Goal: Communication & Community: Answer question/provide support

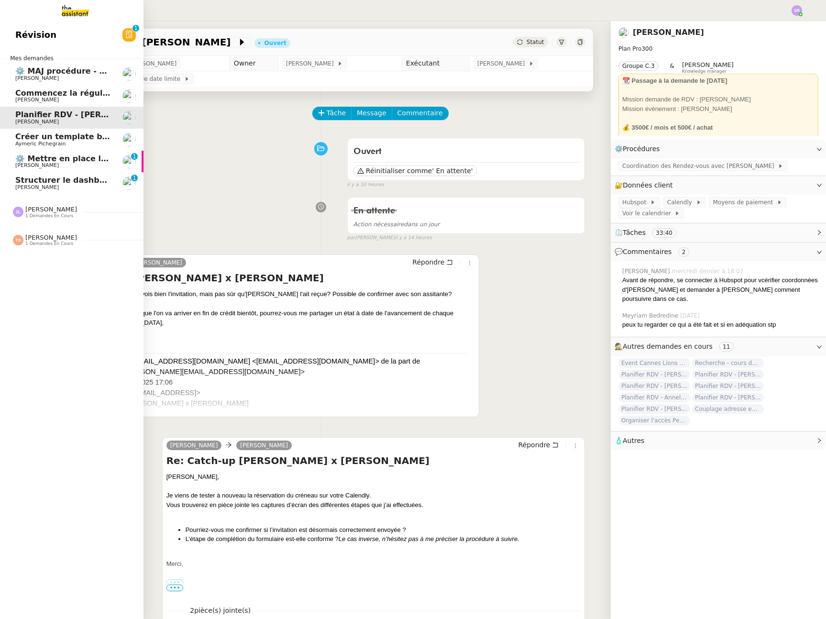
click at [84, 165] on span "[PERSON_NAME]" at bounding box center [63, 166] width 97 height 6
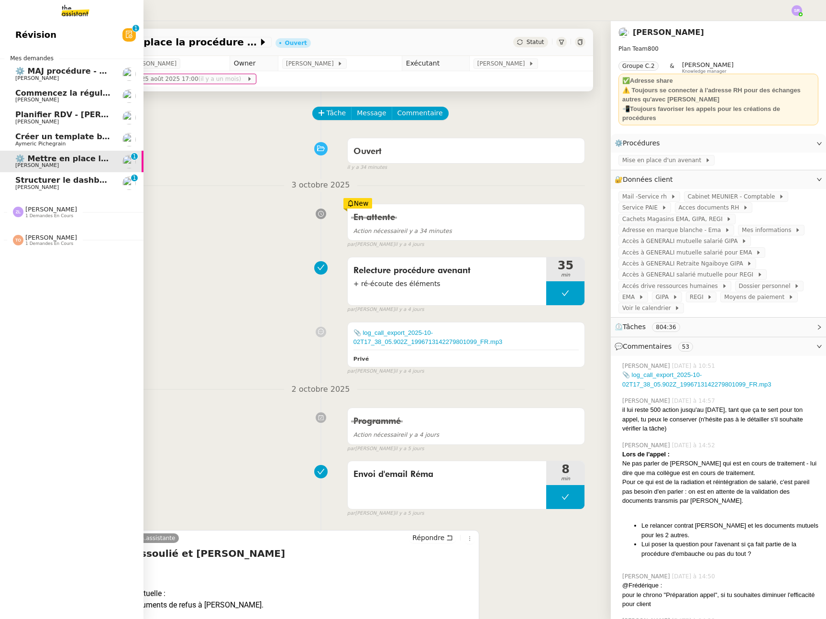
click at [81, 112] on span "Planifier RDV - [PERSON_NAME]" at bounding box center [83, 114] width 137 height 9
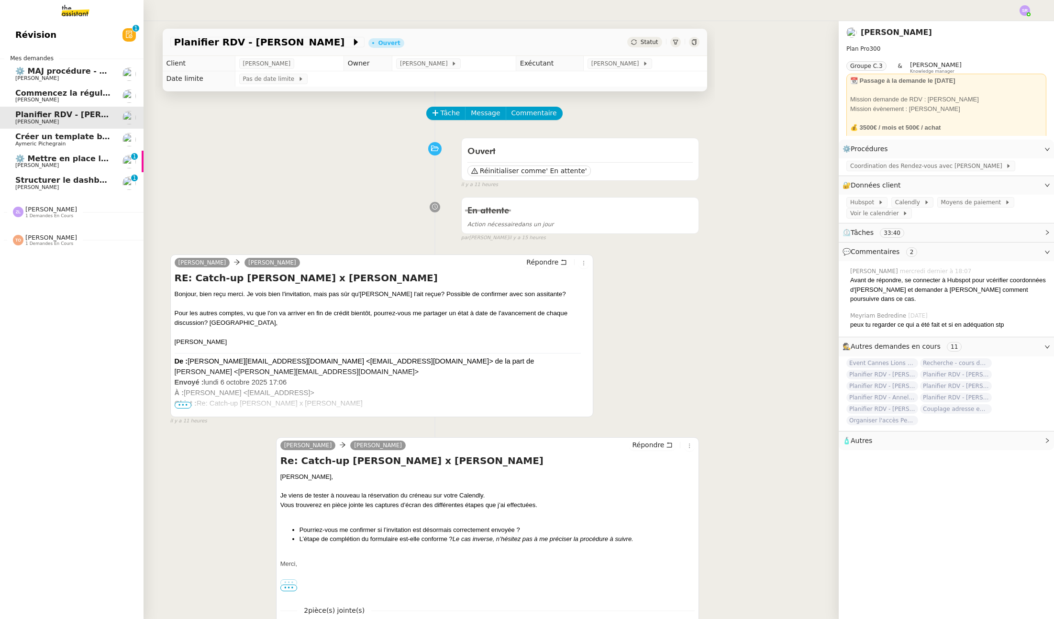
click at [70, 76] on span "[PERSON_NAME]" at bounding box center [63, 79] width 97 height 6
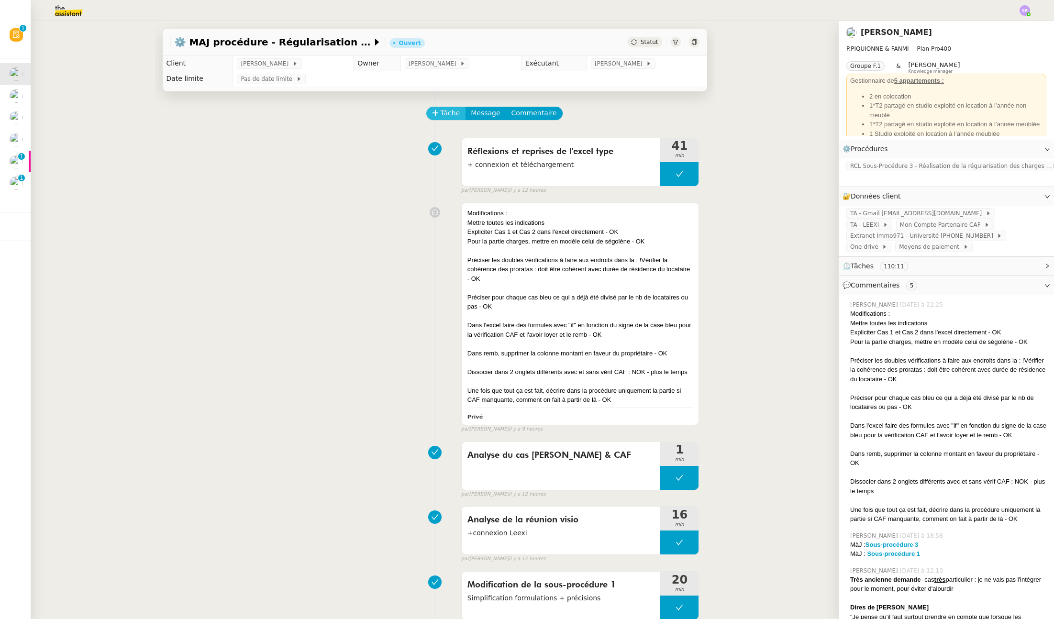
click at [428, 115] on button "Tâche" at bounding box center [446, 113] width 40 height 13
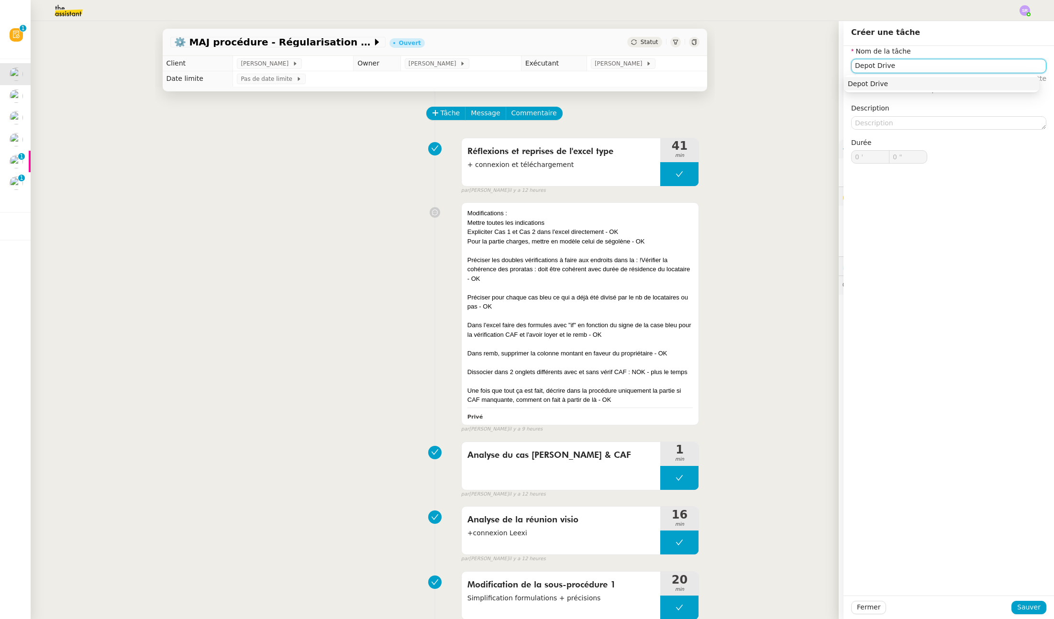
click at [826, 84] on div "Depot Drive" at bounding box center [942, 83] width 188 height 9
type input "Depot Drive"
click at [826, 604] on span "Sauver" at bounding box center [1028, 607] width 23 height 11
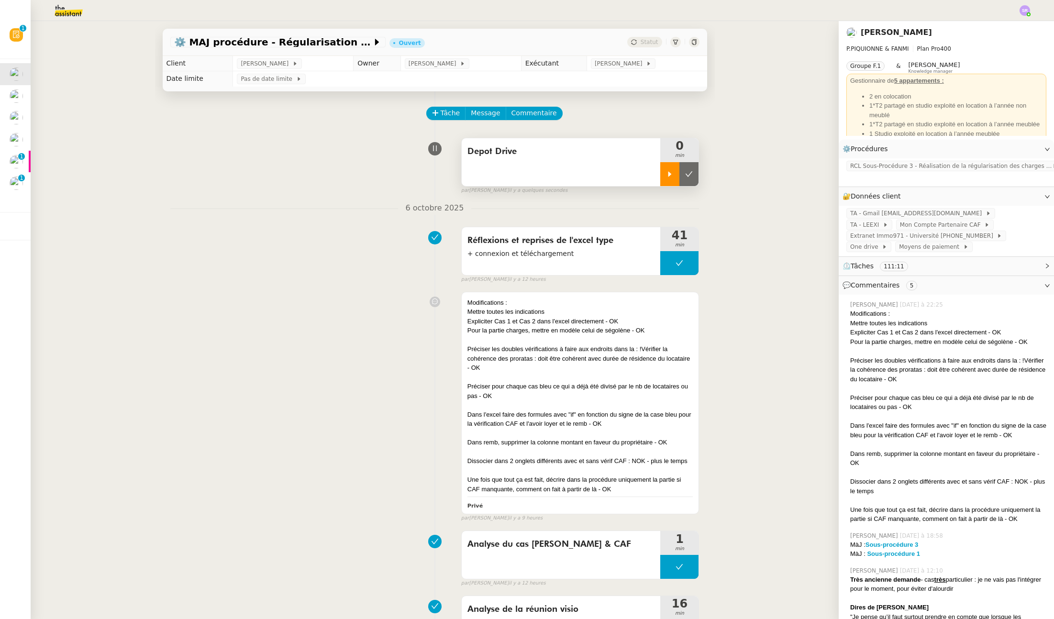
click at [668, 176] on icon at bounding box center [669, 173] width 3 height 5
click at [665, 176] on div at bounding box center [679, 174] width 38 height 24
click at [668, 176] on icon at bounding box center [669, 173] width 3 height 5
click at [623, 172] on div "Depot Drive" at bounding box center [561, 162] width 199 height 48
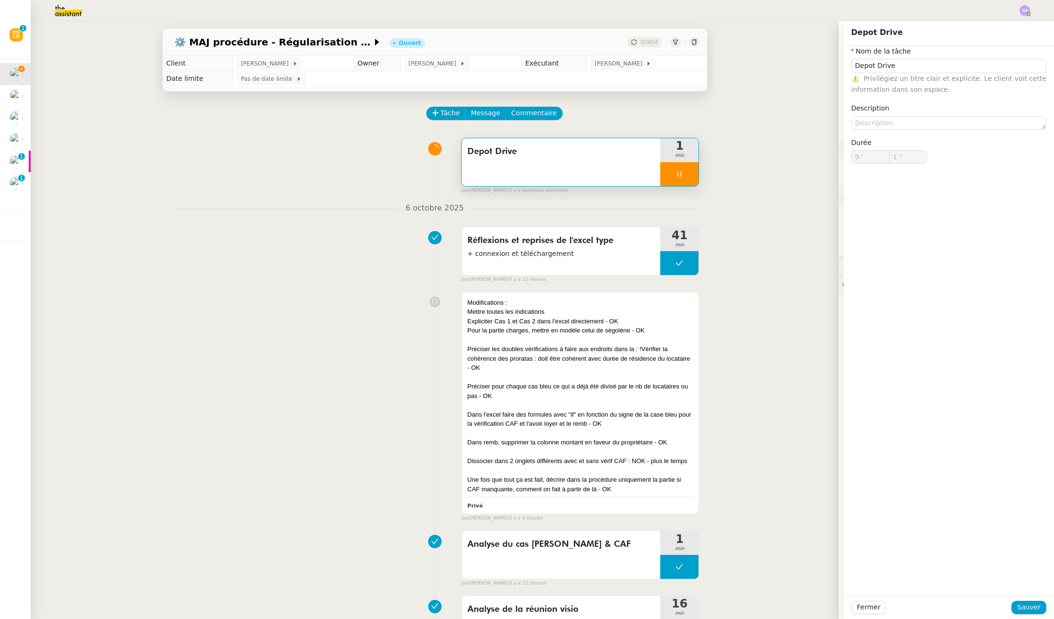
click at [666, 173] on div at bounding box center [679, 174] width 38 height 24
type input "Depot Drive"
type input "0 '"
type input "1 ""
type input "Depot Drive"
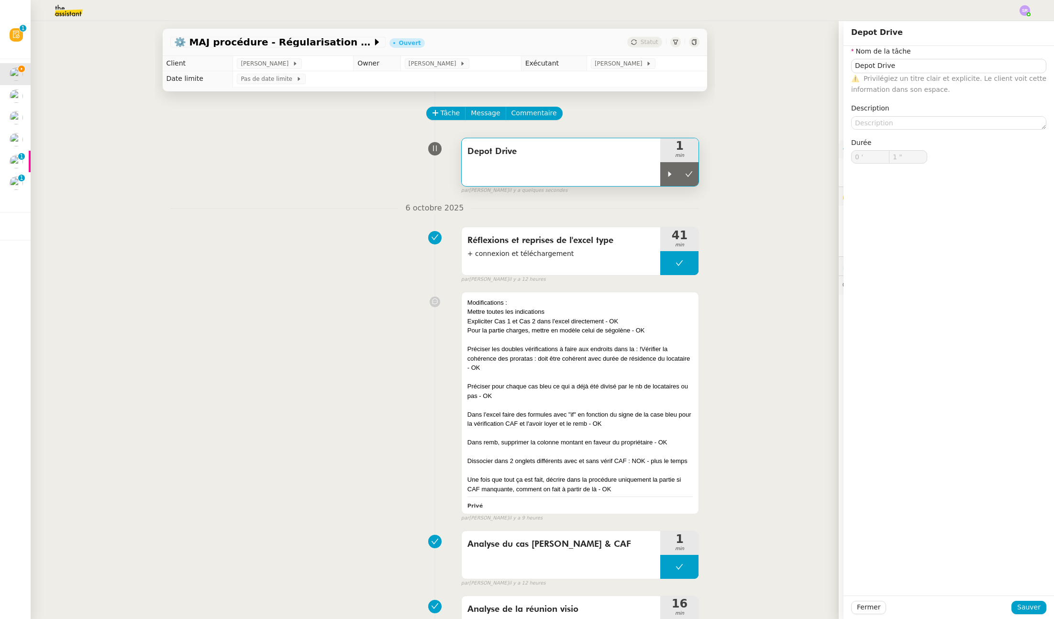
type input "0 '"
type input "1 ""
drag, startPoint x: 854, startPoint y: 607, endPoint x: 821, endPoint y: 503, distance: 109.5
click at [826, 607] on span "Fermer" at bounding box center [868, 607] width 23 height 11
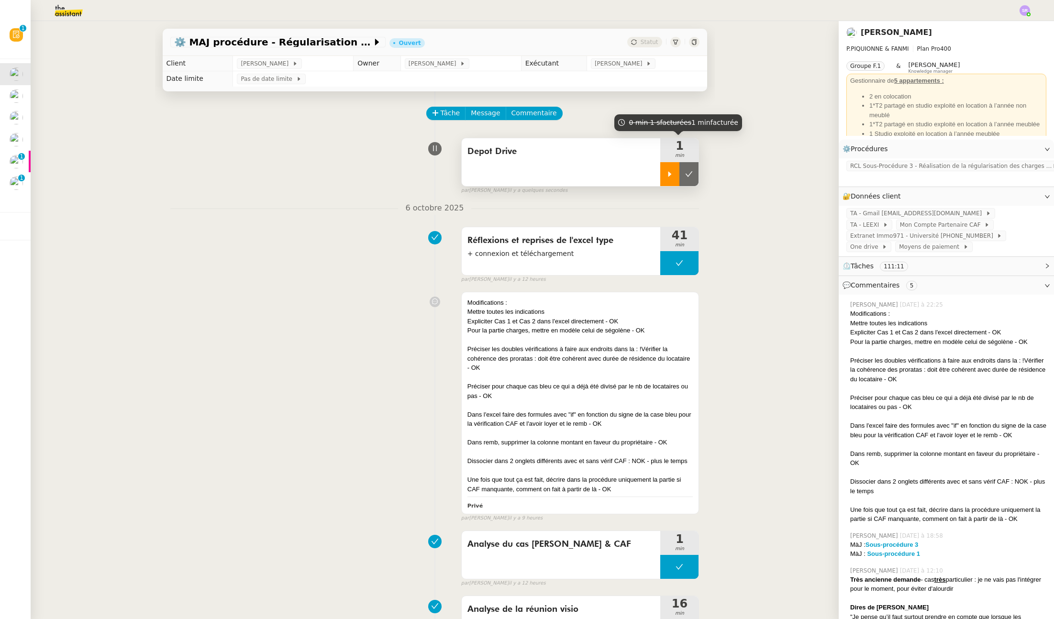
click at [661, 176] on div at bounding box center [669, 174] width 19 height 24
click at [678, 175] on icon at bounding box center [679, 174] width 3 height 6
click at [679, 177] on button at bounding box center [688, 174] width 19 height 24
click at [665, 176] on button at bounding box center [679, 174] width 38 height 24
drag, startPoint x: 663, startPoint y: 177, endPoint x: 680, endPoint y: 162, distance: 22.7
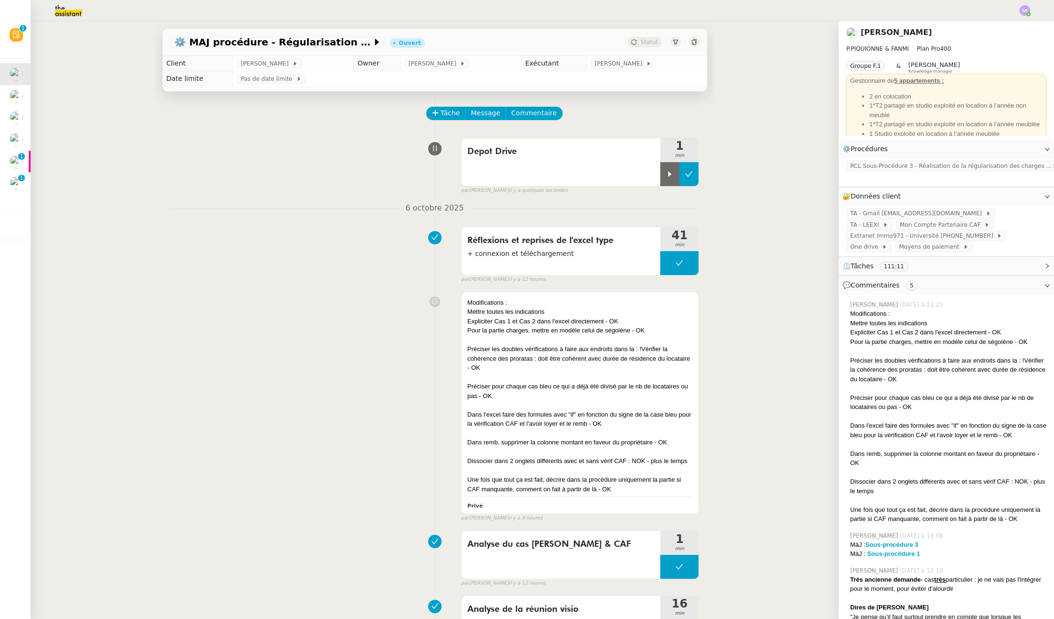
click at [666, 177] on icon at bounding box center [670, 174] width 8 height 8
click at [672, 180] on div at bounding box center [679, 174] width 38 height 24
click at [666, 177] on icon at bounding box center [670, 174] width 8 height 8
click at [605, 176] on div "Depot Drive" at bounding box center [561, 162] width 199 height 48
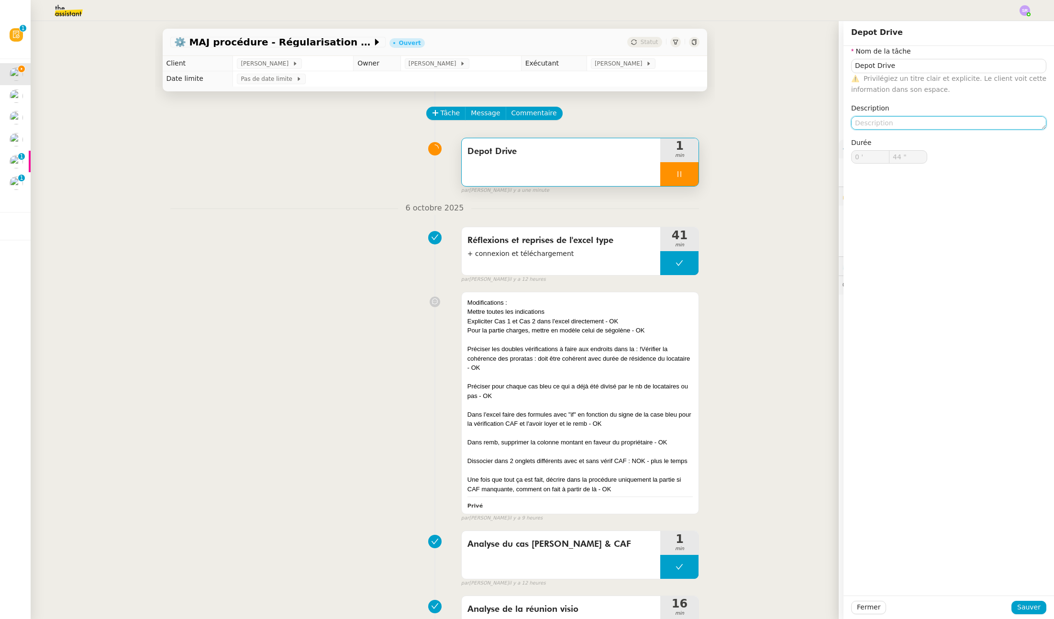
click at [826, 125] on textarea at bounding box center [948, 122] width 195 height 13
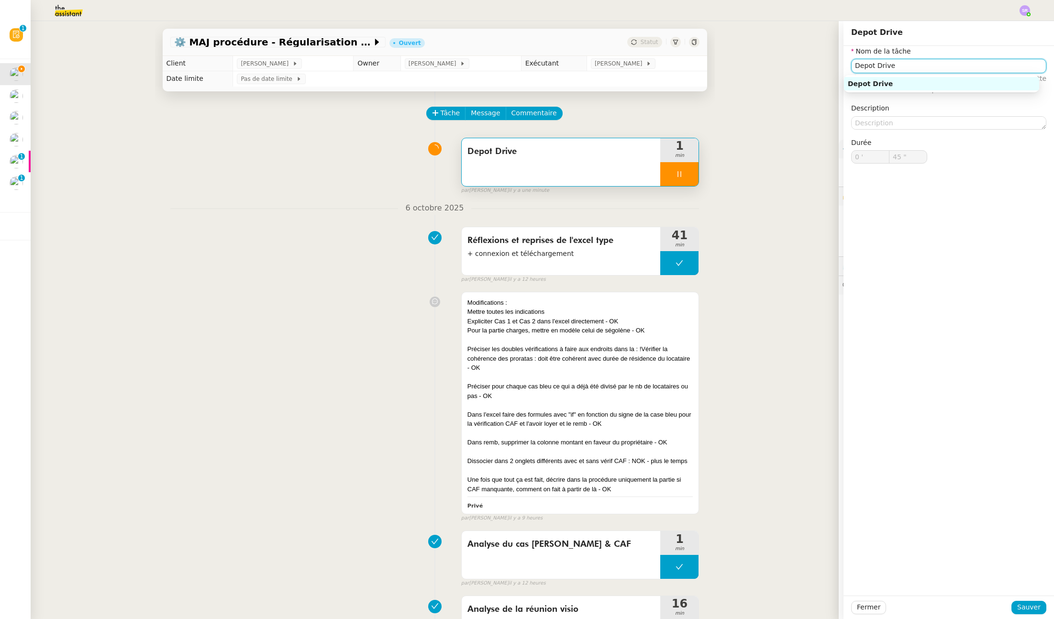
click at [826, 70] on input "Depot Drive" at bounding box center [948, 66] width 195 height 14
type input "46 ""
type input "Depot Drive e"
type input "47 ""
type input "Depot Drive et ema"
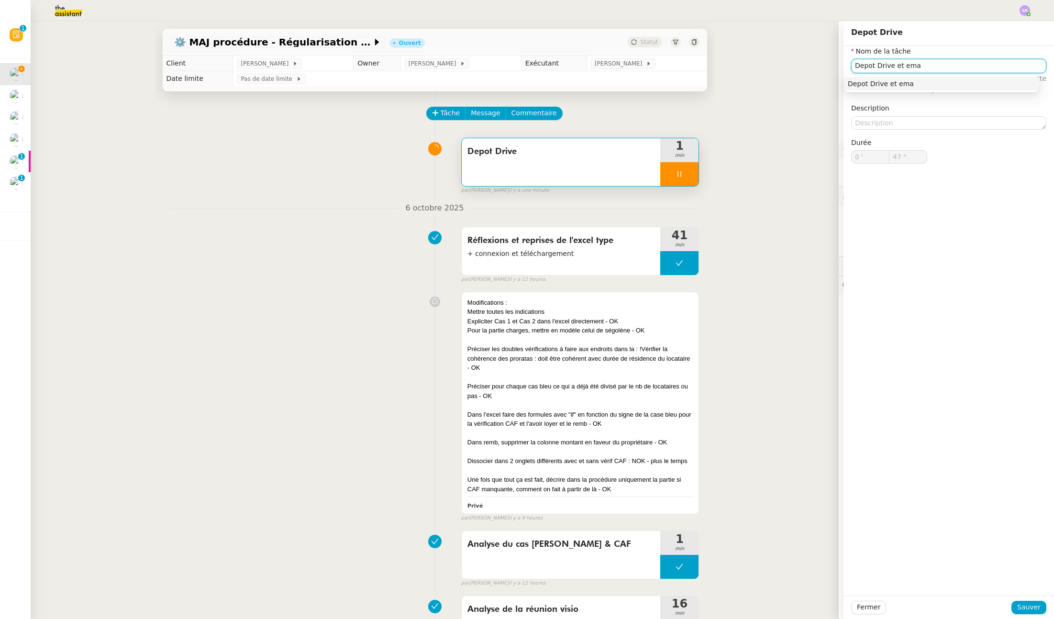
type input "48 ""
type input "Depot Drive et email"
click at [826, 85] on div "Depot Drive et email" at bounding box center [942, 83] width 188 height 9
type input "51 ""
type input "Depot Drive et email"
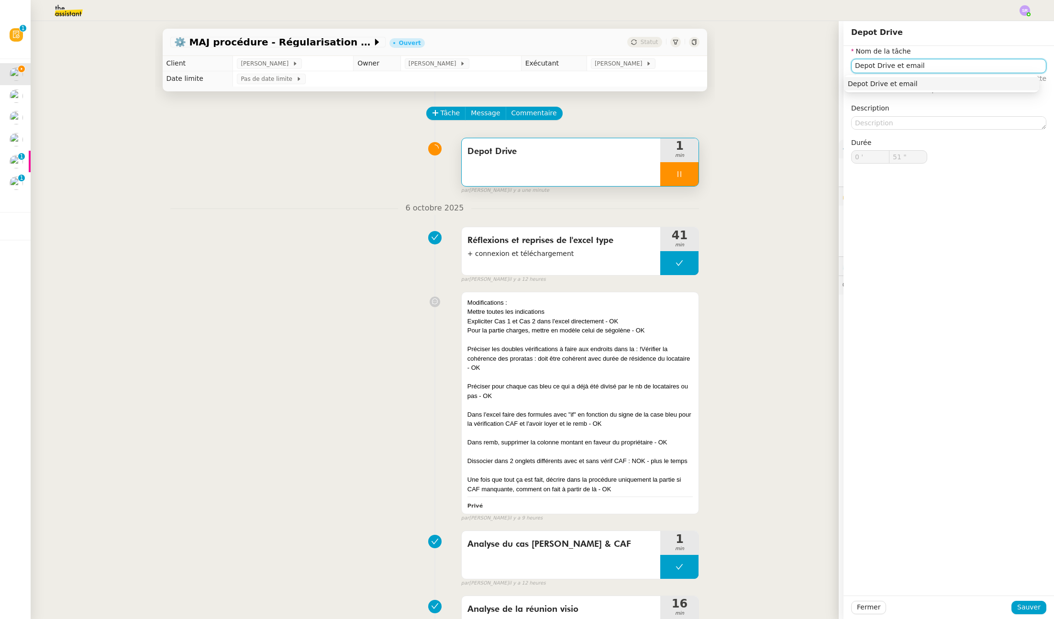
type input "52 ""
type input "Depot Drive et email à Pas"
type input "53 ""
type input "Depot Drive et email à Pascal"
click at [826, 86] on div "Depot Drive et email à Pascal" at bounding box center [942, 83] width 188 height 9
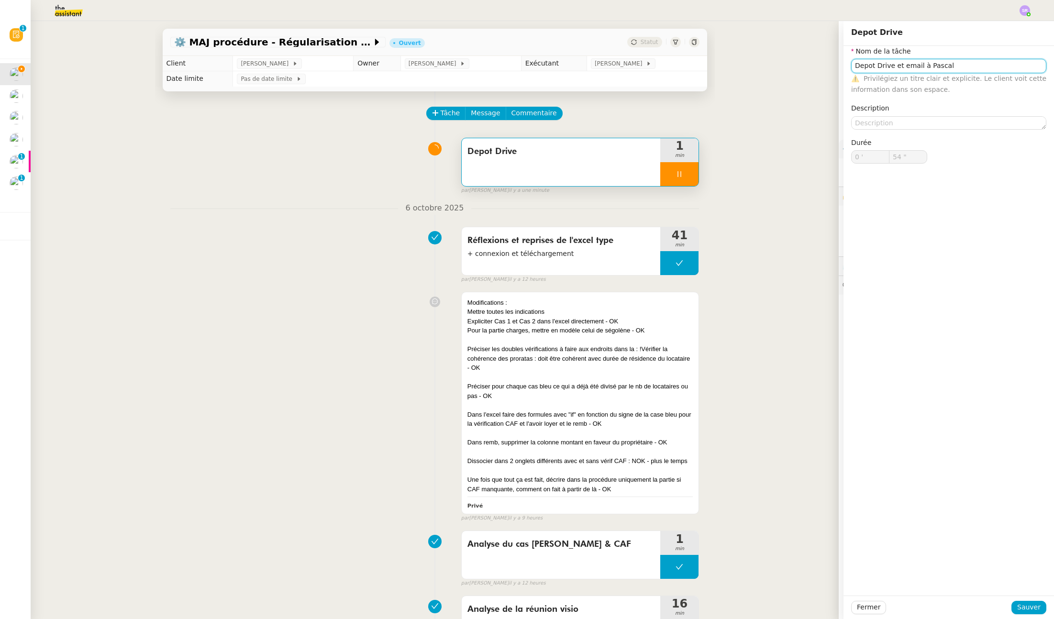
type input "55 ""
type input "Depot Drive et email à Pascal"
click at [826, 612] on span "Sauver" at bounding box center [1028, 607] width 23 height 11
type input "56 ""
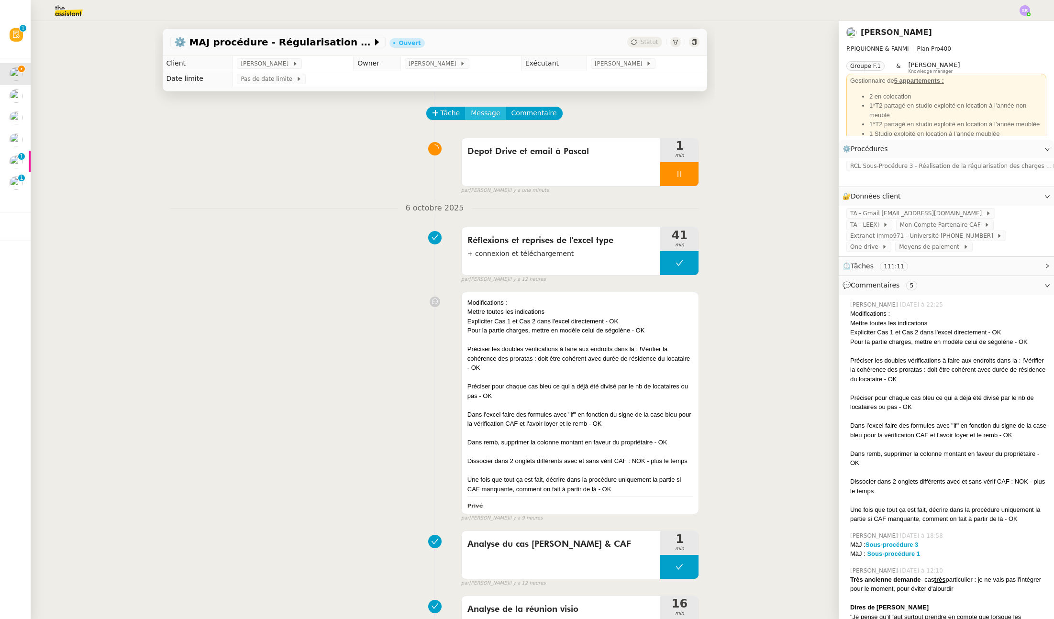
click at [486, 113] on span "Message" at bounding box center [485, 113] width 29 height 11
click at [526, 135] on link "Nouvelle conversation" at bounding box center [524, 140] width 120 height 19
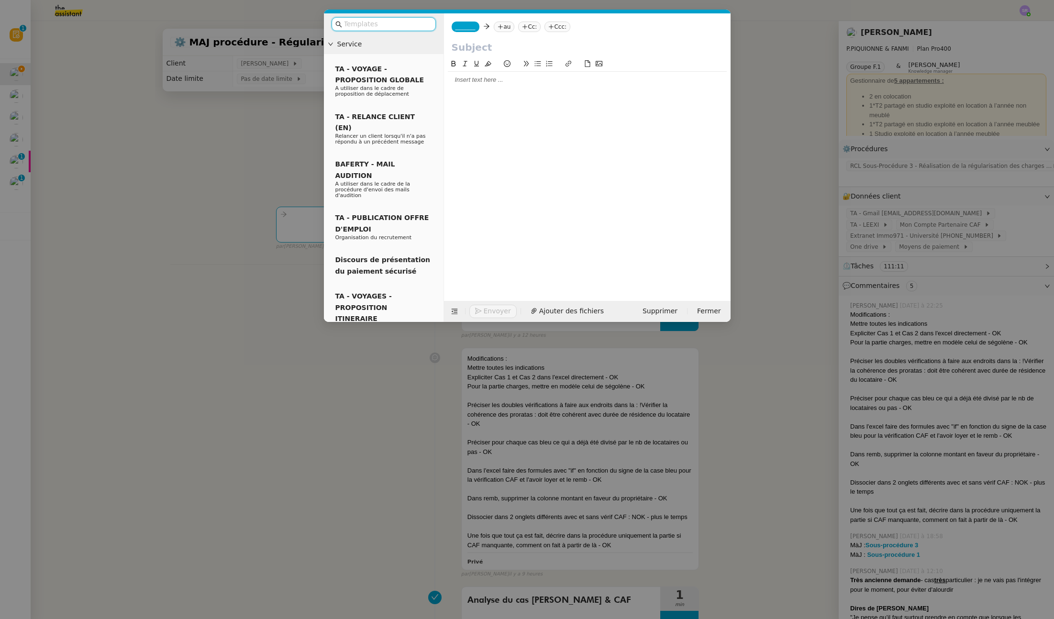
click at [476, 27] on span "_______" at bounding box center [465, 26] width 20 height 7
click at [522, 50] on span "beextraordinary@theassistant.com" at bounding box center [501, 48] width 92 height 5
click at [534, 27] on nz-tag "au" at bounding box center [532, 27] width 21 height 11
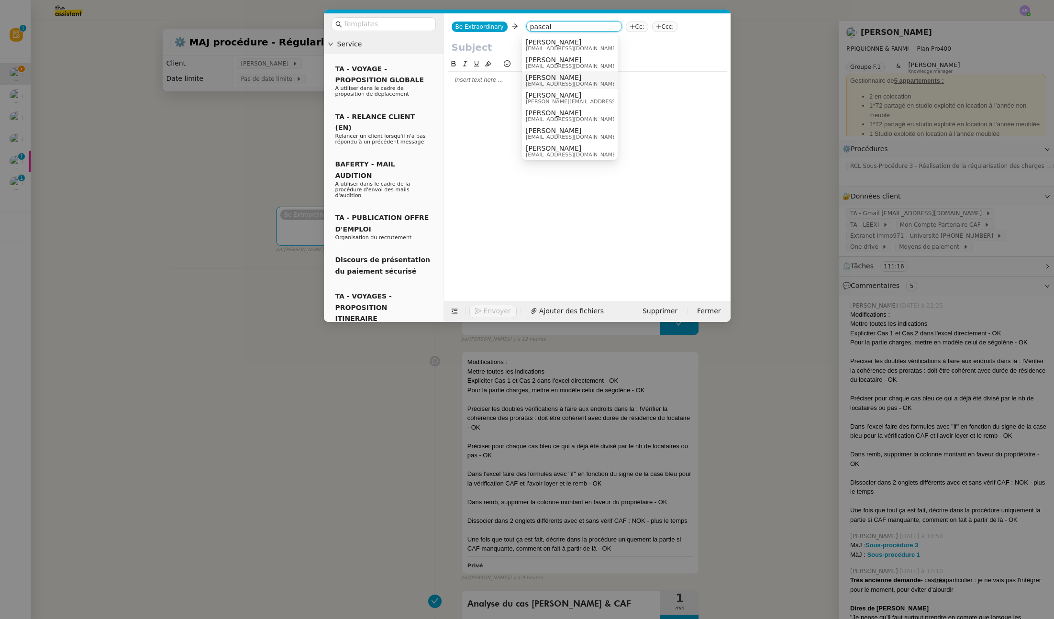
type input "pascal"
click at [599, 82] on div "Pascal PIQUIONNE pp.fanmi@outlook.com" at bounding box center [570, 80] width 88 height 13
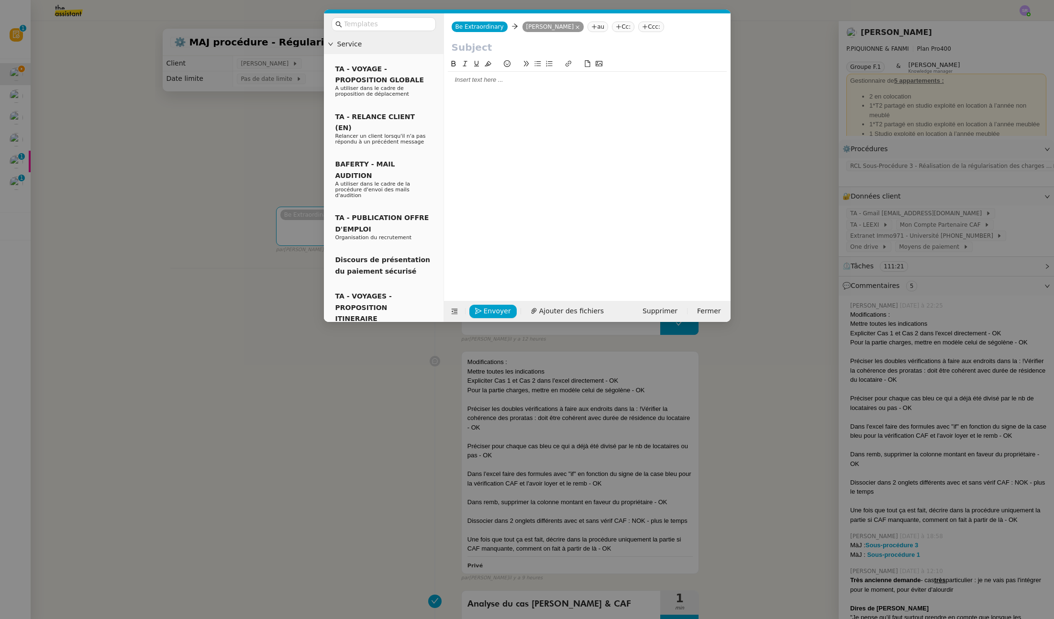
click at [484, 47] on input "text" at bounding box center [587, 47] width 271 height 14
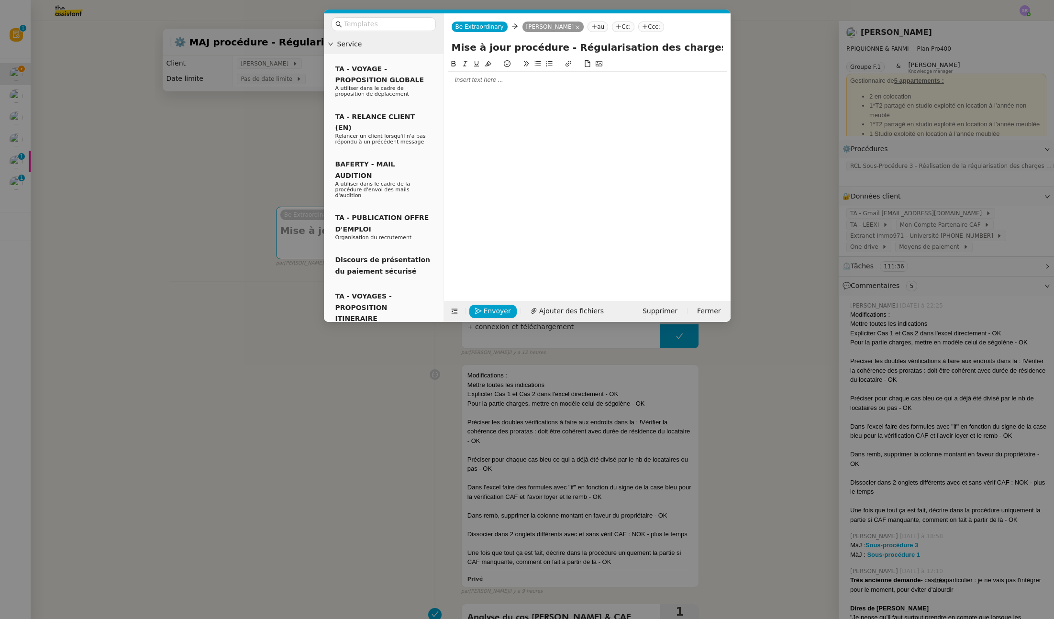
type input "Mise à jour procédure - Régularisation des charges"
click at [498, 80] on div at bounding box center [587, 80] width 279 height 9
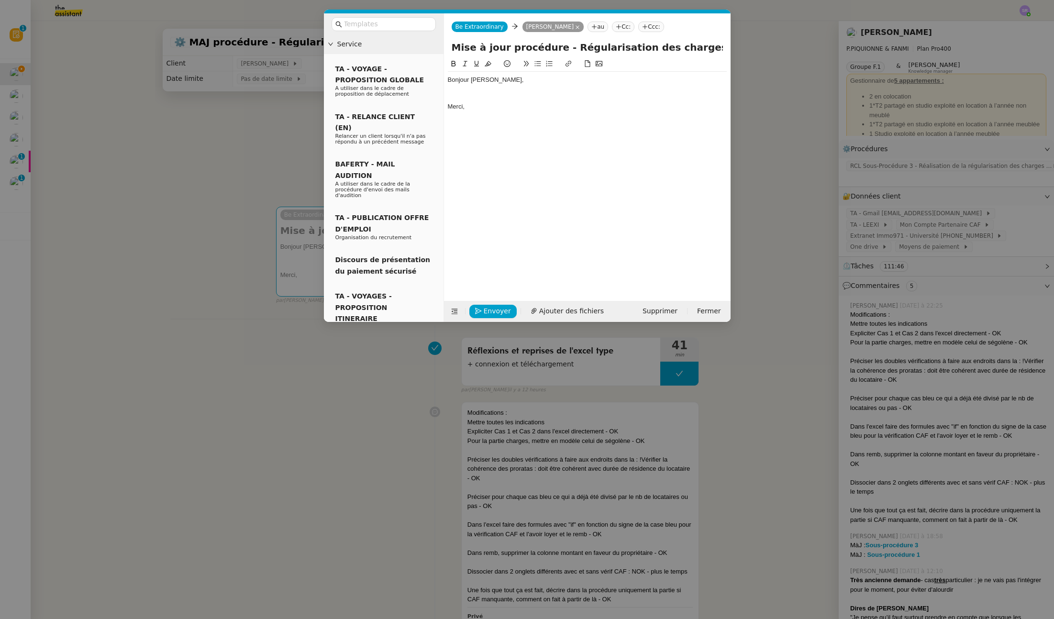
click at [458, 94] on div at bounding box center [587, 97] width 279 height 9
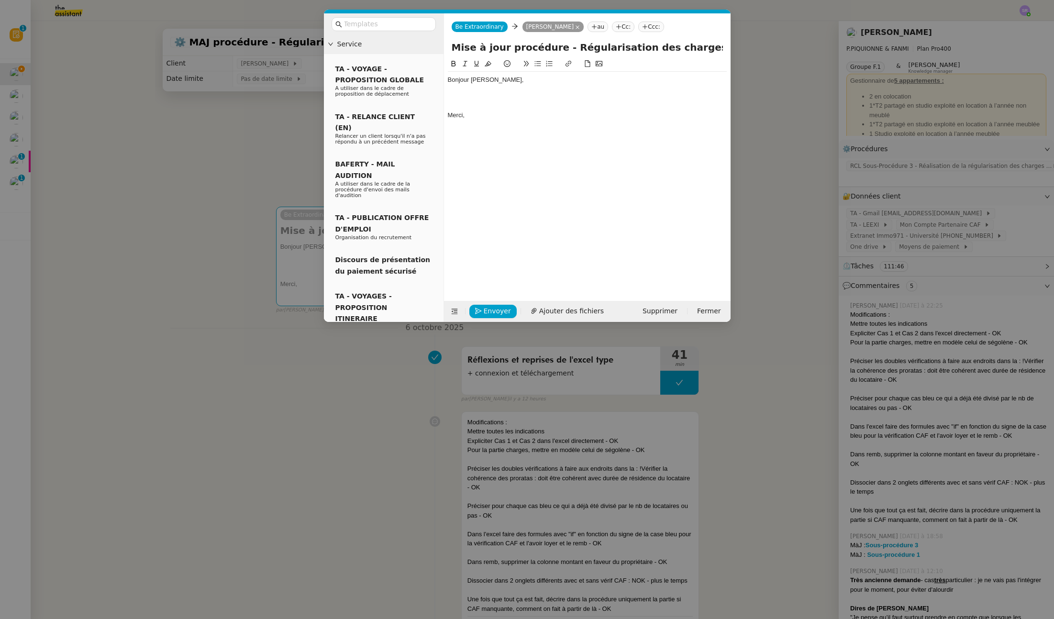
click at [230, 133] on nz-modal-container "Service TA - VOYAGE - PROPOSITION GLOBALE A utiliser dans le cadre de propositi…" at bounding box center [527, 309] width 1054 height 619
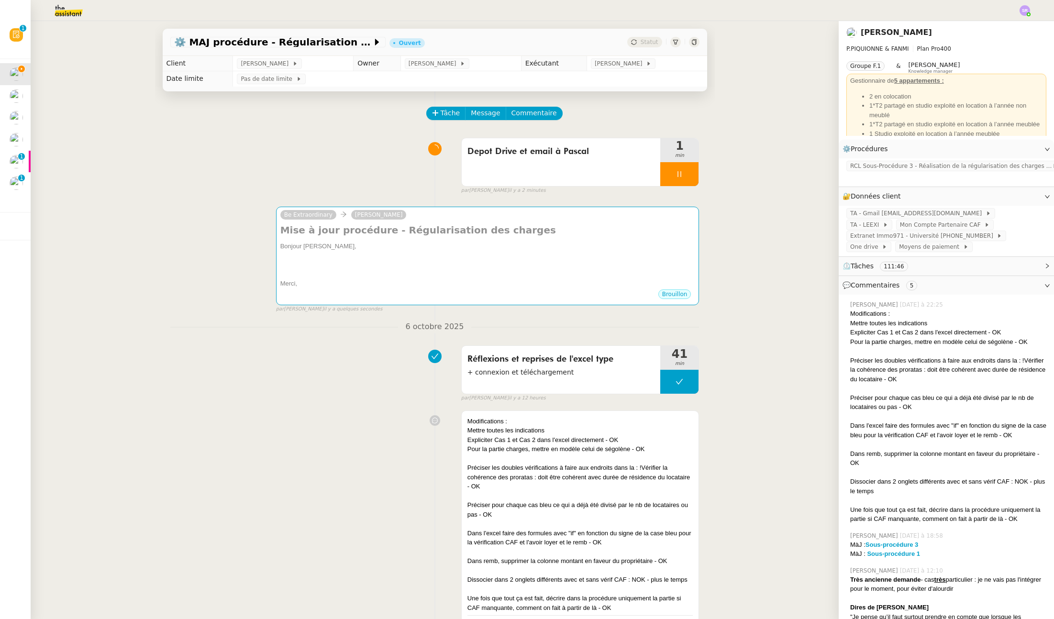
drag, startPoint x: 662, startPoint y: 172, endPoint x: 668, endPoint y: 176, distance: 7.6
click at [662, 172] on div at bounding box center [679, 174] width 38 height 24
click at [666, 176] on icon at bounding box center [670, 174] width 8 height 8
click at [448, 254] on div at bounding box center [487, 256] width 415 height 10
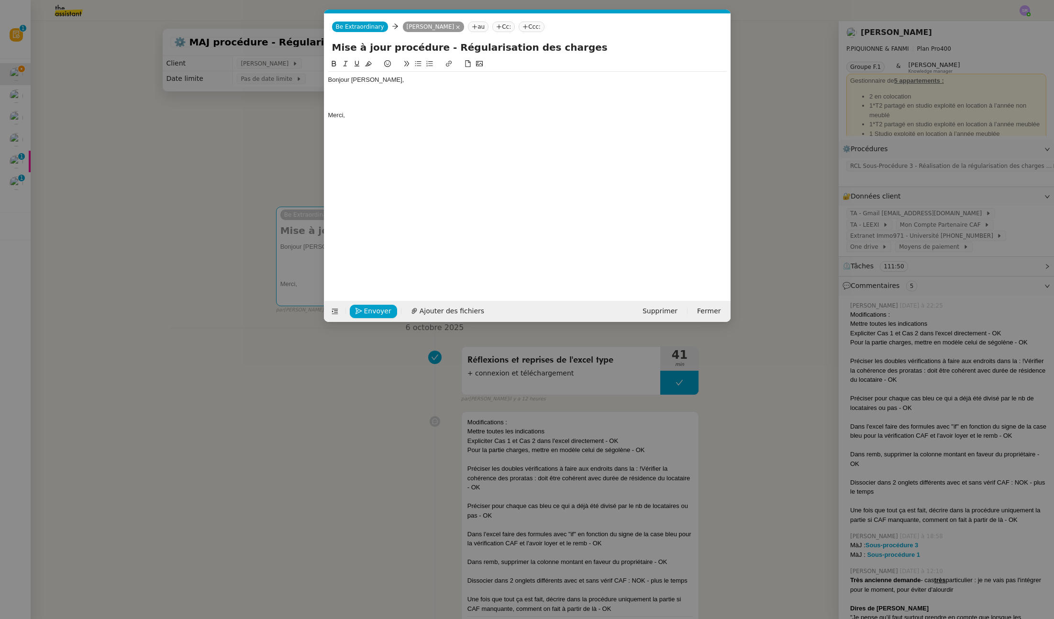
scroll to position [0, 20]
click at [361, 99] on div at bounding box center [527, 97] width 398 height 9
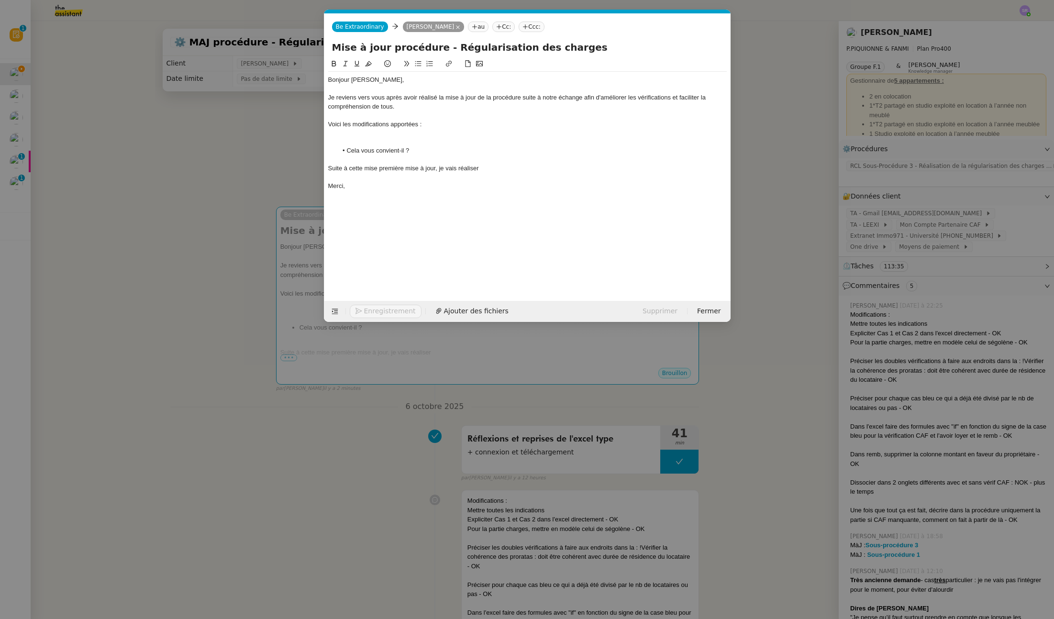
drag, startPoint x: 93, startPoint y: 118, endPoint x: 54, endPoint y: 101, distance: 42.4
click at [93, 118] on nz-modal-container "Service TA - VOYAGE - PROPOSITION GLOBALE A utiliser dans le cadre de propositi…" at bounding box center [527, 309] width 1054 height 619
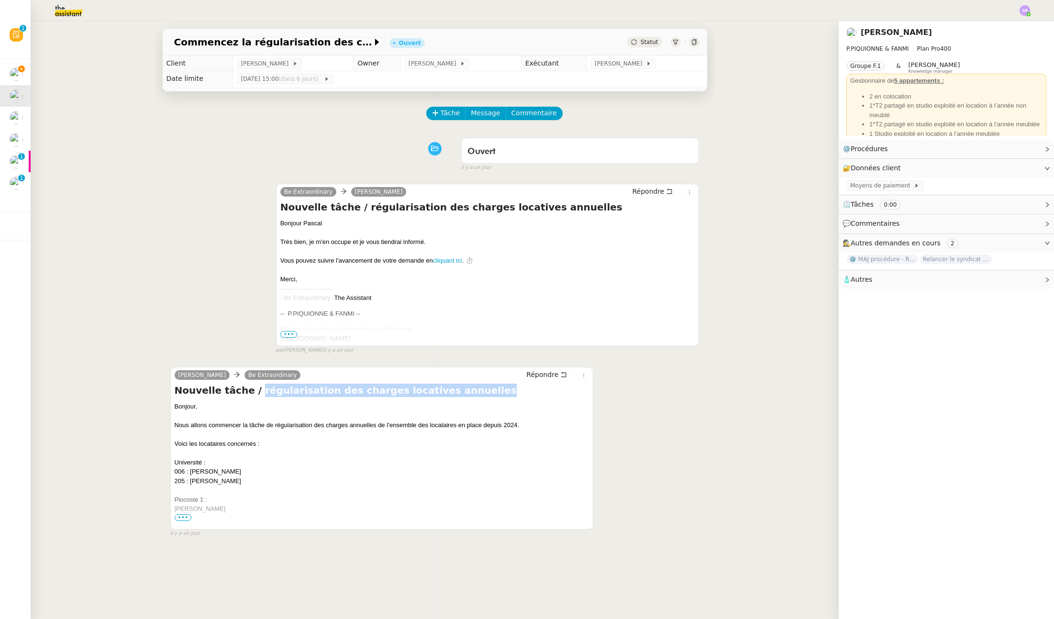
drag, startPoint x: 243, startPoint y: 393, endPoint x: 460, endPoint y: 392, distance: 217.2
click at [460, 392] on h4 "Nouvelle tâche / régularisation des charges locatives annuelles" at bounding box center [382, 390] width 415 height 13
copy h4 "régularisation des charges locatives annuelles"
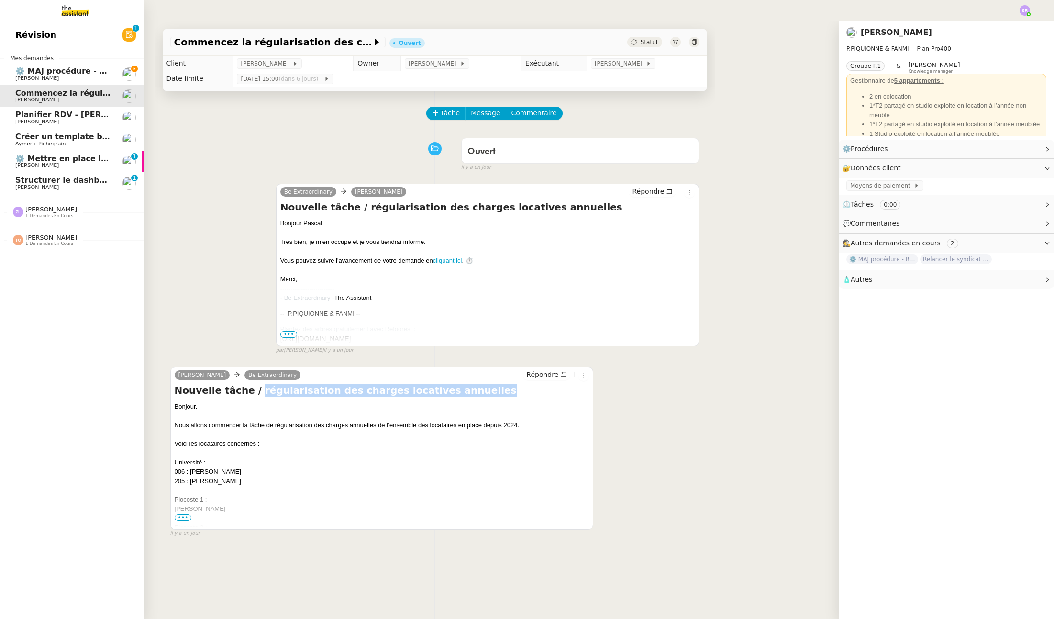
click at [35, 80] on span "[PERSON_NAME]" at bounding box center [37, 78] width 44 height 6
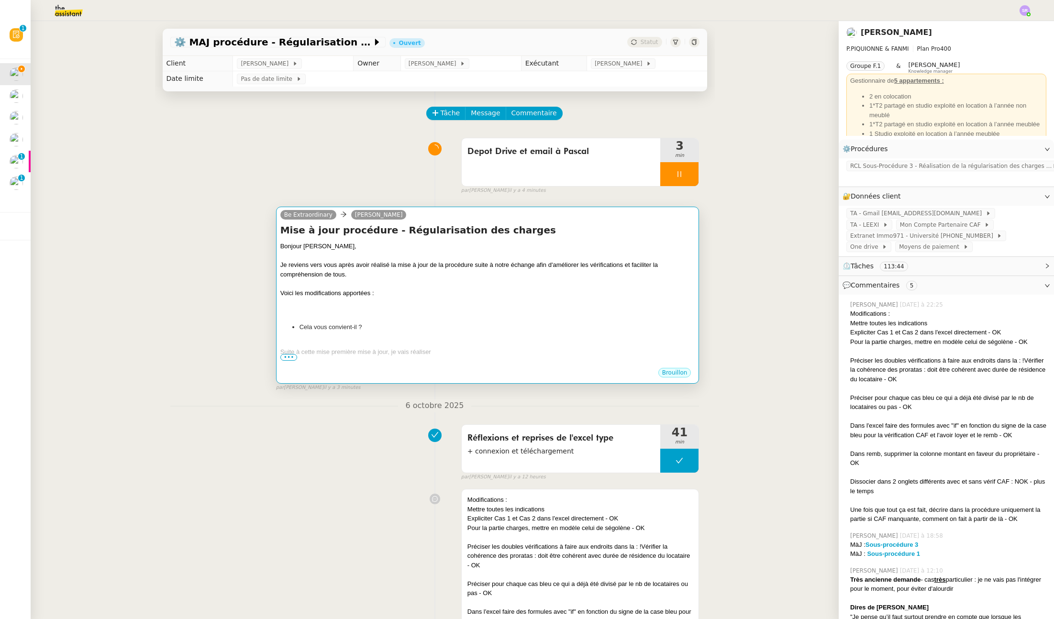
click at [425, 355] on div "Suite à cette mise première mise à jour, je vais réaliser" at bounding box center [487, 352] width 415 height 10
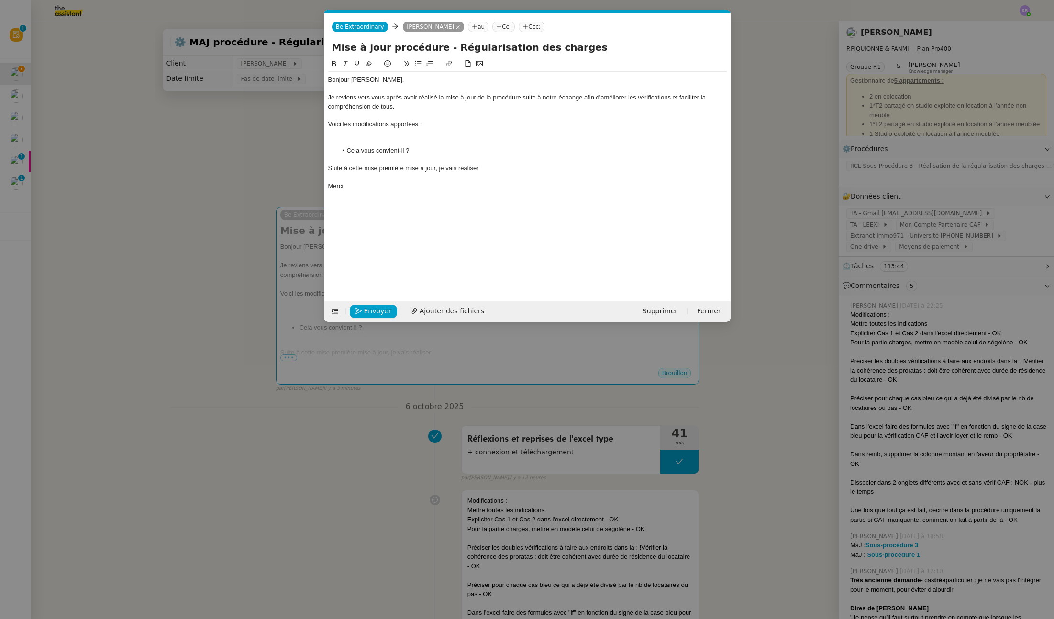
scroll to position [0, 20]
click at [499, 171] on div "Suite à cette mise première mise à jour, je vais réaliser" at bounding box center [527, 168] width 398 height 9
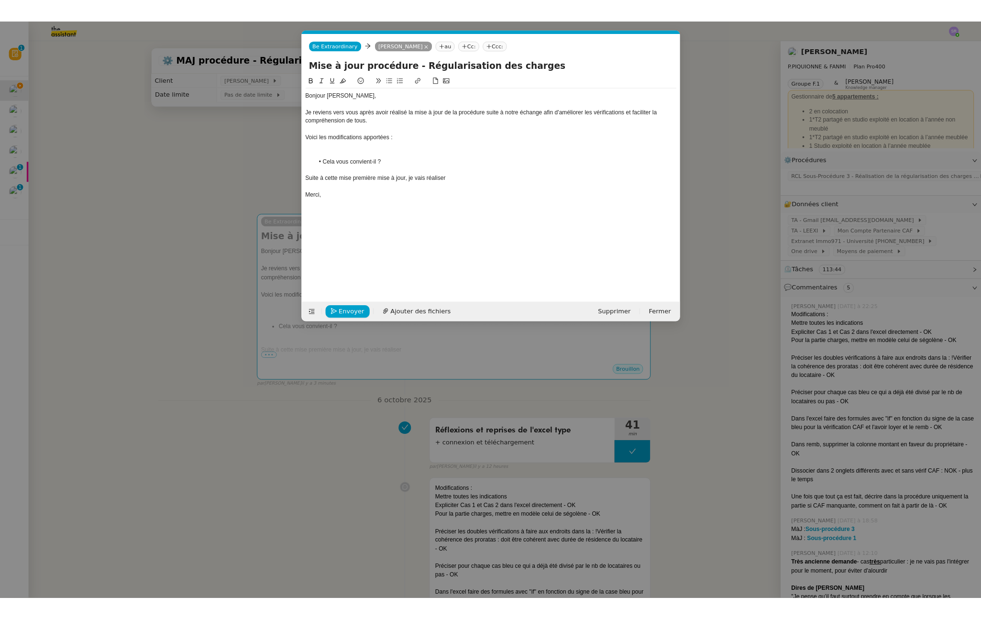
scroll to position [0, 0]
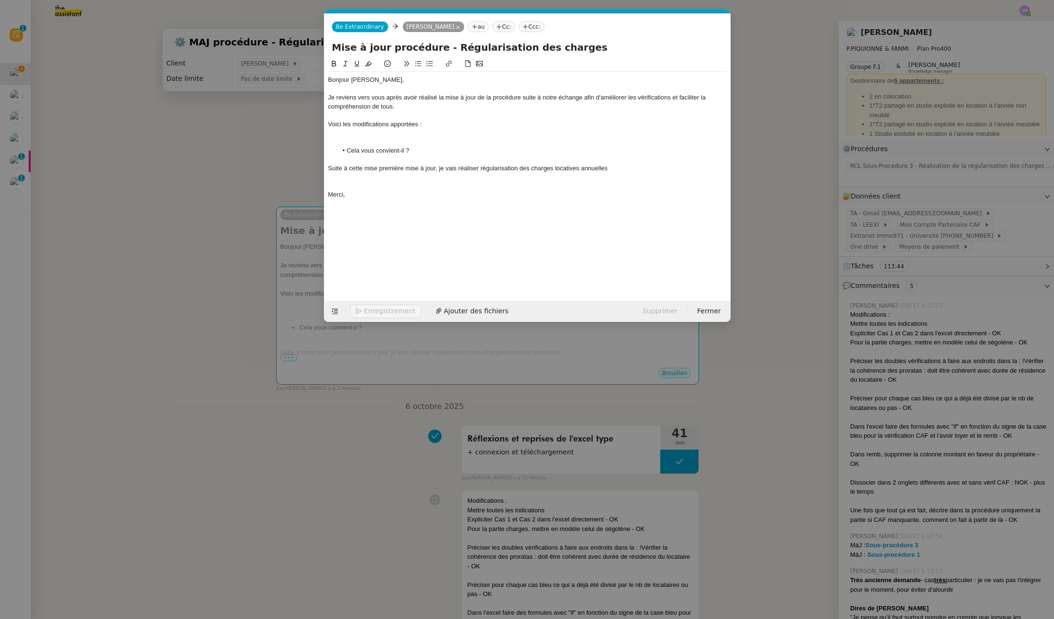
click at [479, 167] on div "Suite à cette mise première mise à jour, je vais réaliser régularisation des ch…" at bounding box center [527, 168] width 398 height 9
click at [650, 175] on div at bounding box center [527, 177] width 398 height 9
click at [657, 167] on div "Suite à cette mise première mise à jour, je vais réaliser la régularisation des…" at bounding box center [527, 168] width 398 height 9
drag, startPoint x: 709, startPoint y: 170, endPoint x: 328, endPoint y: 170, distance: 381.3
click at [328, 170] on div "Suite à cette mise première mise à jour, je vais réaliser la régularisation des…" at bounding box center [527, 168] width 398 height 9
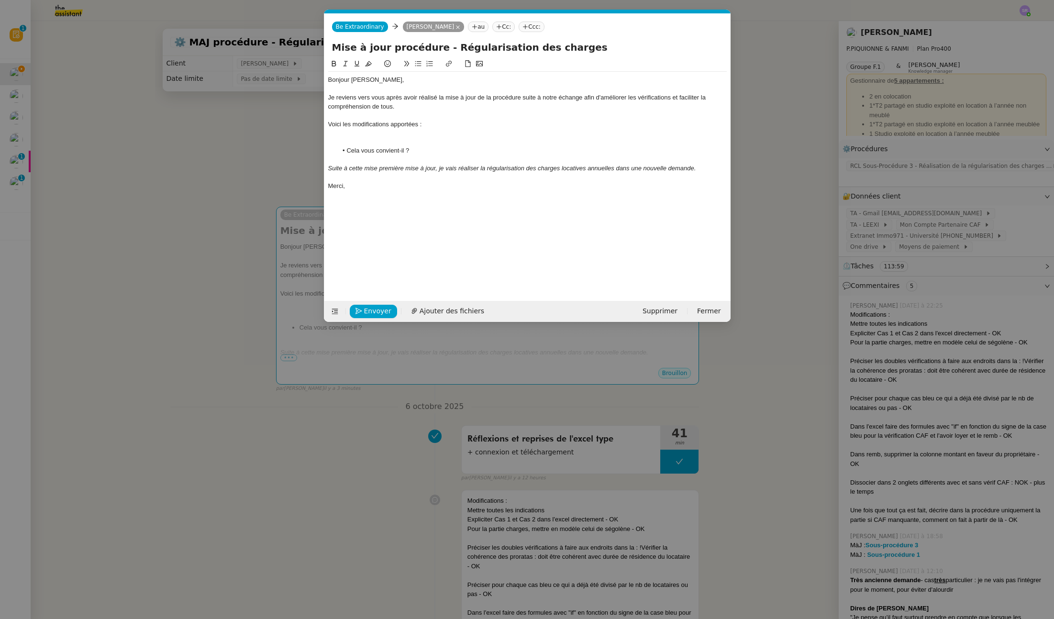
click at [467, 119] on div at bounding box center [527, 115] width 398 height 9
click at [196, 137] on nz-modal-container "Service TA - VOYAGE - PROPOSITION GLOBALE A utiliser dans le cadre de propositi…" at bounding box center [527, 309] width 1054 height 619
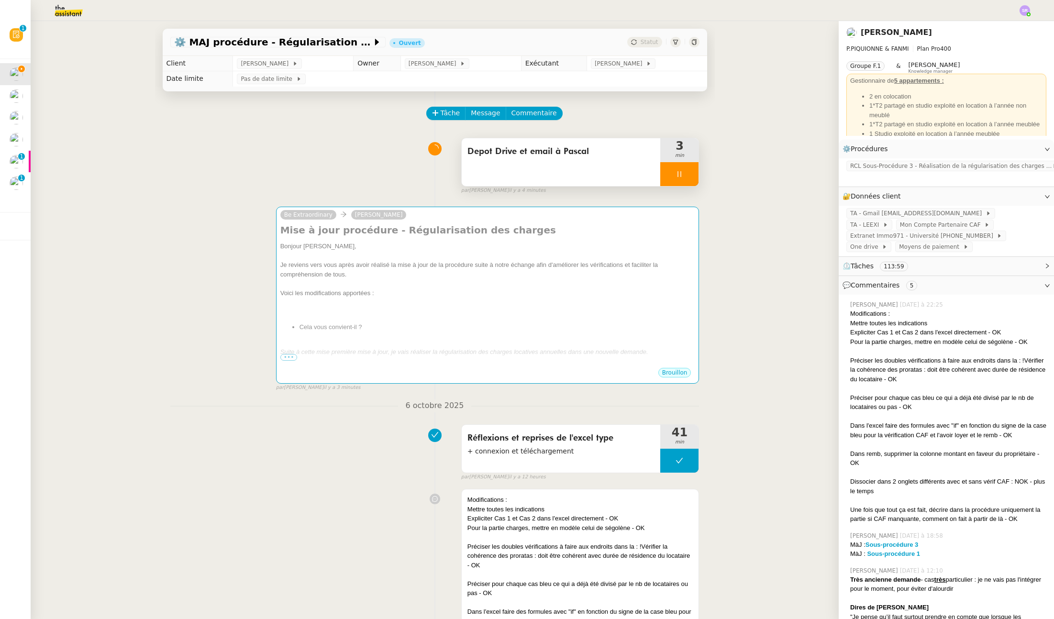
click at [670, 178] on div at bounding box center [679, 174] width 38 height 24
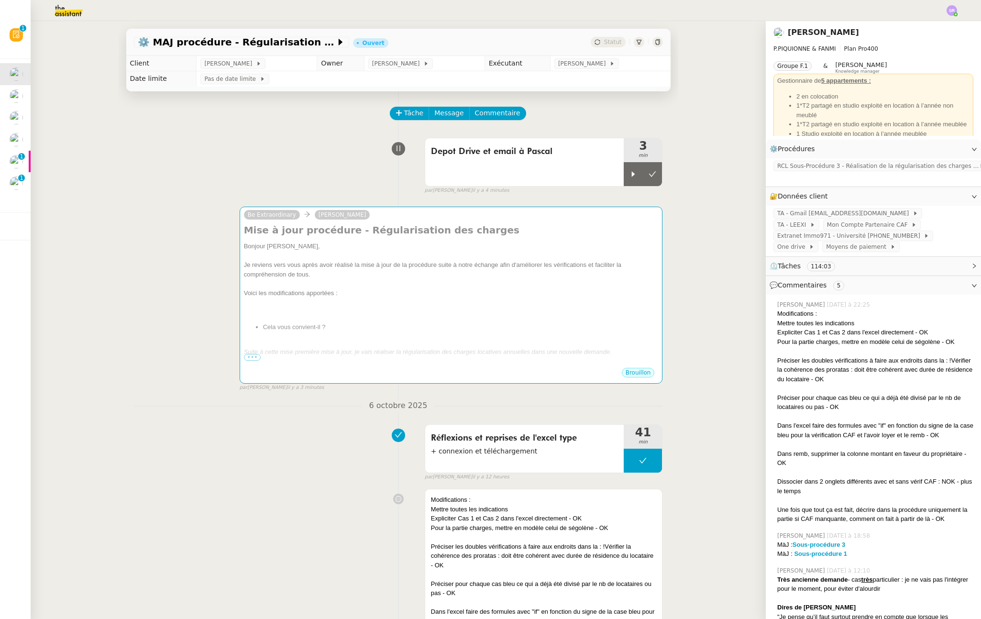
click at [339, 172] on div "Depot Drive et email à Pascal 3 min false par Stéphanie R. il y a 4 minutes" at bounding box center [398, 163] width 529 height 61
click at [630, 176] on icon at bounding box center [634, 174] width 8 height 8
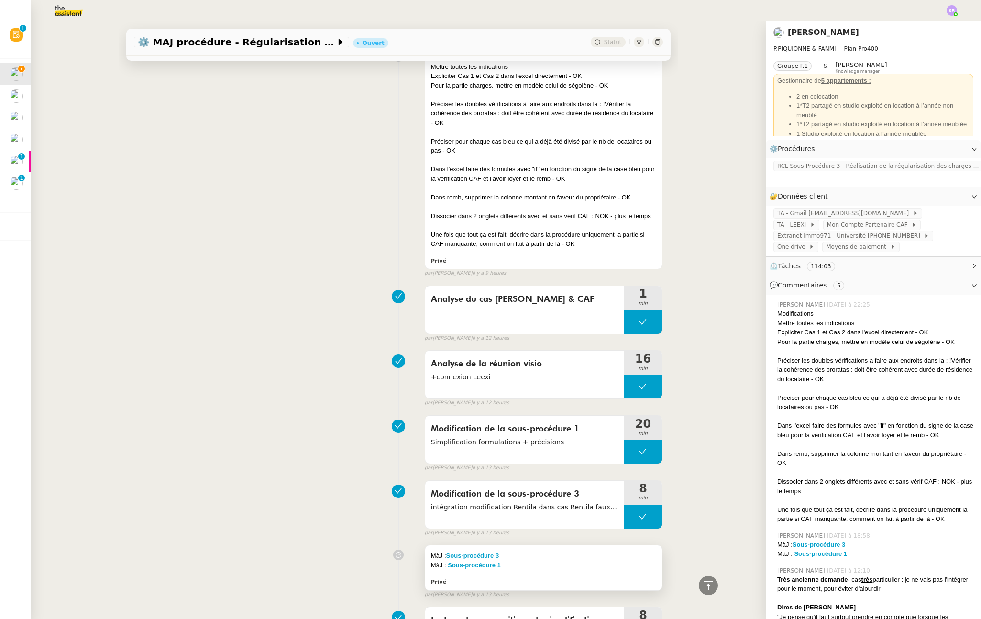
scroll to position [634, 0]
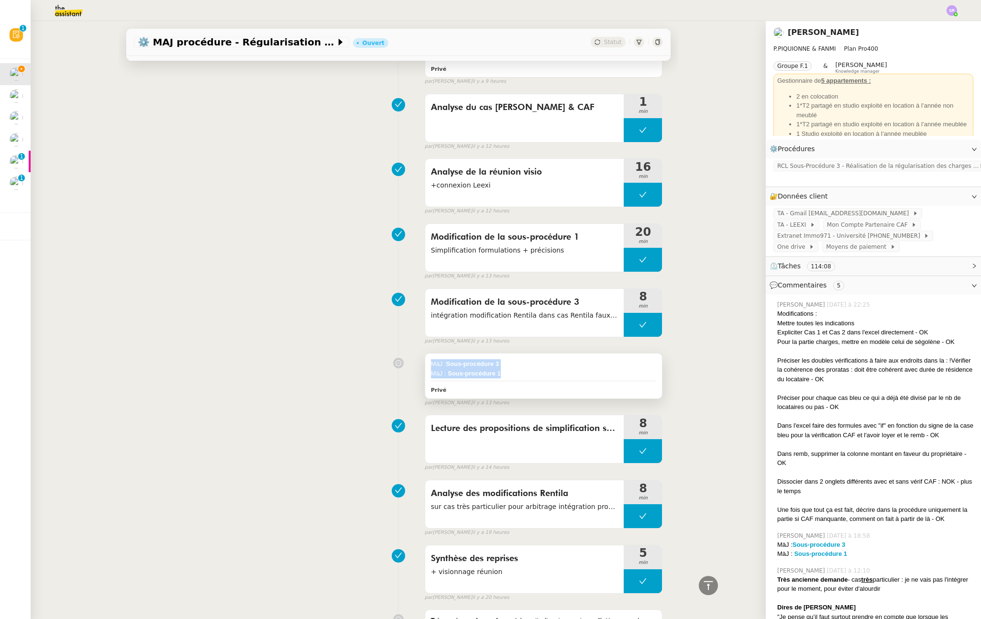
drag, startPoint x: 503, startPoint y: 377, endPoint x: 447, endPoint y: 364, distance: 57.6
click at [425, 363] on div "MàJ : Sous-procédure 3 MàJ : Sous-procédure 1 Privé" at bounding box center [543, 376] width 237 height 44
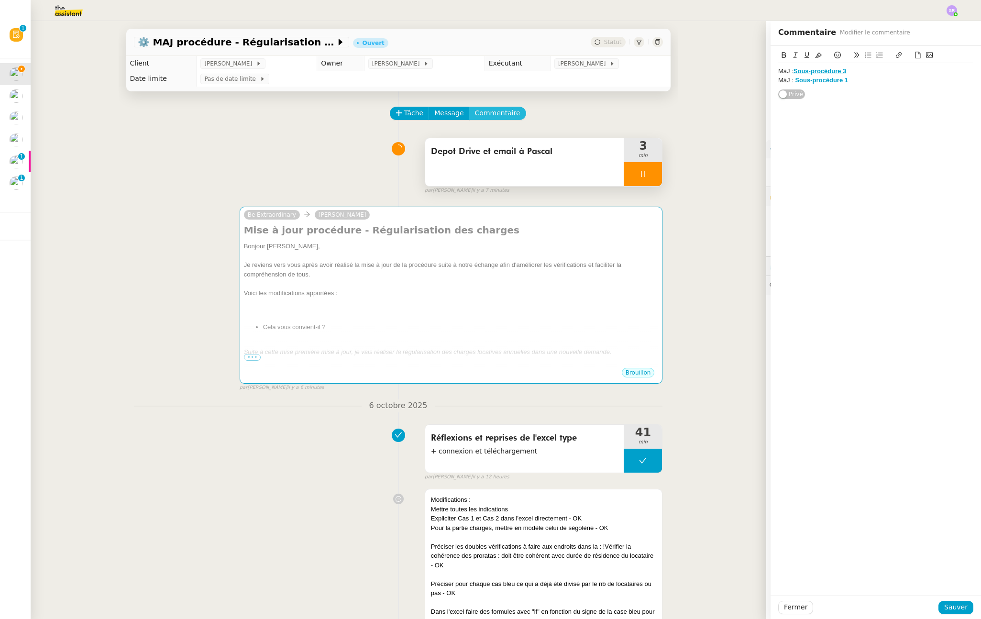
click at [504, 116] on span "Commentaire" at bounding box center [497, 113] width 45 height 11
click at [826, 77] on div at bounding box center [875, 71] width 195 height 16
click at [802, 70] on div "@Camille : MàJ : Sous-procédure 3" at bounding box center [875, 71] width 195 height 9
drag, startPoint x: 786, startPoint y: 81, endPoint x: 748, endPoint y: 82, distance: 37.8
click at [748, 82] on app-ticket "⚙️ MAJ procédure - Régularisation des charges locatives Ouvert Statut Client Pa…" at bounding box center [506, 320] width 951 height 598
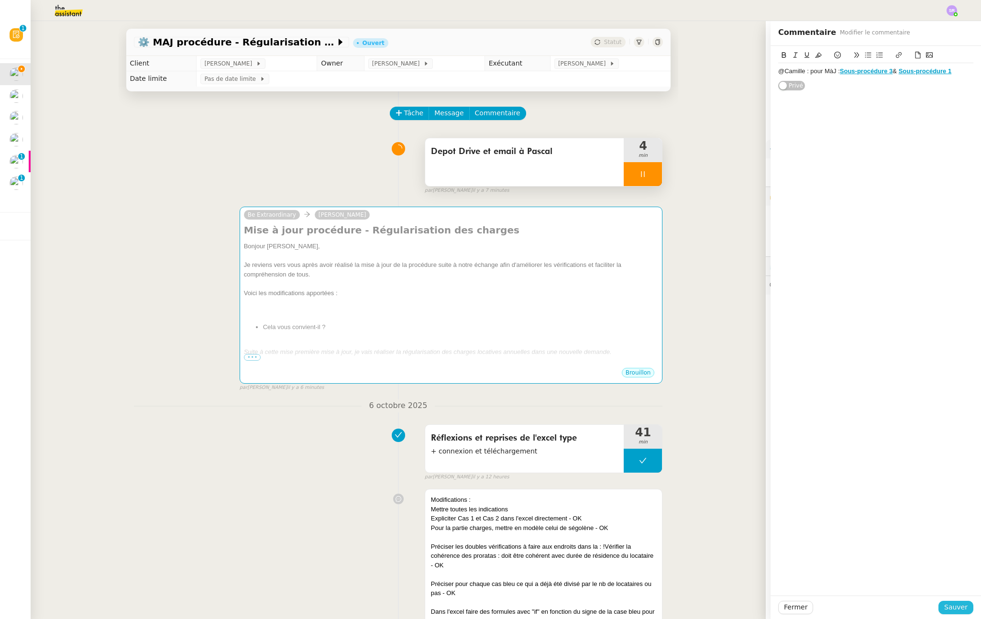
click at [826, 606] on span "Sauver" at bounding box center [955, 607] width 23 height 11
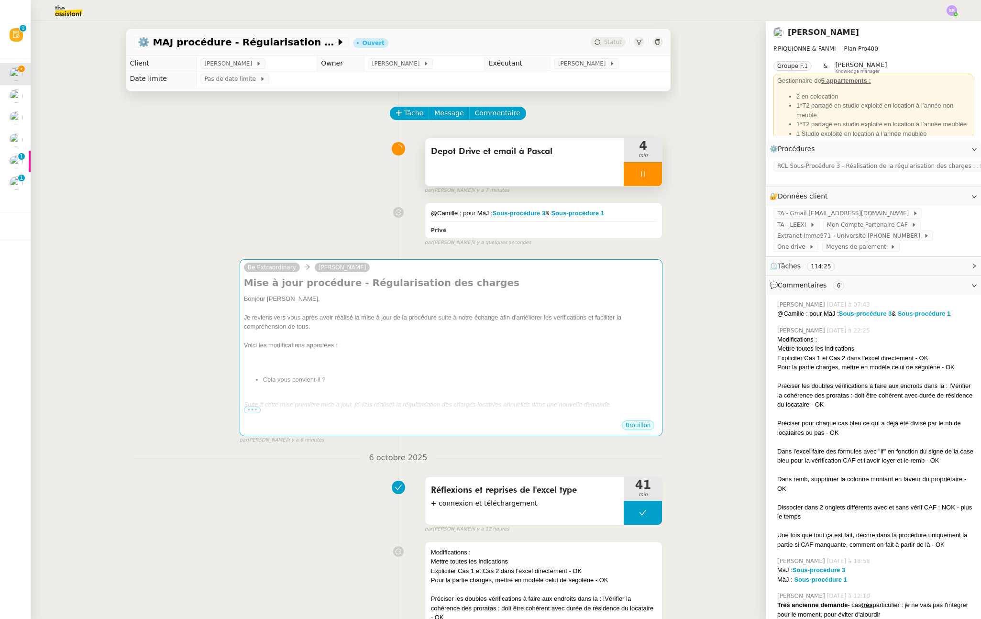
click at [644, 171] on div at bounding box center [643, 174] width 38 height 24
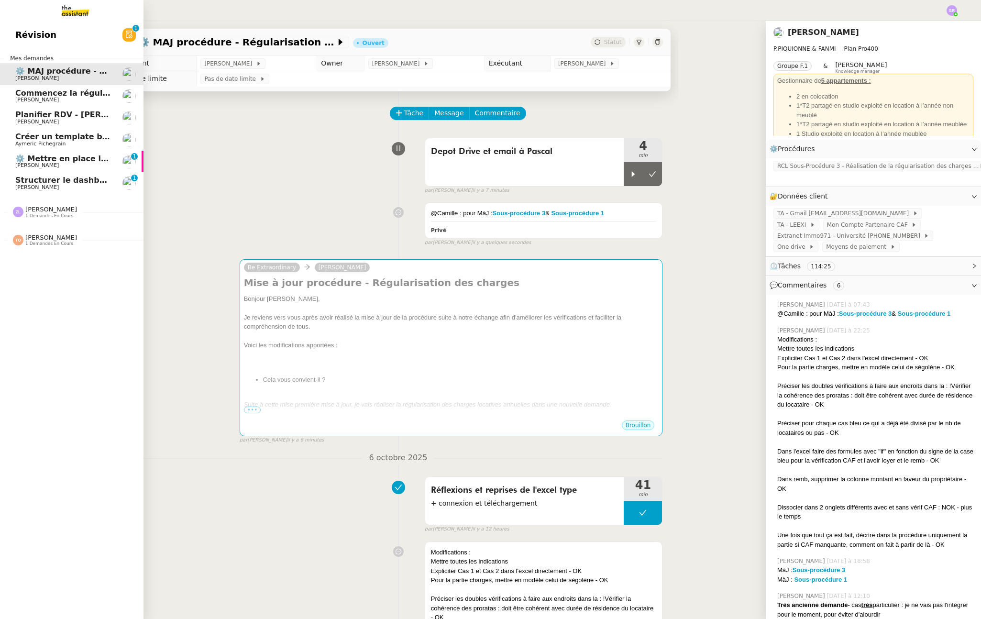
click at [70, 122] on span "[PERSON_NAME]" at bounding box center [63, 122] width 97 height 6
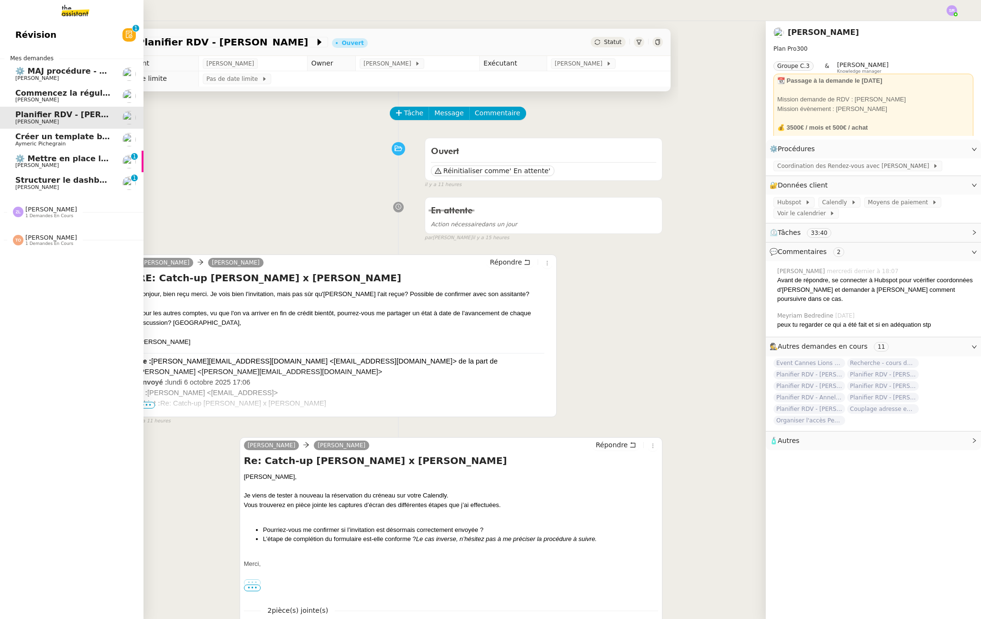
click at [72, 164] on span "[PERSON_NAME]" at bounding box center [63, 166] width 97 height 6
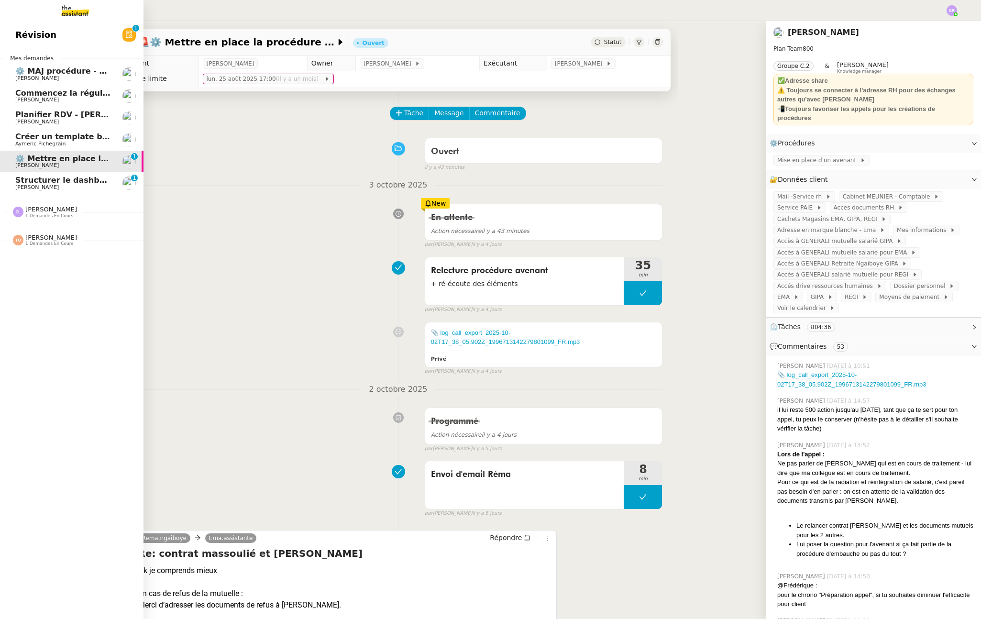
click at [77, 173] on link "Structurer le dashboard Notion Lydie Laulon 0 1 2 3 4 5 6 7 8 9" at bounding box center [72, 183] width 144 height 22
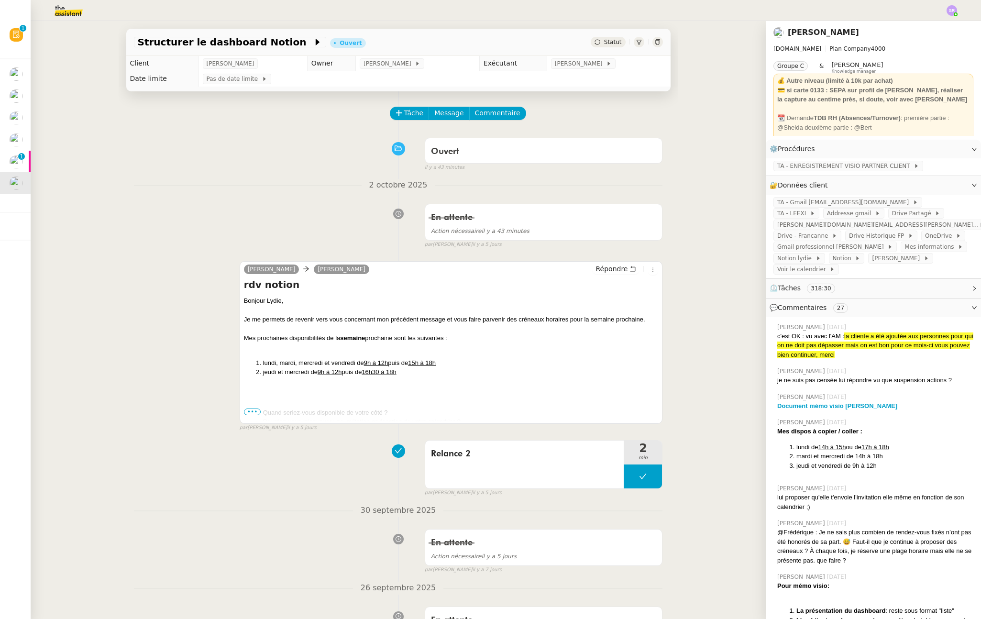
click at [320, 164] on div "Ouvert false il y a 43 minutes" at bounding box center [398, 152] width 529 height 38
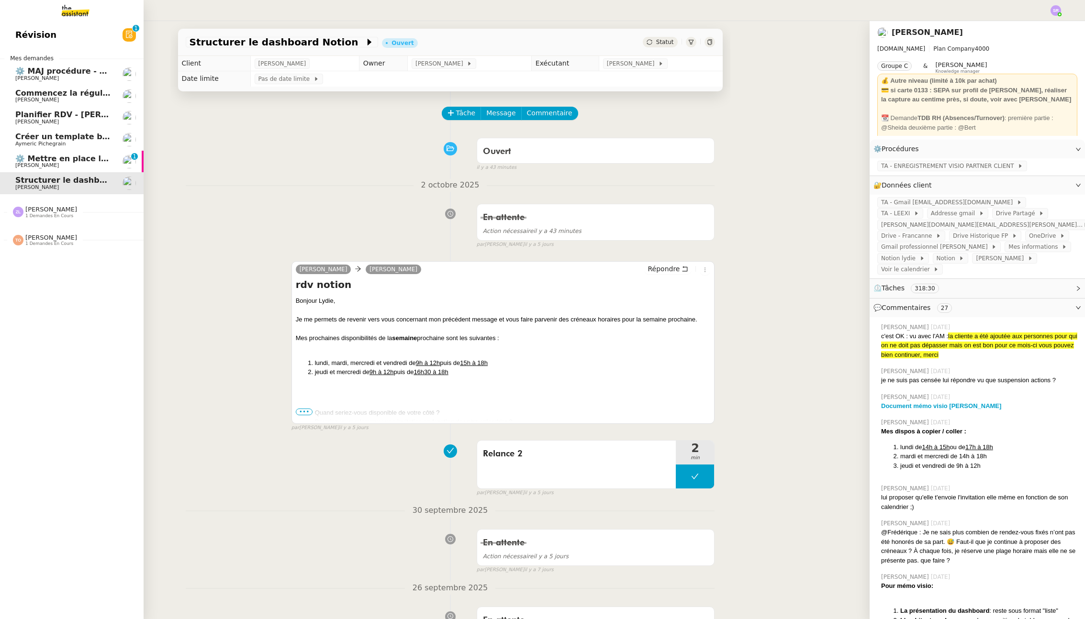
click at [46, 165] on span "[PERSON_NAME]" at bounding box center [37, 165] width 44 height 6
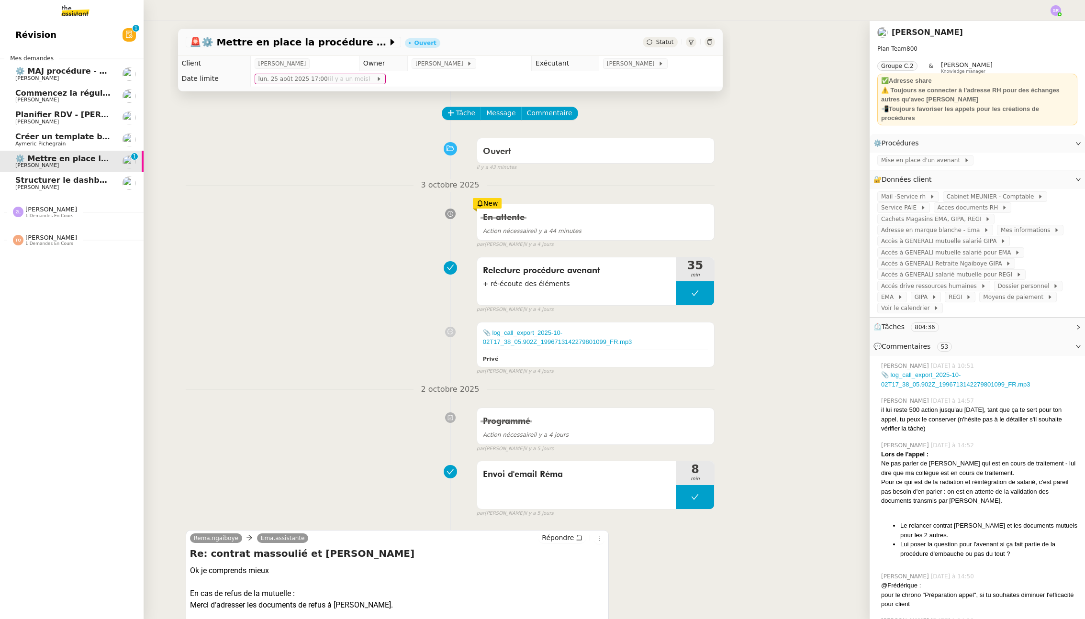
click at [76, 143] on span "Aymeric Pichegrain" at bounding box center [63, 144] width 97 height 6
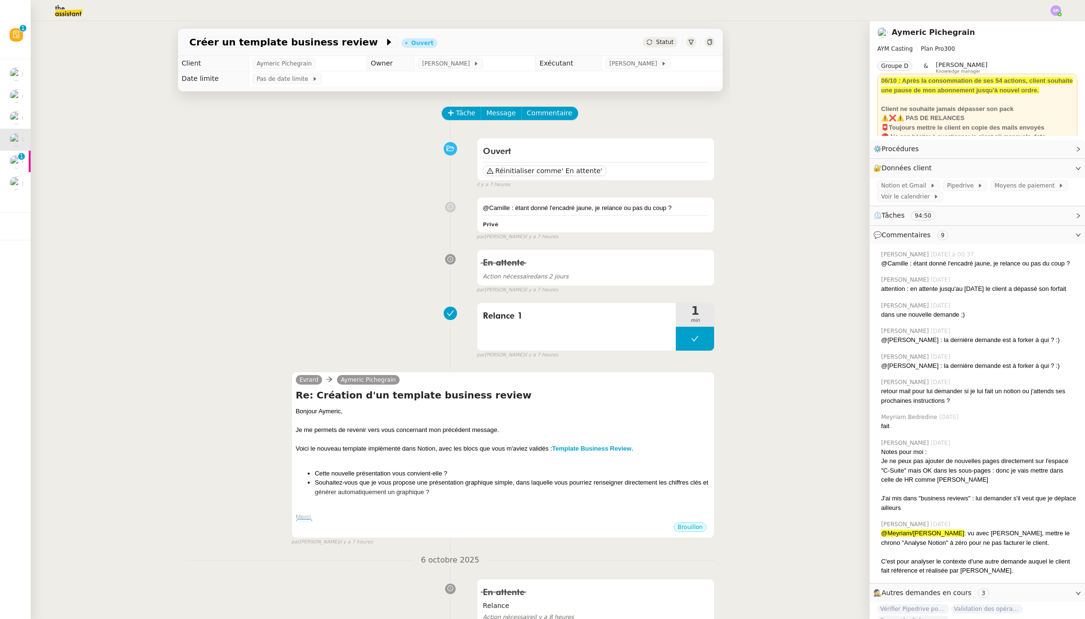
click at [647, 45] on div "Statut" at bounding box center [659, 42] width 34 height 11
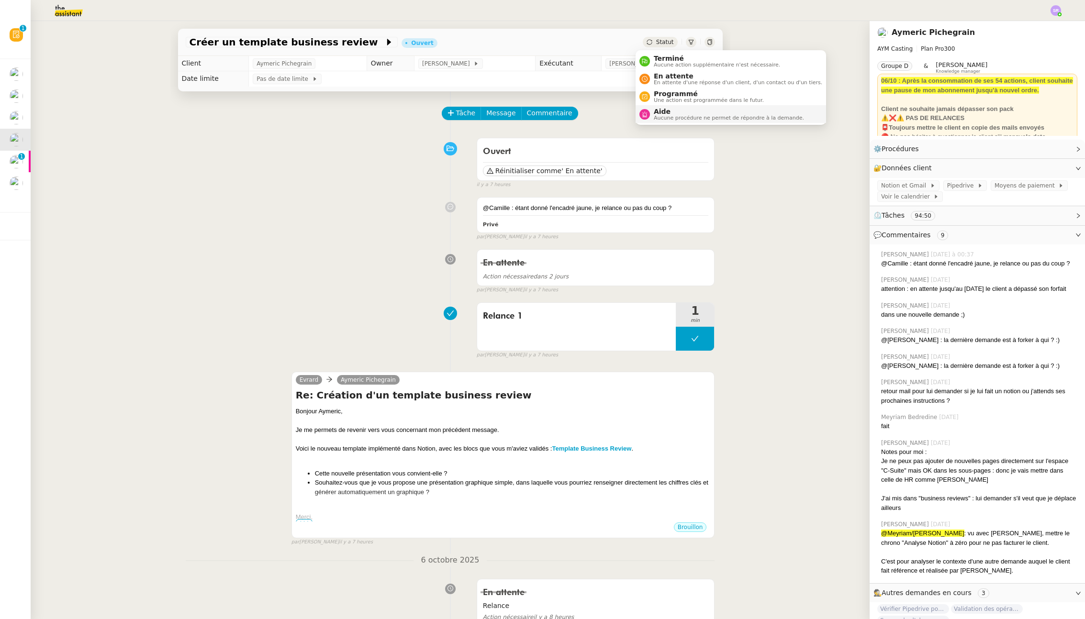
click at [668, 113] on span "Aide" at bounding box center [728, 112] width 150 height 8
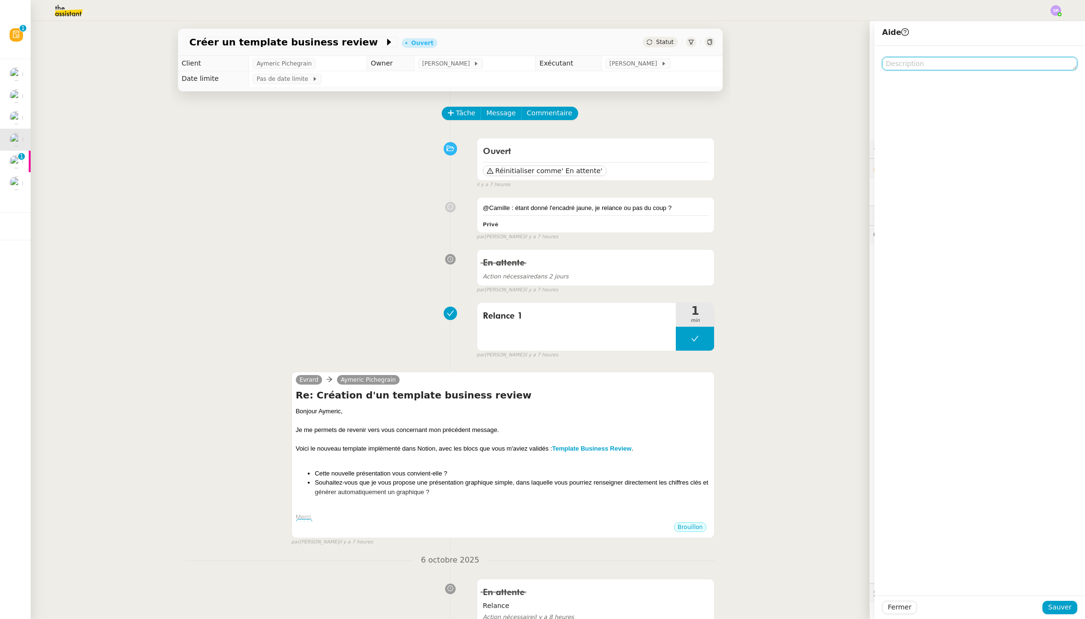
click at [826, 64] on textarea at bounding box center [979, 63] width 195 height 13
type textarea "@Camille"
click at [826, 611] on span "Sauver" at bounding box center [1059, 607] width 23 height 11
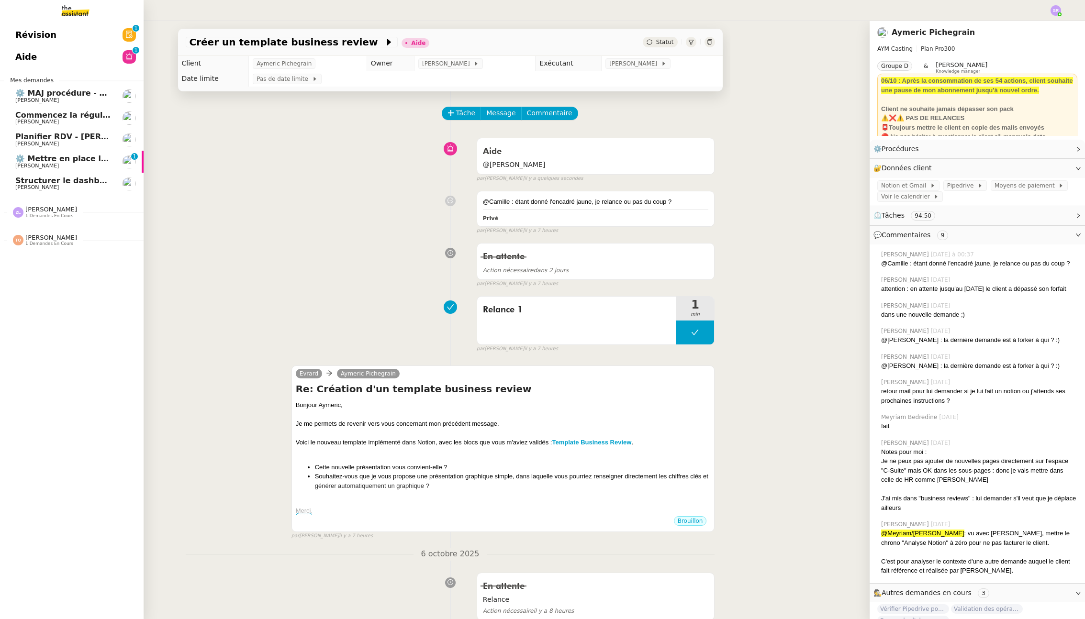
click at [67, 162] on span "⚙️ Mettre en place la procédure d'embauche" at bounding box center [111, 158] width 192 height 9
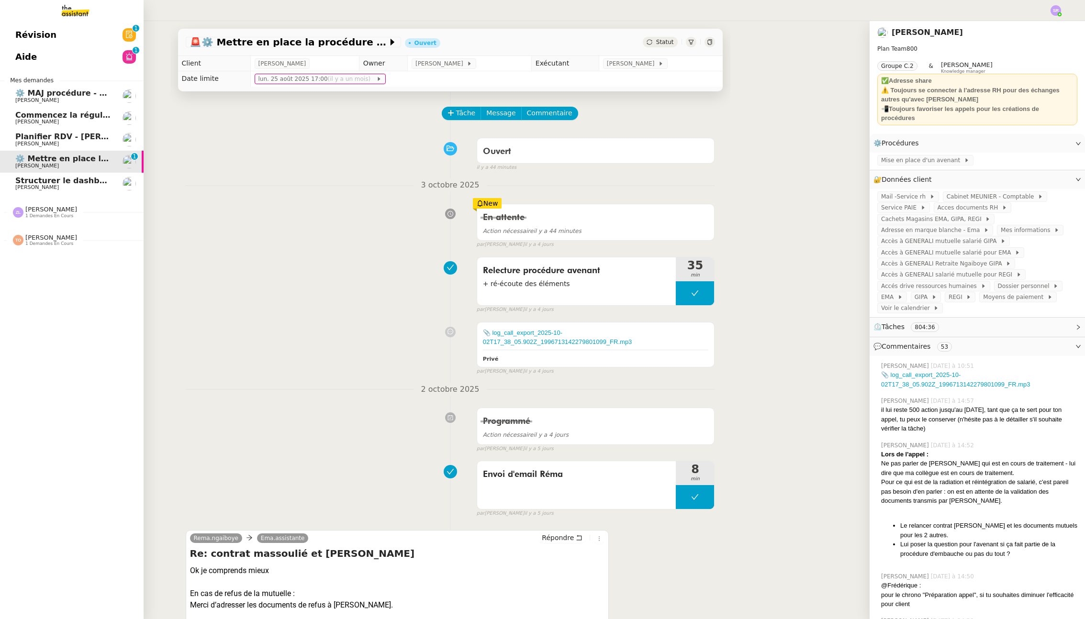
click at [101, 181] on span "Structurer le dashboard Notion" at bounding box center [82, 180] width 135 height 9
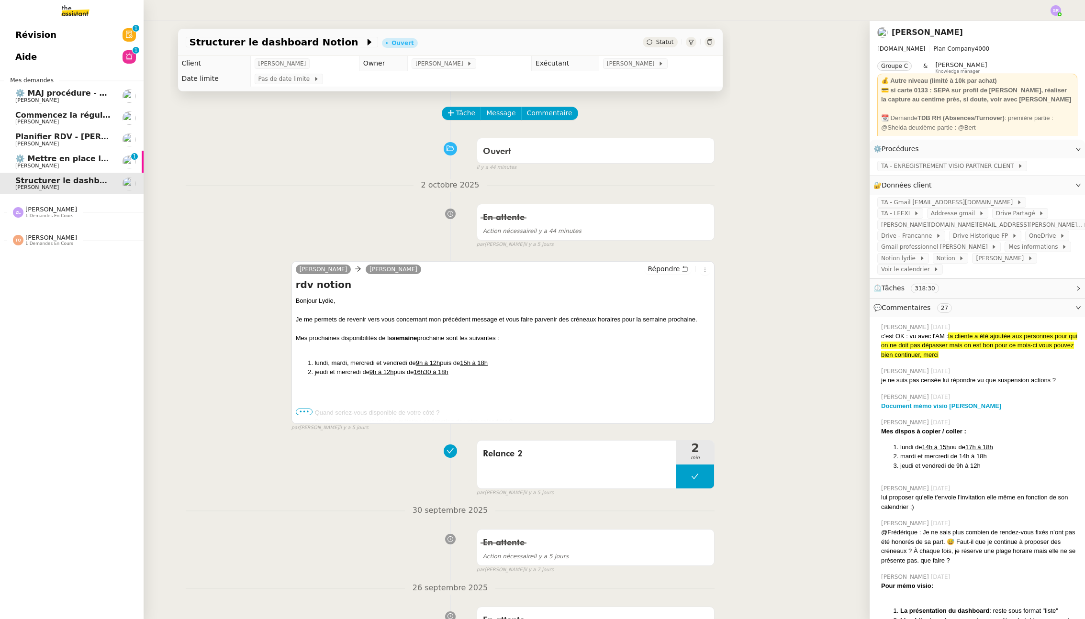
click at [116, 156] on link "⚙️ Mettre en place la procédure d'embauche [PERSON_NAME] 0 1 2 3 4 5 6 7 8 9" at bounding box center [72, 162] width 144 height 22
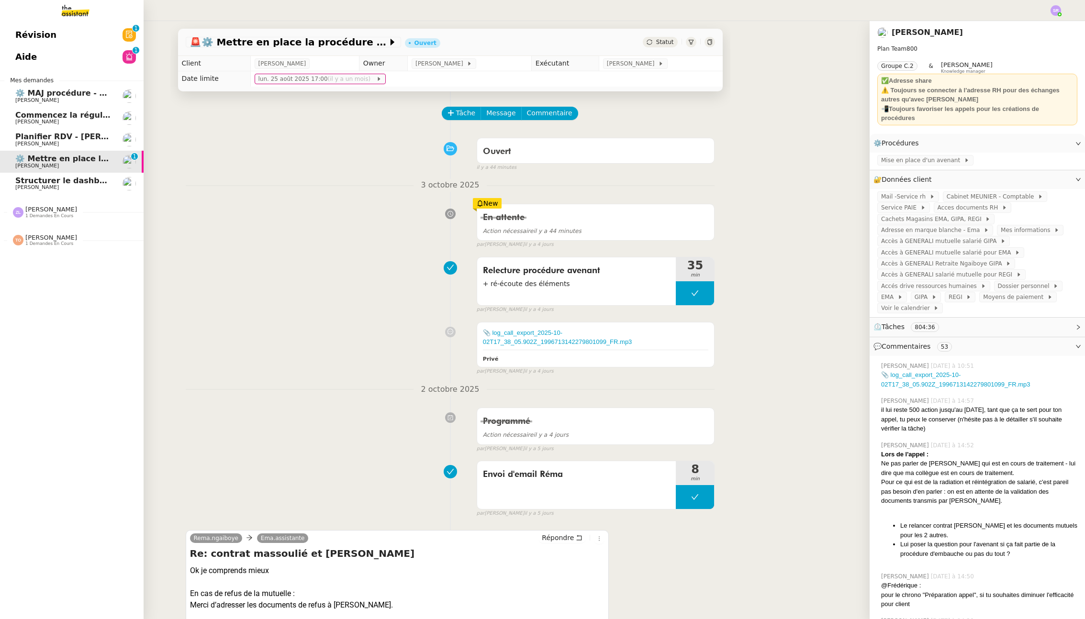
click at [20, 180] on span "Structurer le dashboard Notion" at bounding box center [82, 180] width 135 height 9
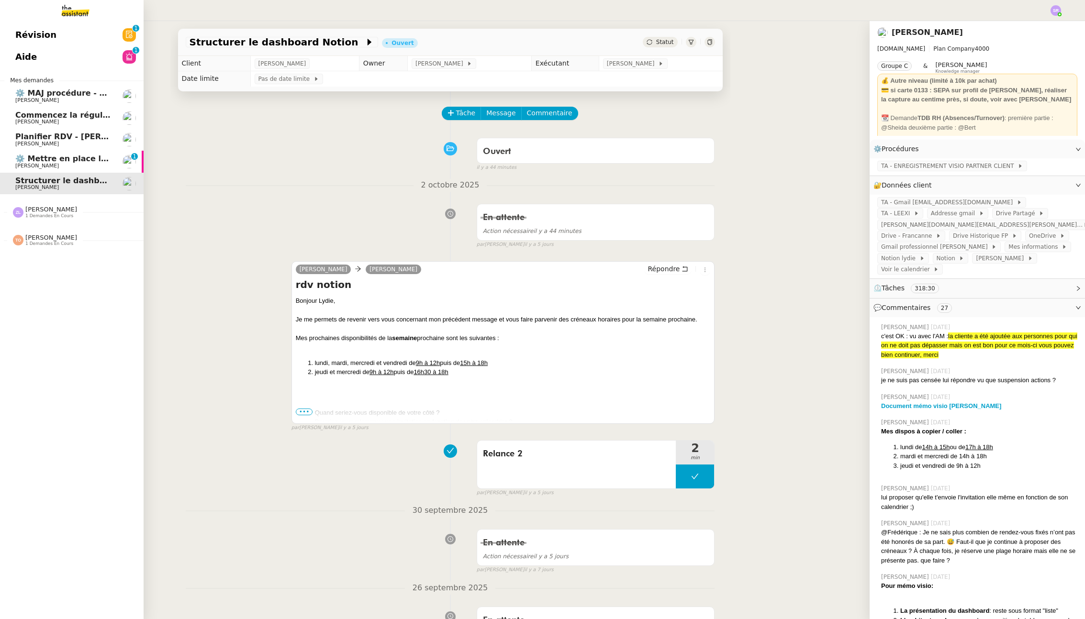
click at [71, 134] on span "Planifier RDV - [PERSON_NAME]" at bounding box center [83, 136] width 137 height 9
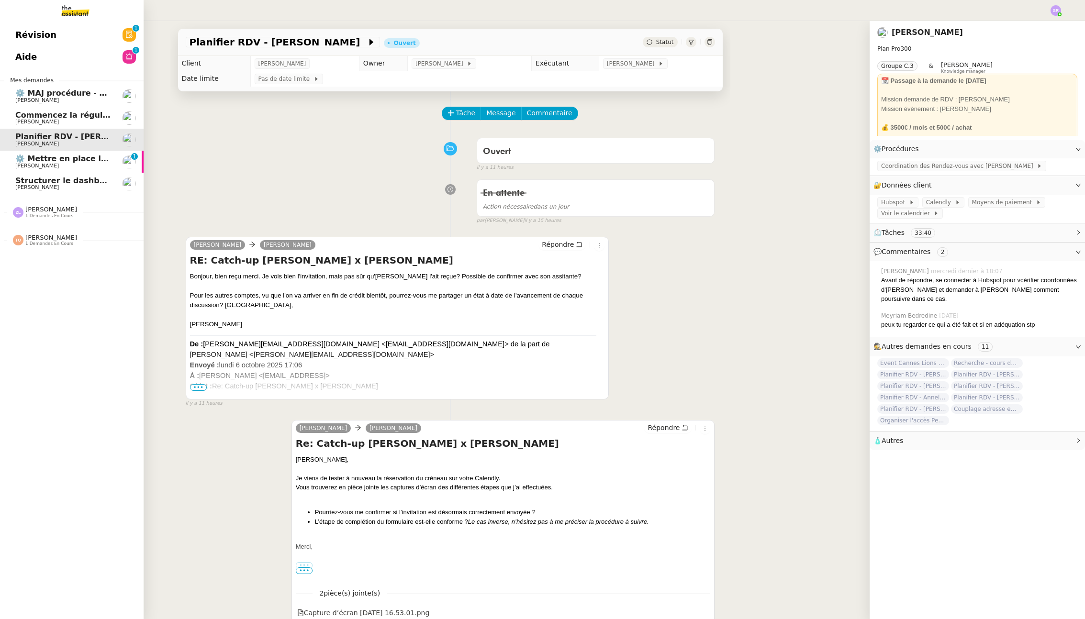
click at [62, 182] on span "Structurer le dashboard Notion" at bounding box center [82, 180] width 135 height 9
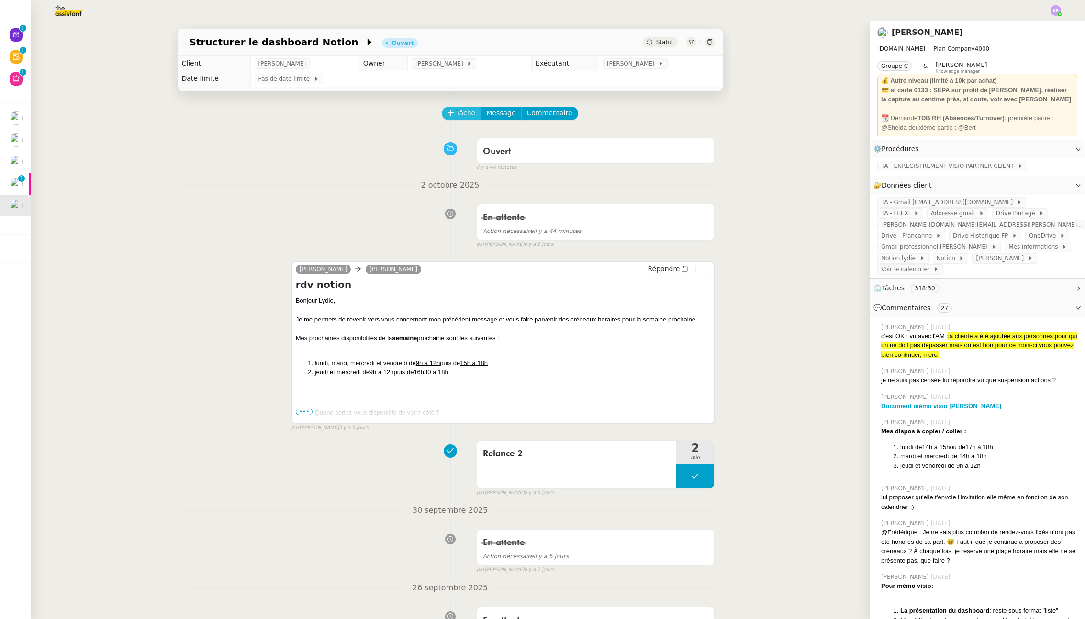
click at [456, 116] on span "Tâche" at bounding box center [466, 113] width 20 height 11
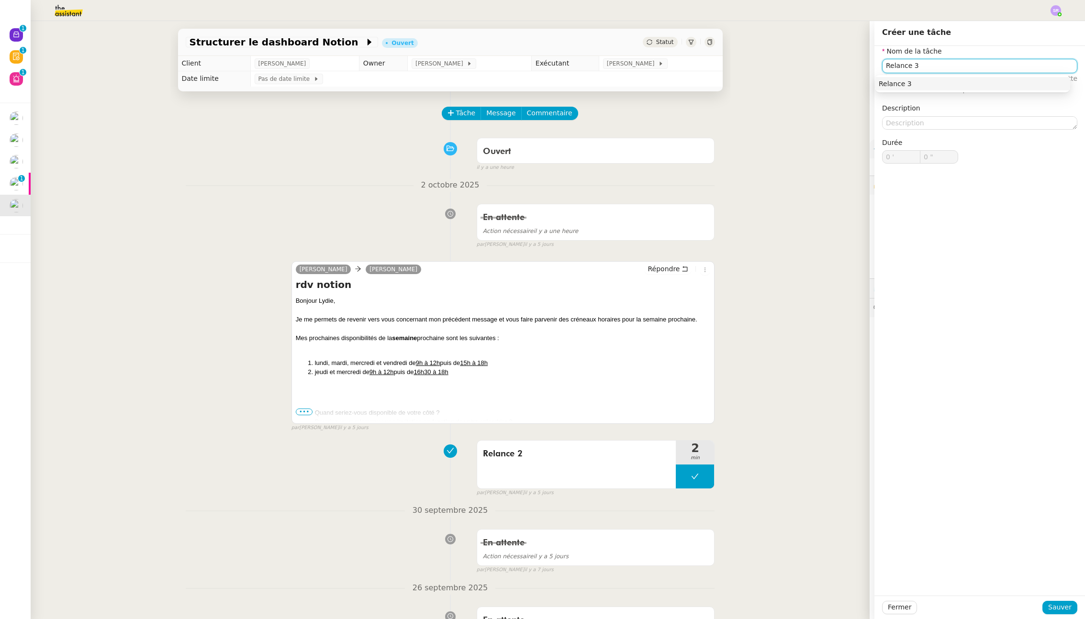
type input "Relance 3"
click at [826, 90] on div "Relance 3" at bounding box center [971, 83] width 195 height 17
click at [826, 86] on div "Relance 3" at bounding box center [972, 83] width 188 height 9
click at [826, 604] on span "Sauver" at bounding box center [1059, 607] width 23 height 11
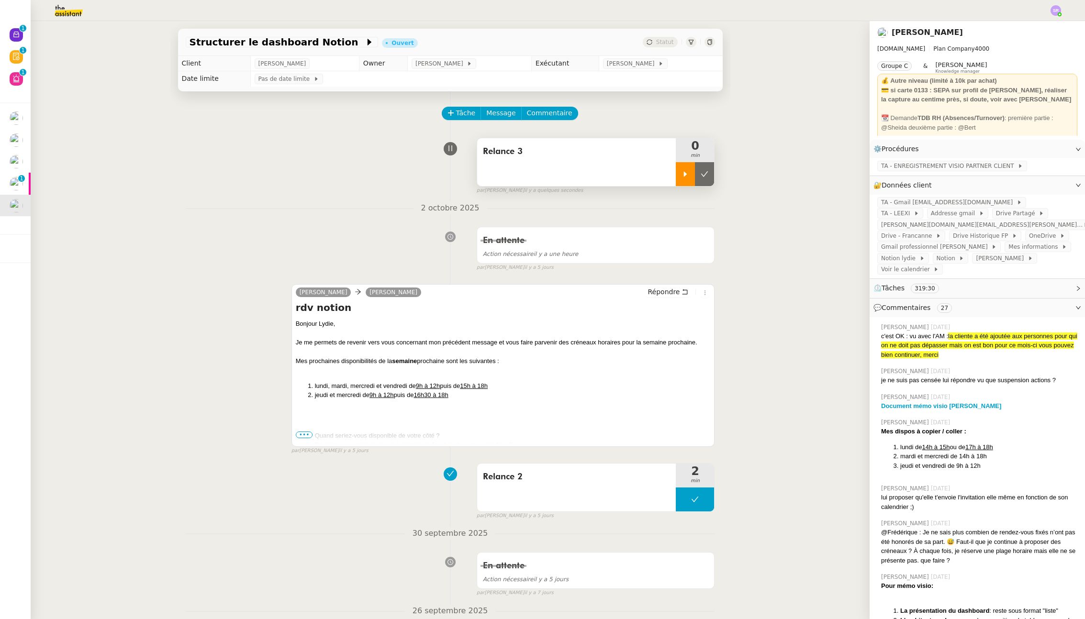
click at [675, 181] on div at bounding box center [684, 174] width 19 height 24
click at [301, 432] on span "•••" at bounding box center [304, 435] width 17 height 7
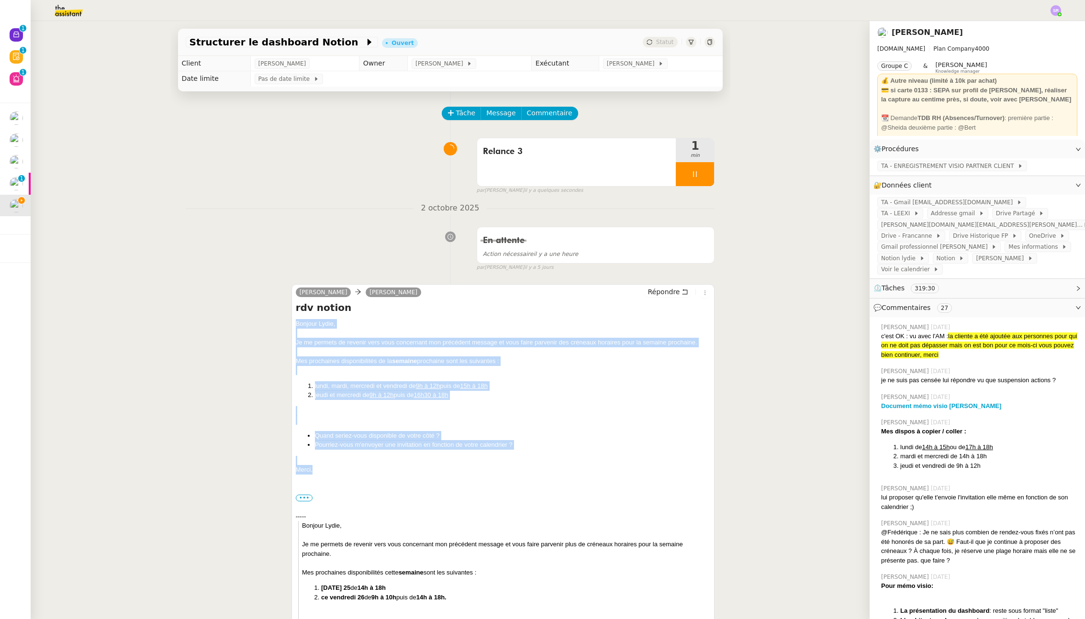
drag, startPoint x: 314, startPoint y: 470, endPoint x: 287, endPoint y: 325, distance: 147.6
copy div "Bonjour Lydie﻿, Je me permets de revenir vers vous concernant mon précédent mes…"
click at [666, 293] on span "Répondre" at bounding box center [663, 292] width 32 height 10
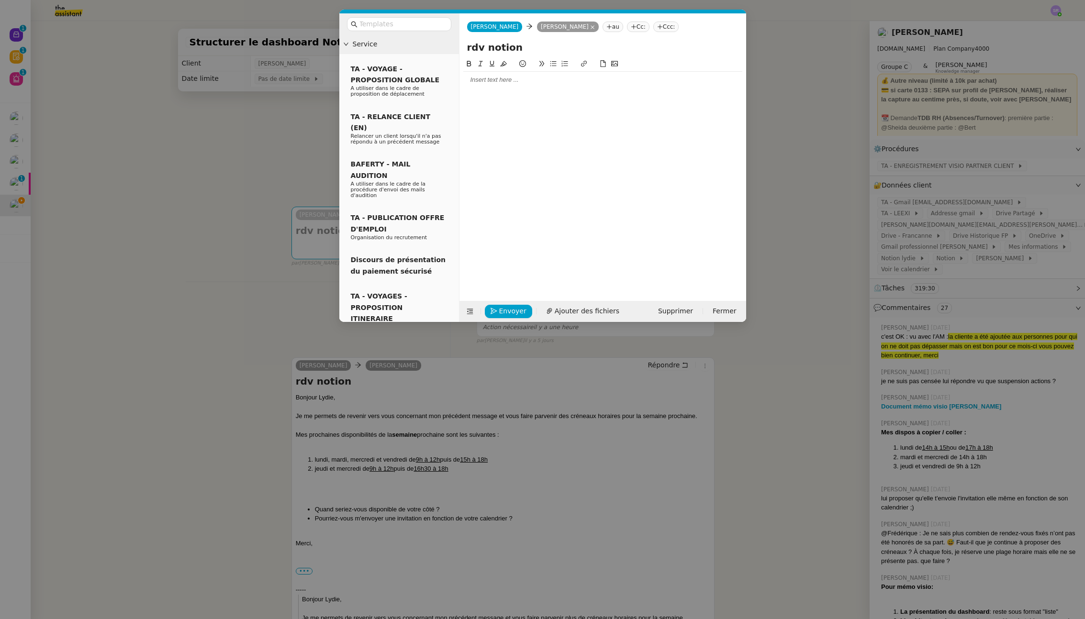
click at [541, 86] on div at bounding box center [602, 80] width 279 height 16
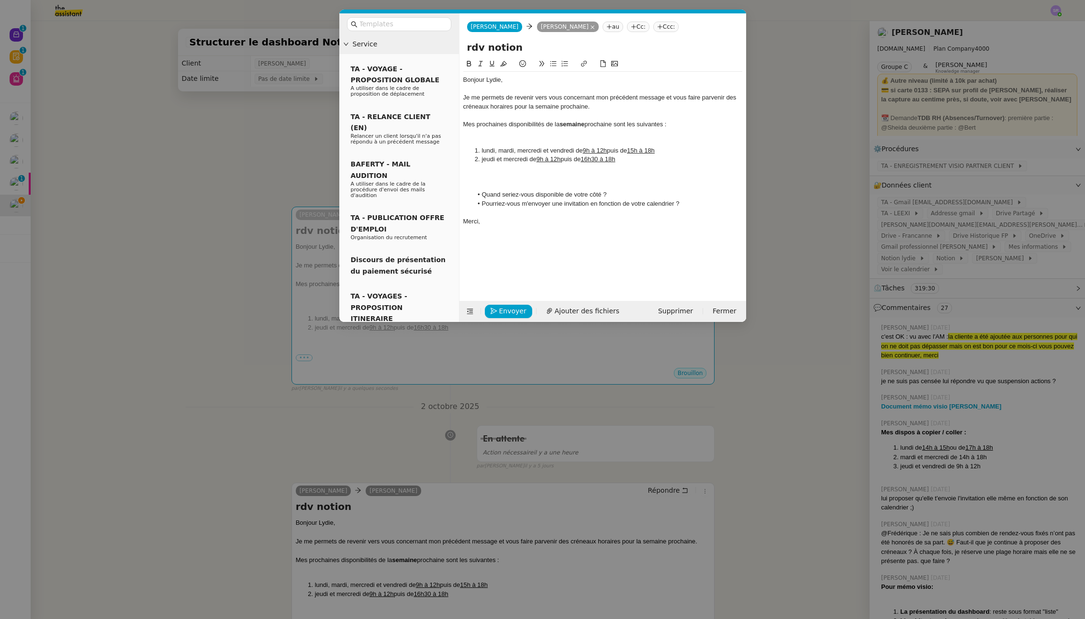
click at [501, 134] on div at bounding box center [602, 133] width 279 height 9
click at [493, 144] on li "lundi, mardi, mercredi et vendredi de 9h à 12h puis de 15h à 18h" at bounding box center [607, 142] width 270 height 9
drag, startPoint x: 587, startPoint y: 143, endPoint x: 620, endPoint y: 142, distance: 32.1
click at [620, 142] on li "lundi 13 , mardi, mercredi et vendredi de 9h à 12h puis de 15h à 18h" at bounding box center [607, 142] width 270 height 9
click at [619, 143] on li "lundi 13 , mardi, mercredi et vendredi de 9h à 12h puis de 15h à 18h" at bounding box center [607, 142] width 270 height 9
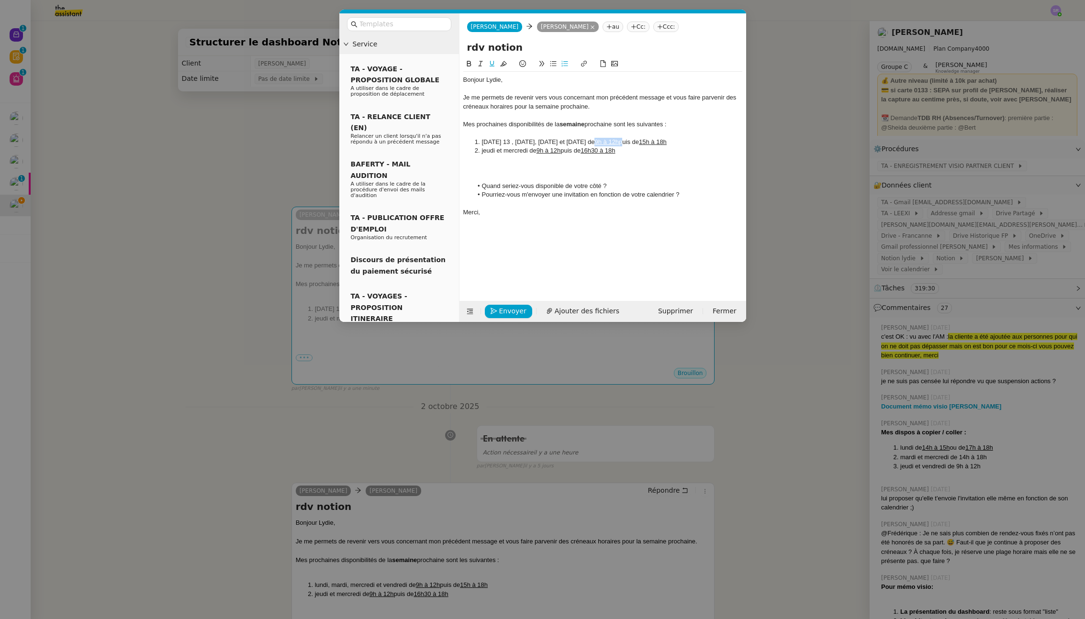
drag, startPoint x: 616, startPoint y: 144, endPoint x: 589, endPoint y: 144, distance: 26.8
click at [589, 144] on li "lundi 13 , mardi, mercredi et vendredi de 9h à 12h puis de 15h à 18h" at bounding box center [607, 142] width 270 height 9
copy li "de 9h à 12h"
click at [506, 141] on li "lundi 13 , mardi, mercredi et vendredi de 9h à 12h puis de 15h à 18h" at bounding box center [607, 142] width 270 height 9
click at [505, 143] on li "lundi 13 , mardi, mercredi et vendredi de 9h à 12h puis de 15h à 18h" at bounding box center [607, 142] width 270 height 9
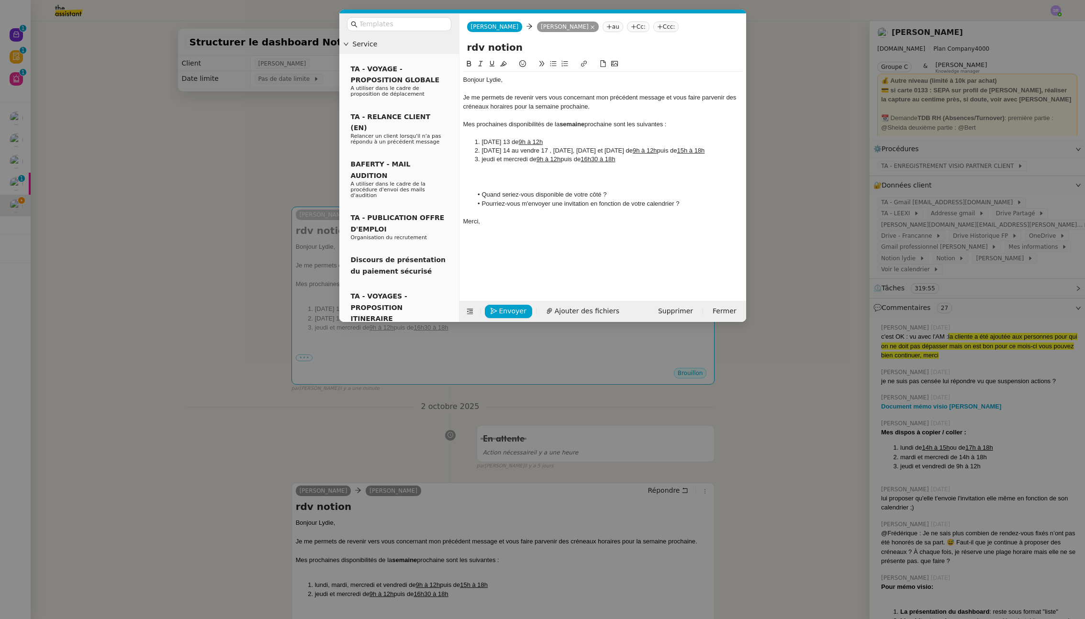
click at [533, 150] on li "mardi 14 au vendre 17 , mardi, mercredi et vendredi de 9h à 12h puis de 15h à 1…" at bounding box center [607, 150] width 270 height 9
drag, startPoint x: 550, startPoint y: 152, endPoint x: 632, endPoint y: 155, distance: 81.9
click at [632, 155] on li "mardi 14 au vendredi 17 , mardi, mercredi et vendredi de 9h à 12h puis de 15h à…" at bounding box center [607, 150] width 270 height 9
click at [611, 152] on u "15h à 18h" at bounding box center [615, 150] width 28 height 7
drag, startPoint x: 626, startPoint y: 160, endPoint x: 444, endPoint y: 156, distance: 181.8
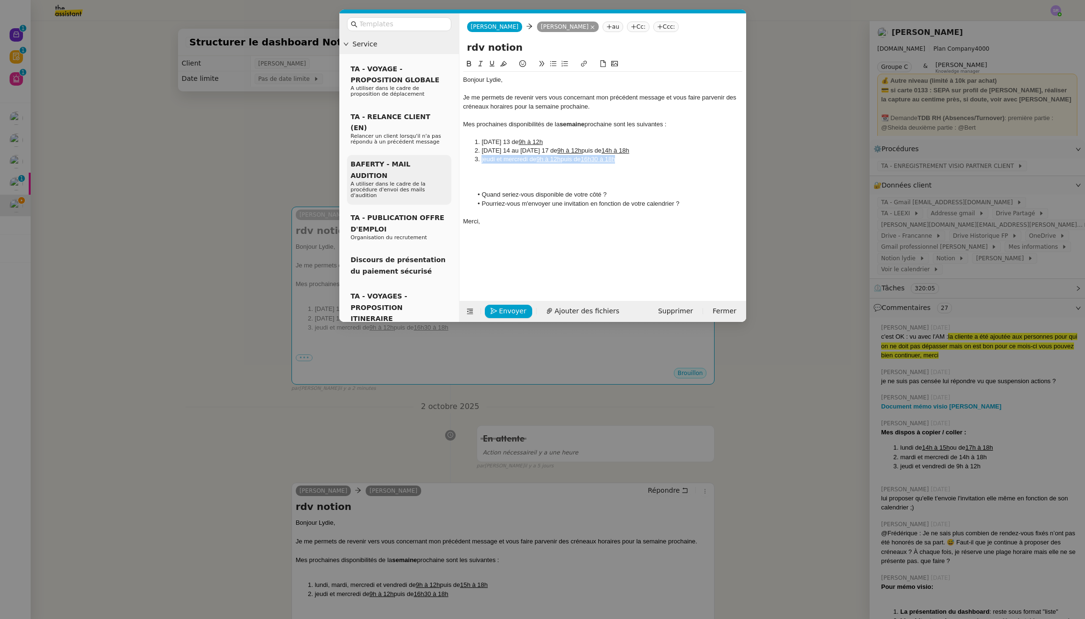
click at [444, 156] on nz-layout "Service TA - VOYAGE - PROPOSITION GLOBALE A utiliser dans le cadre de propositi…" at bounding box center [542, 167] width 407 height 309
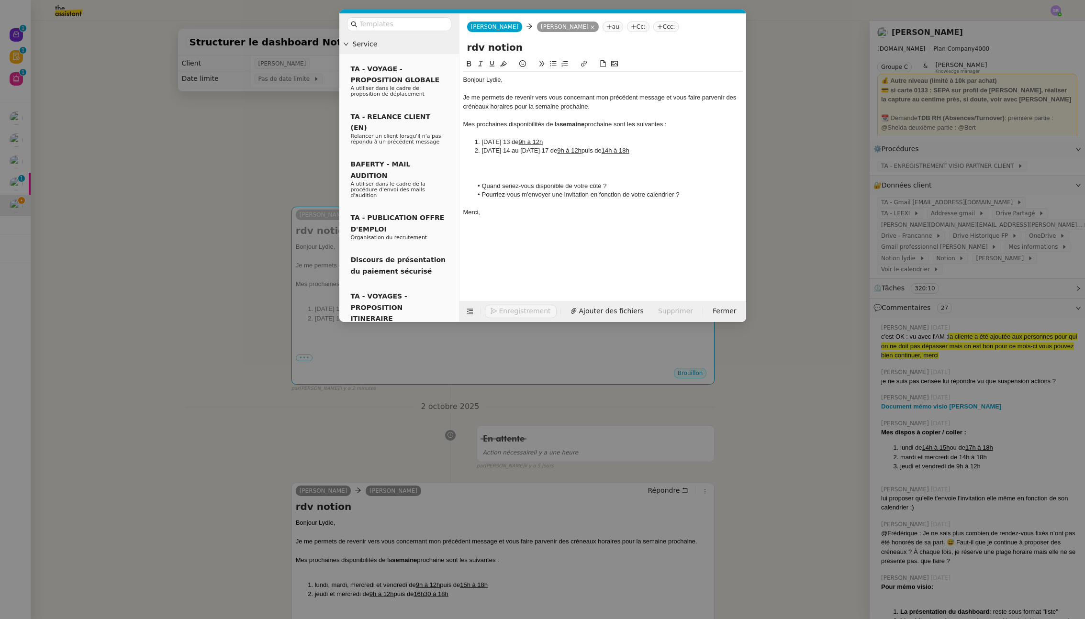
click at [586, 166] on div at bounding box center [602, 168] width 279 height 9
click at [479, 167] on div at bounding box center [602, 168] width 279 height 9
click at [571, 156] on div at bounding box center [602, 159] width 279 height 9
click at [519, 310] on span "Envoyer" at bounding box center [512, 311] width 27 height 11
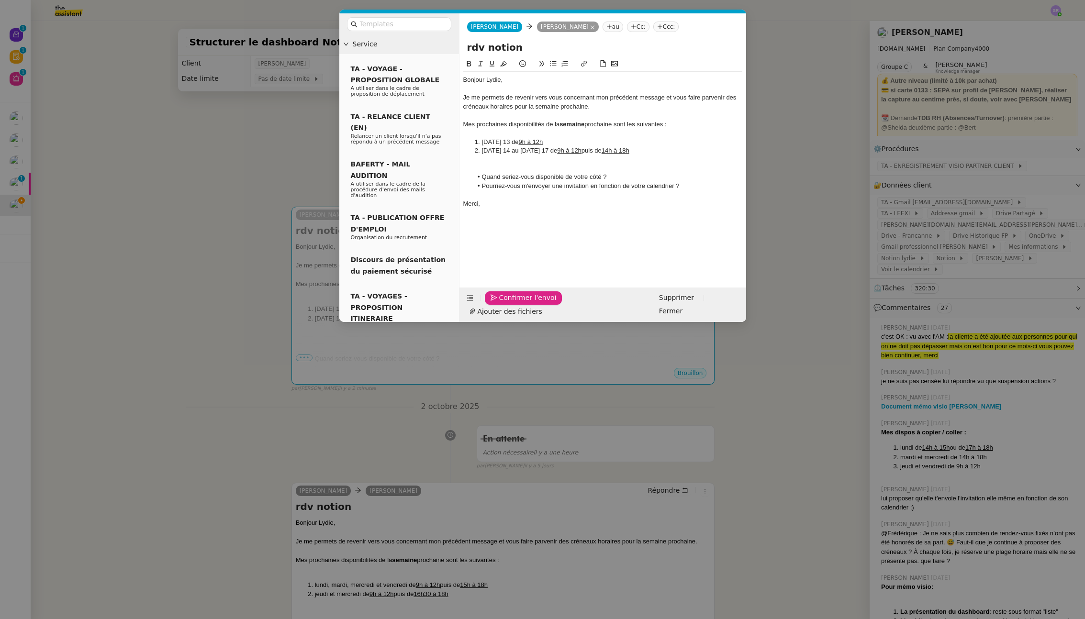
click at [520, 303] on span "Confirmer l'envoi" at bounding box center [527, 297] width 57 height 11
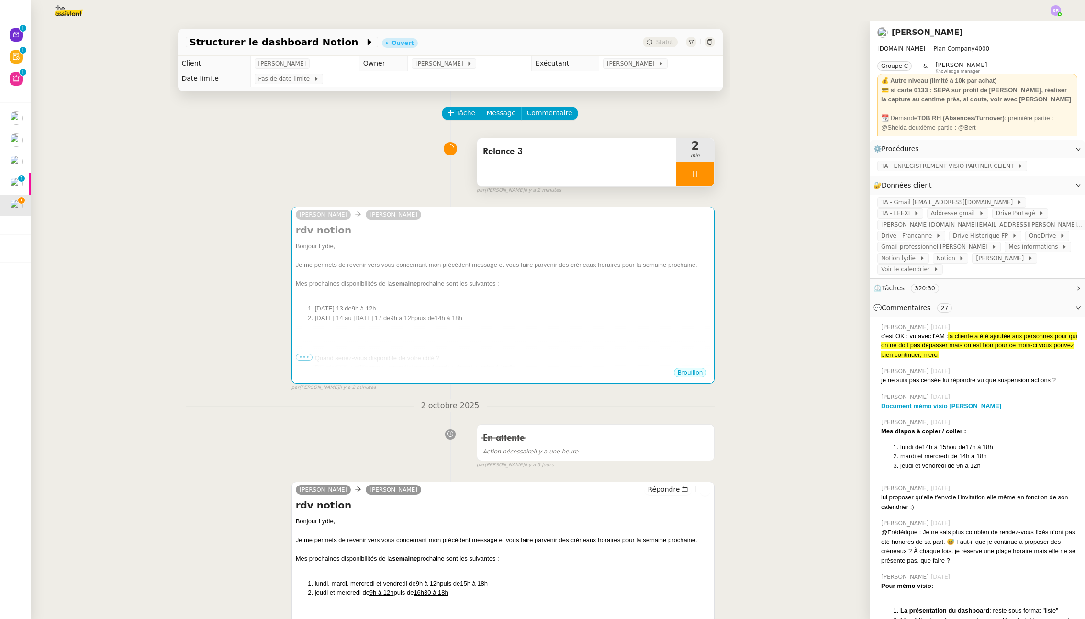
click at [683, 182] on div at bounding box center [694, 174] width 38 height 24
click at [700, 174] on button at bounding box center [704, 174] width 19 height 24
click at [656, 39] on span "Statut" at bounding box center [665, 42] width 18 height 7
click at [691, 176] on icon at bounding box center [695, 174] width 8 height 8
click at [681, 177] on icon at bounding box center [685, 174] width 8 height 8
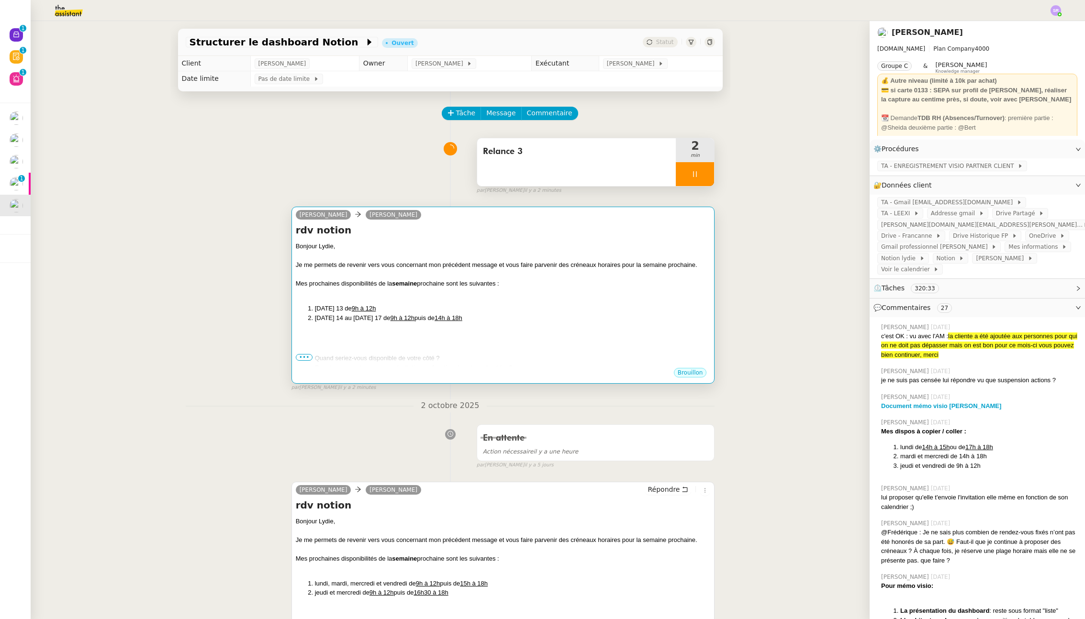
click at [625, 302] on div "Bonjour Lydie﻿, Je me permets de revenir vers vous concernant mon précédent mes…" at bounding box center [503, 319] width 415 height 155
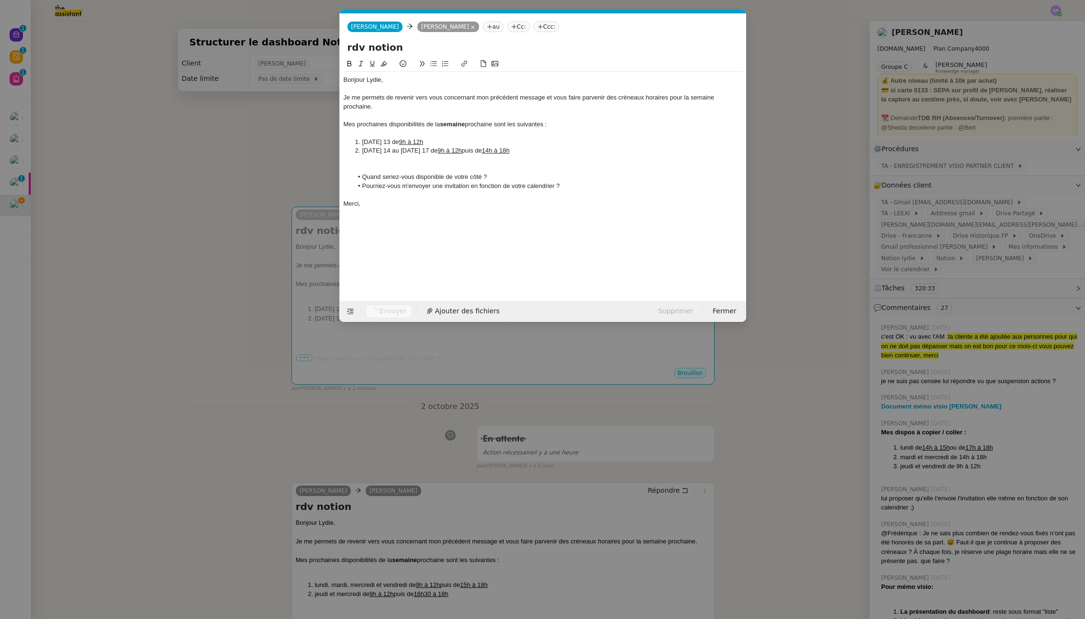
scroll to position [0, 20]
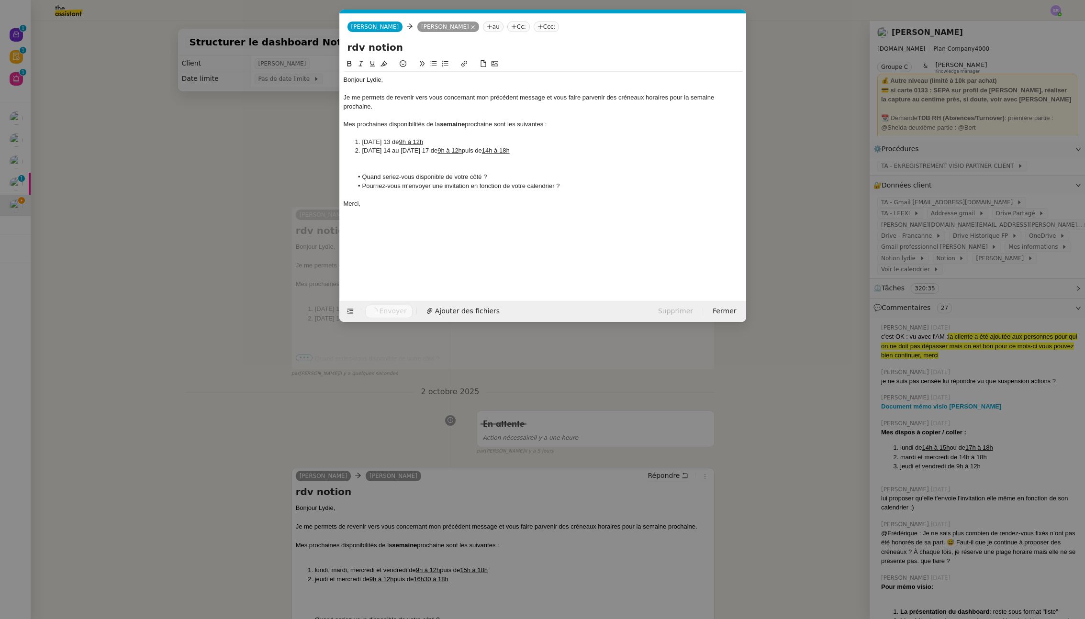
click at [252, 155] on nz-modal-container "Service TA - VOYAGE - PROPOSITION GLOBALE A utiliser dans le cadre de propositi…" at bounding box center [542, 309] width 1085 height 619
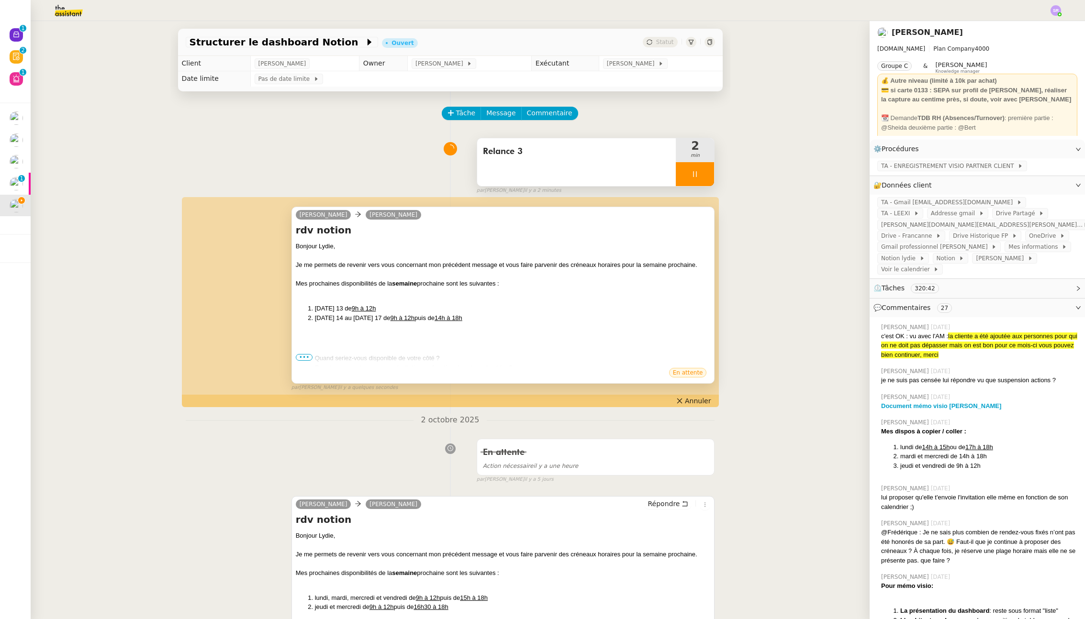
click at [302, 356] on span "•••" at bounding box center [304, 357] width 17 height 7
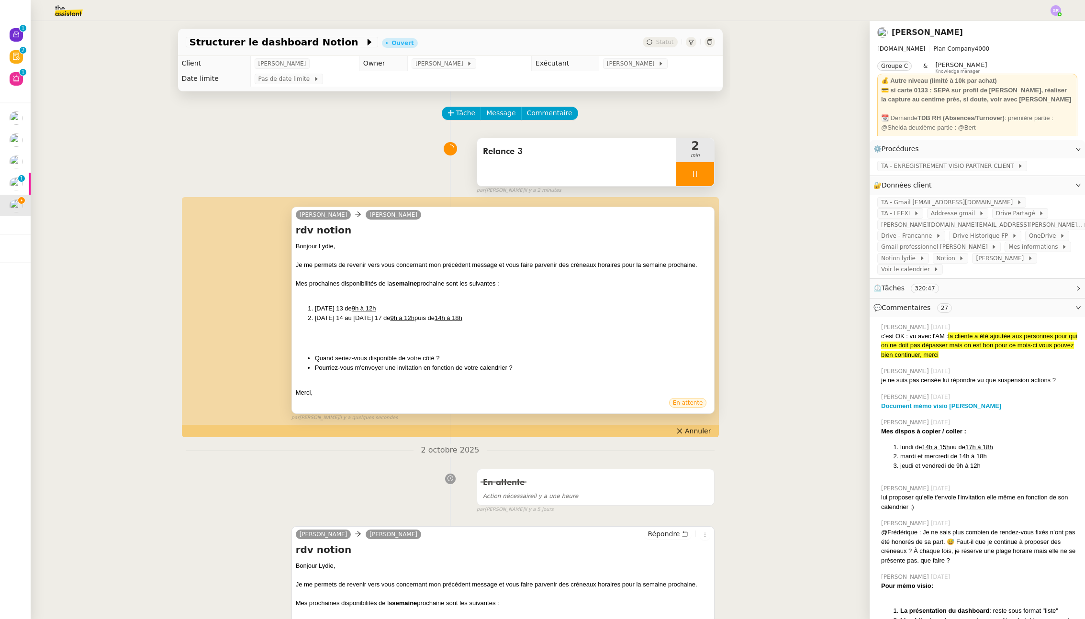
click at [691, 172] on icon at bounding box center [695, 174] width 8 height 8
click at [700, 175] on icon at bounding box center [704, 174] width 8 height 8
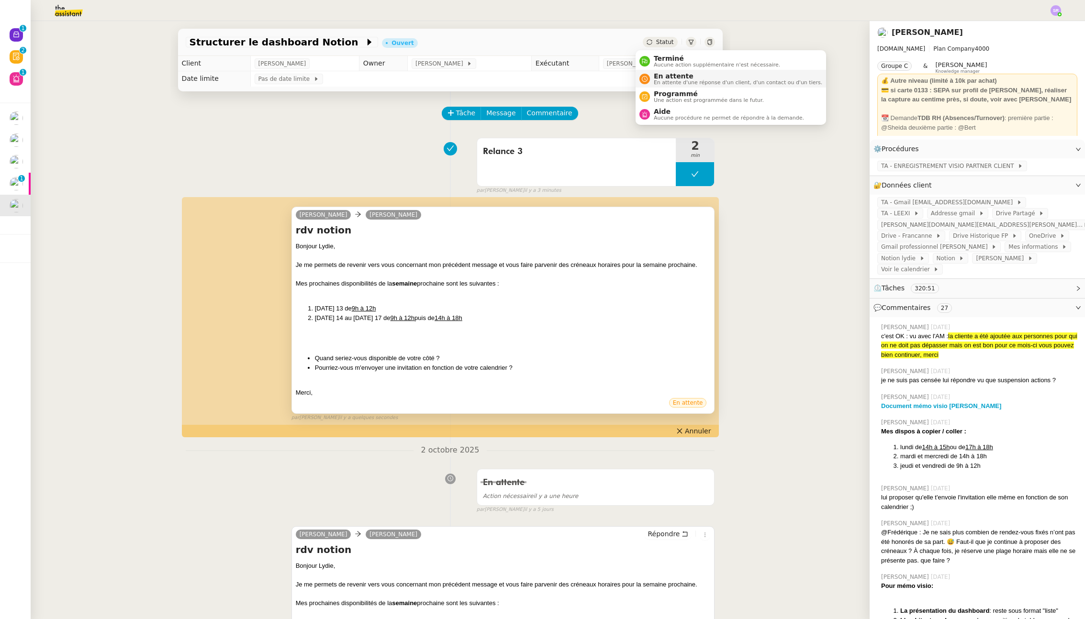
click at [668, 80] on span "En attente d'une réponse d'un client, d'un contact ou d'un tiers." at bounding box center [737, 82] width 168 height 5
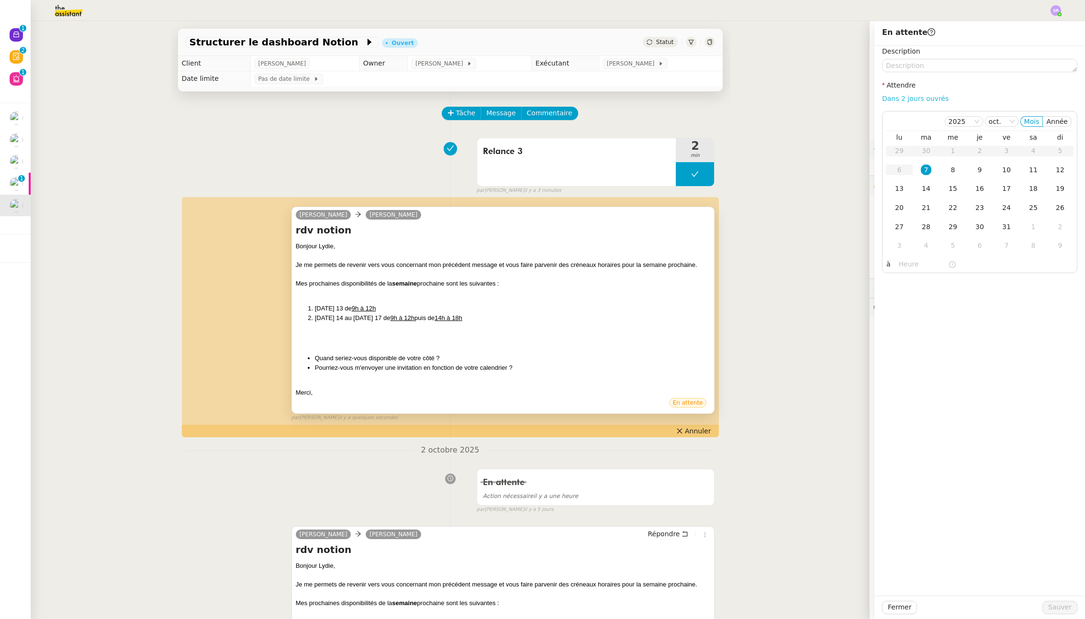
click at [826, 99] on link "Dans 2 jours ouvrés" at bounding box center [915, 99] width 66 height 8
type input "07:00"
click at [826, 189] on div "14" at bounding box center [925, 188] width 11 height 11
click at [826, 605] on span "Sauver" at bounding box center [1059, 607] width 23 height 11
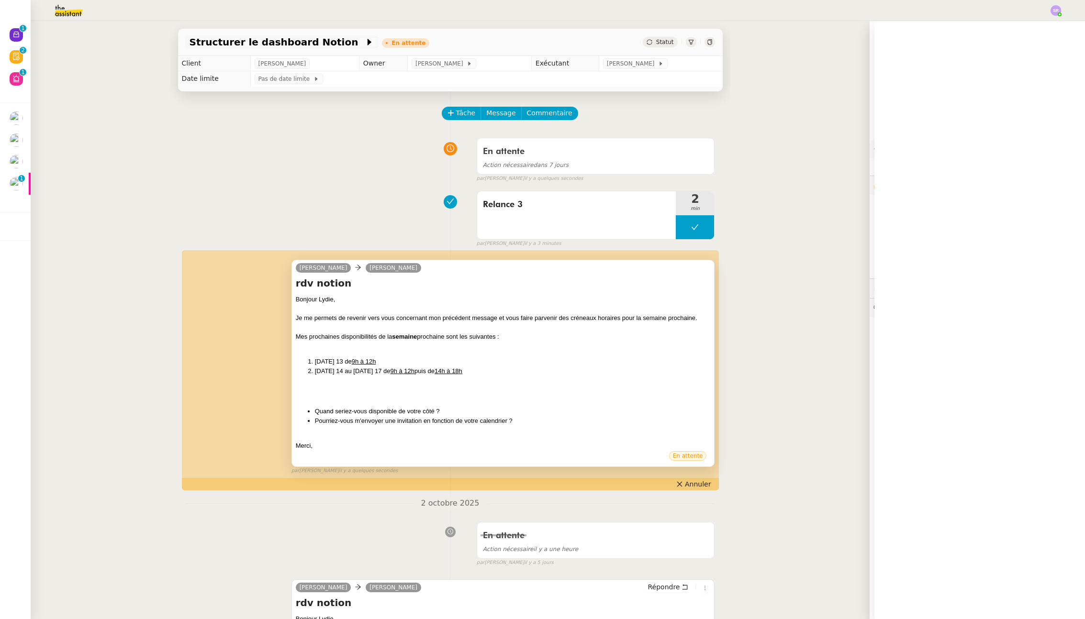
click at [490, 333] on div "Mes prochaines disponibilités de la semaine prochaine sont les suivantes :" at bounding box center [503, 337] width 415 height 10
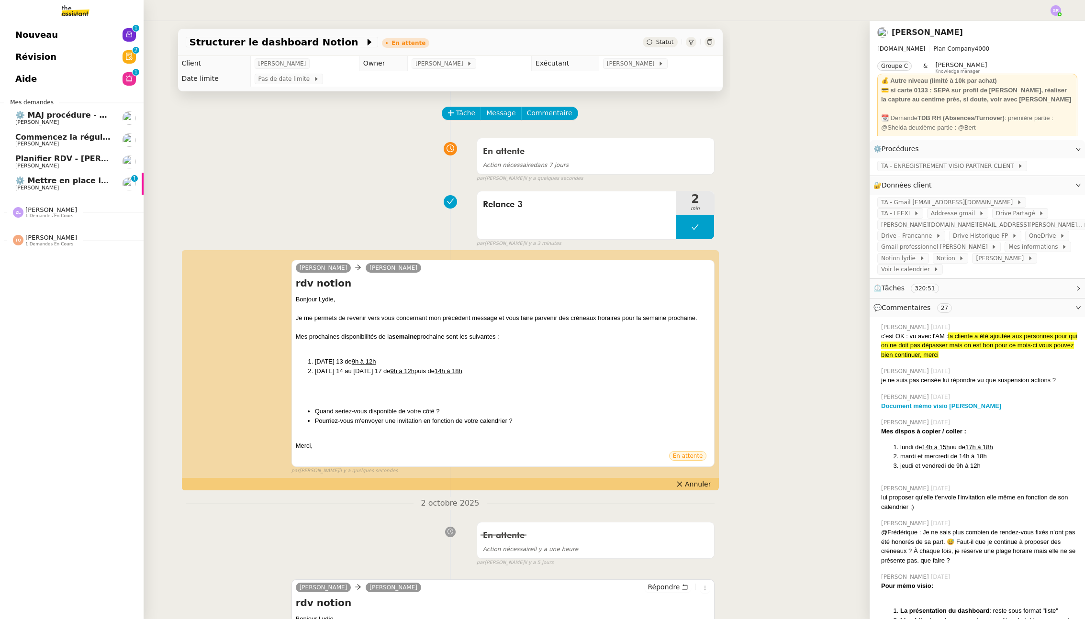
click at [66, 155] on span "Planifier RDV - [PERSON_NAME]" at bounding box center [83, 158] width 137 height 9
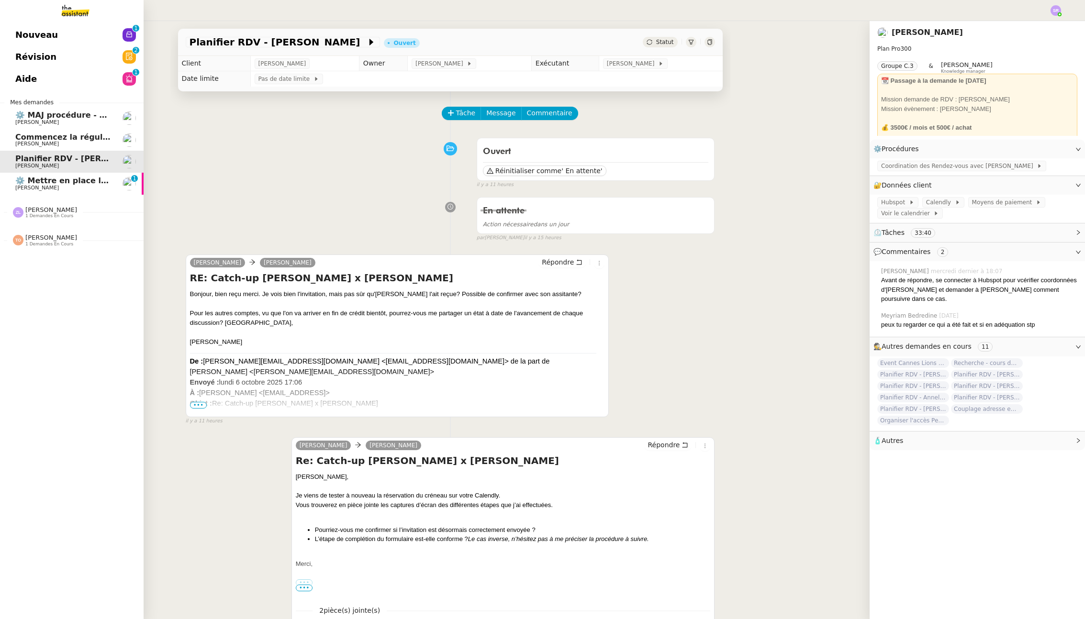
click at [72, 186] on span "[PERSON_NAME]" at bounding box center [63, 188] width 97 height 6
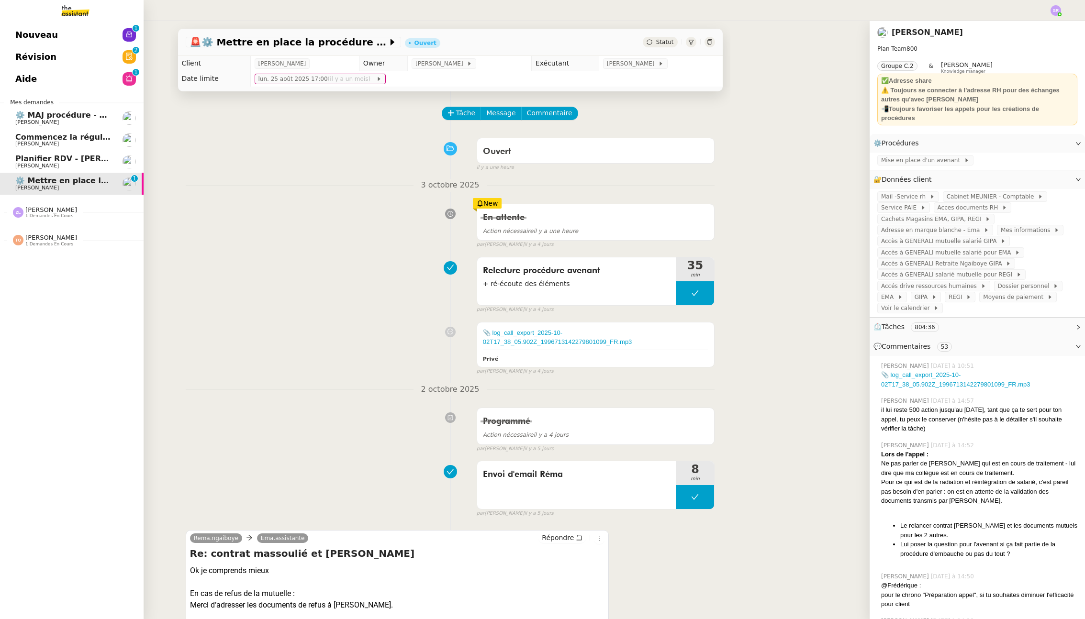
click at [99, 160] on span "Planifier RDV - [PERSON_NAME]" at bounding box center [83, 158] width 137 height 9
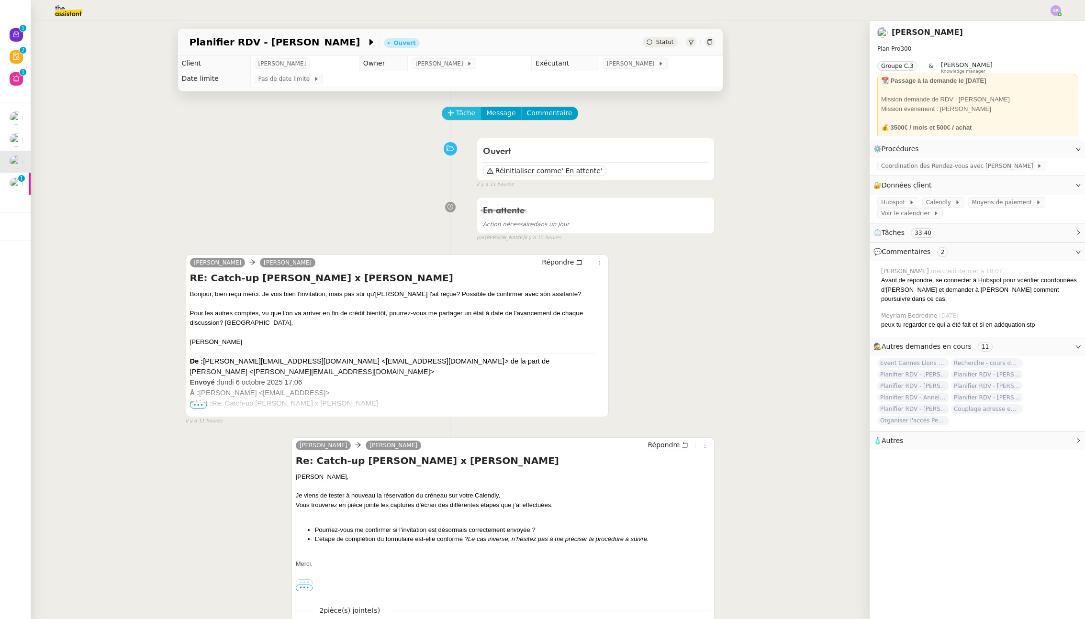
click at [461, 112] on span "Tâche" at bounding box center [466, 113] width 20 height 11
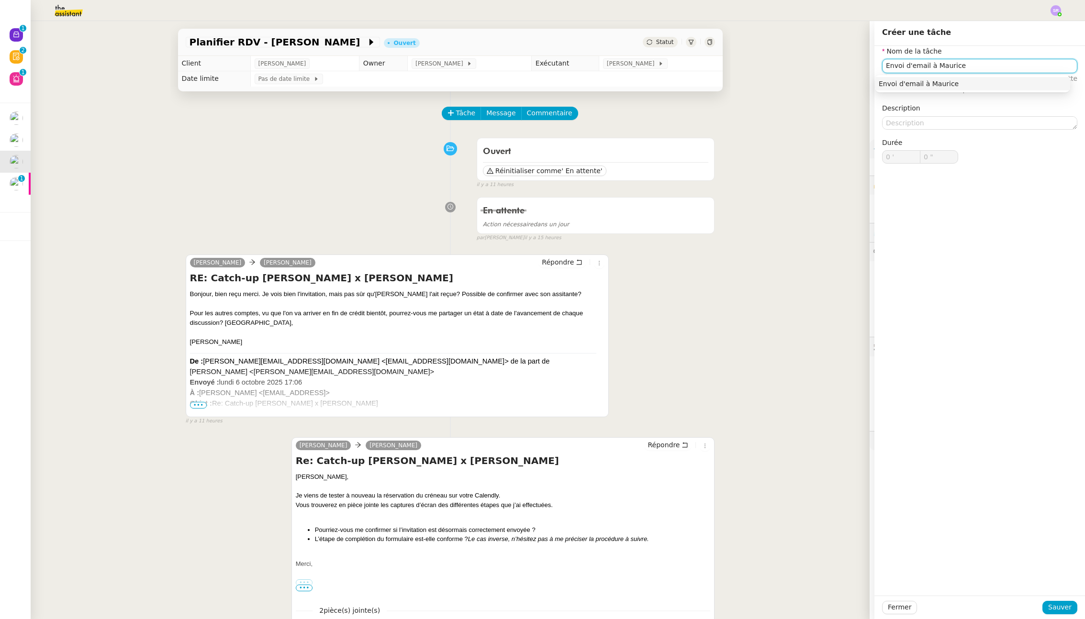
click at [826, 81] on div "Envoi d'email à Maurice" at bounding box center [972, 83] width 188 height 9
type input "Envoi d'email à Maurice"
click at [826, 611] on span "Sauver" at bounding box center [1059, 607] width 23 height 11
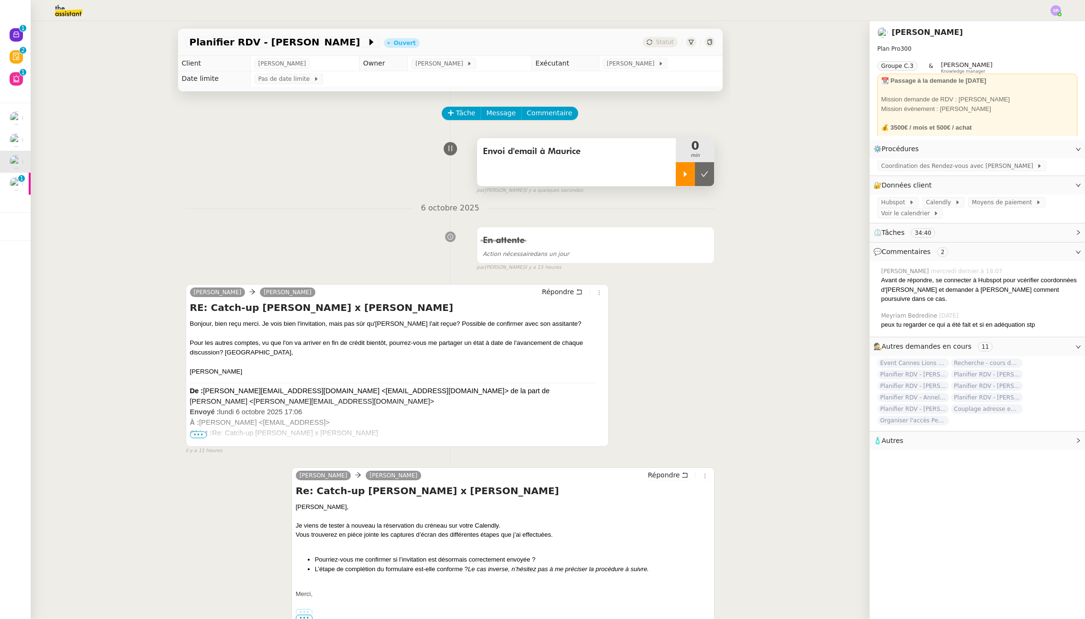
click at [684, 173] on icon at bounding box center [685, 173] width 3 height 5
click at [559, 294] on span "Répondre" at bounding box center [558, 292] width 32 height 10
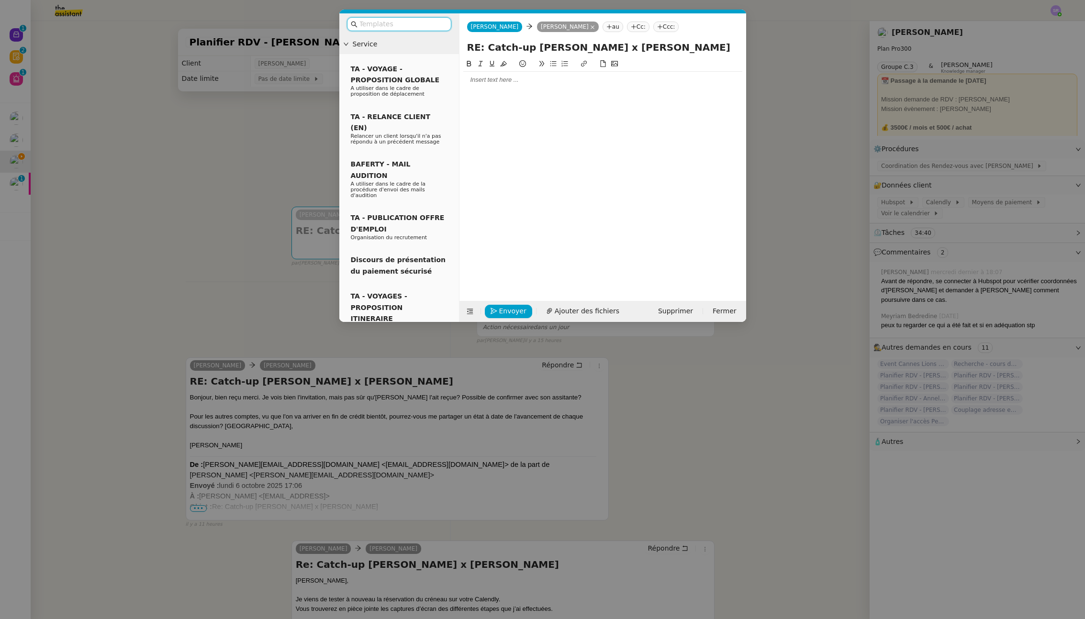
click at [537, 89] on div at bounding box center [602, 172] width 279 height 228
click at [541, 86] on div at bounding box center [602, 80] width 279 height 16
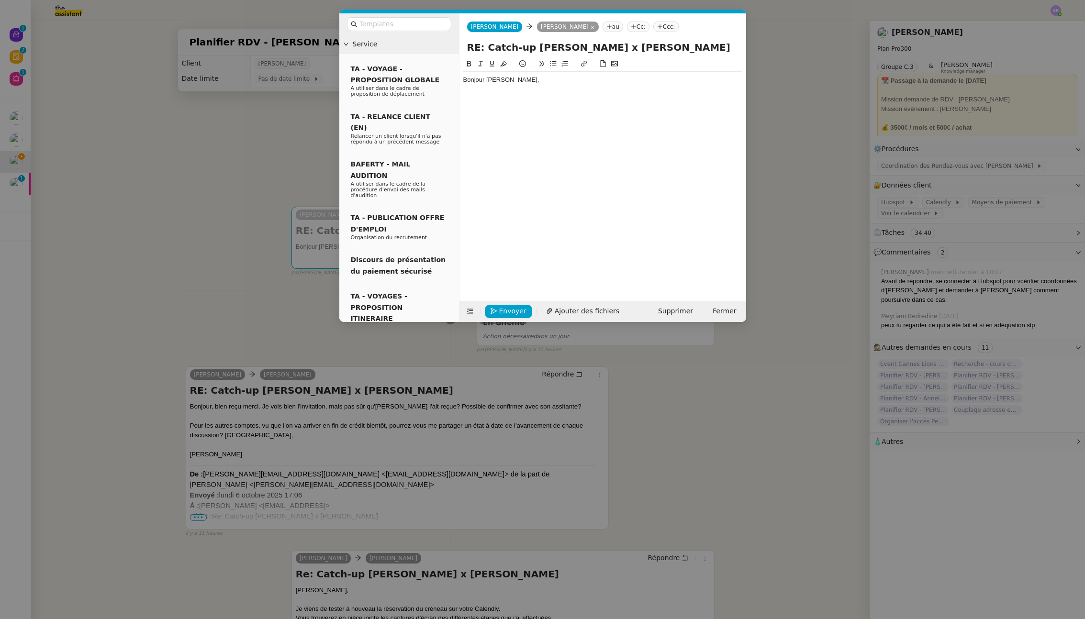
click at [179, 165] on nz-modal-container "Service TA - VOYAGE - PROPOSITION GLOBALE A utiliser dans le cadre de propositi…" at bounding box center [542, 309] width 1085 height 619
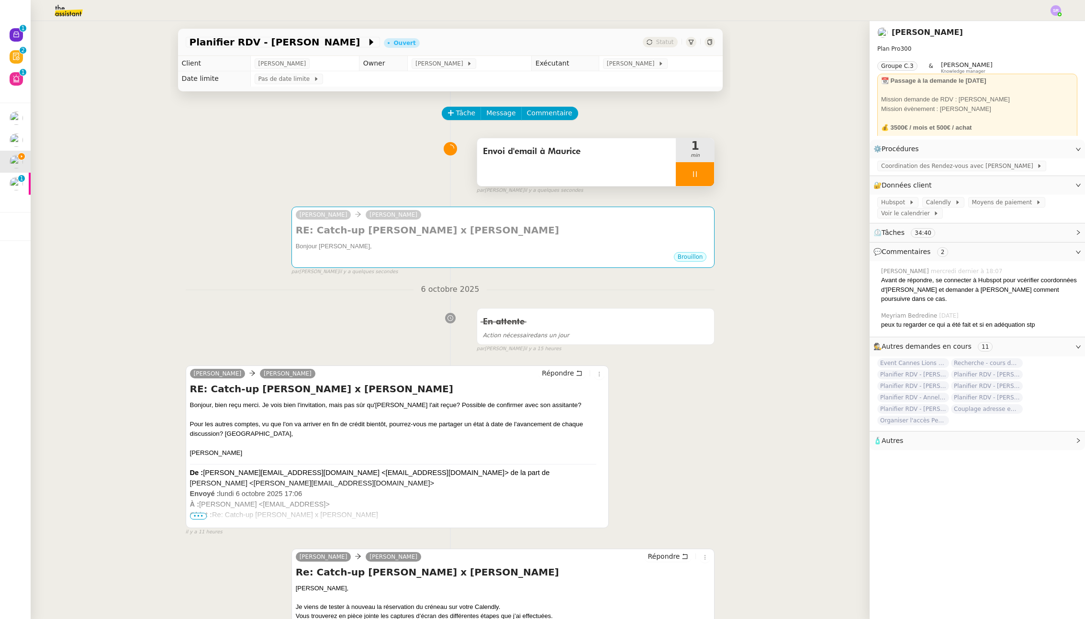
click at [675, 178] on div at bounding box center [694, 174] width 38 height 24
click at [461, 115] on span "Tâche" at bounding box center [466, 113] width 20 height 11
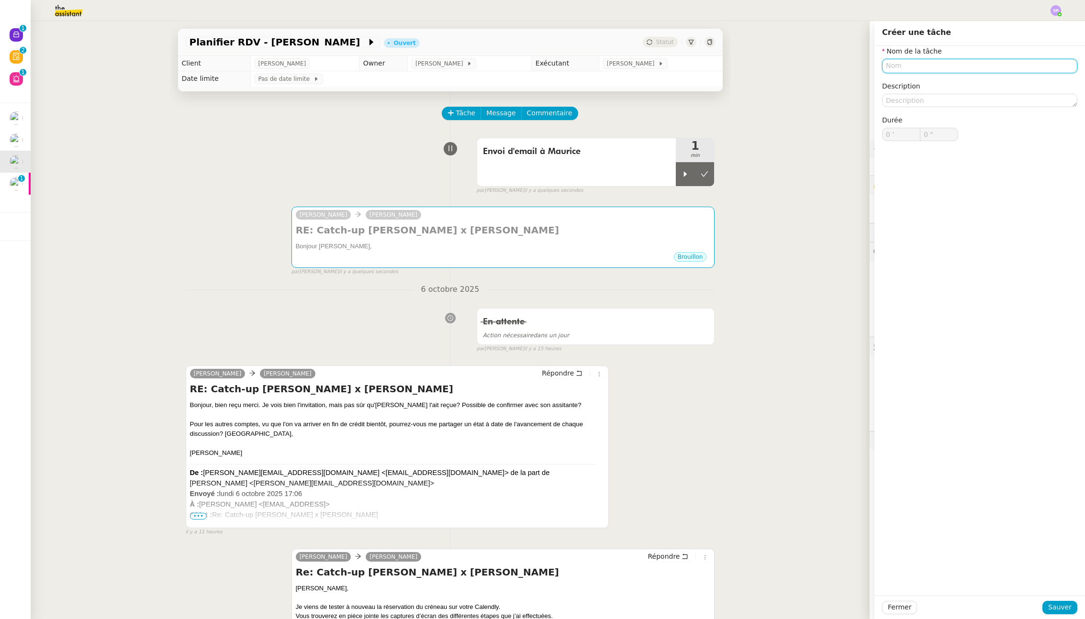
click at [826, 67] on input "text" at bounding box center [979, 66] width 195 height 14
click at [826, 78] on nz-auto-option "Envoi d'email assistante [PERSON_NAME]" at bounding box center [971, 83] width 195 height 13
type input "Envoi d'email assistante [PERSON_NAME]"
click at [826, 602] on span "Sauver" at bounding box center [1059, 607] width 23 height 11
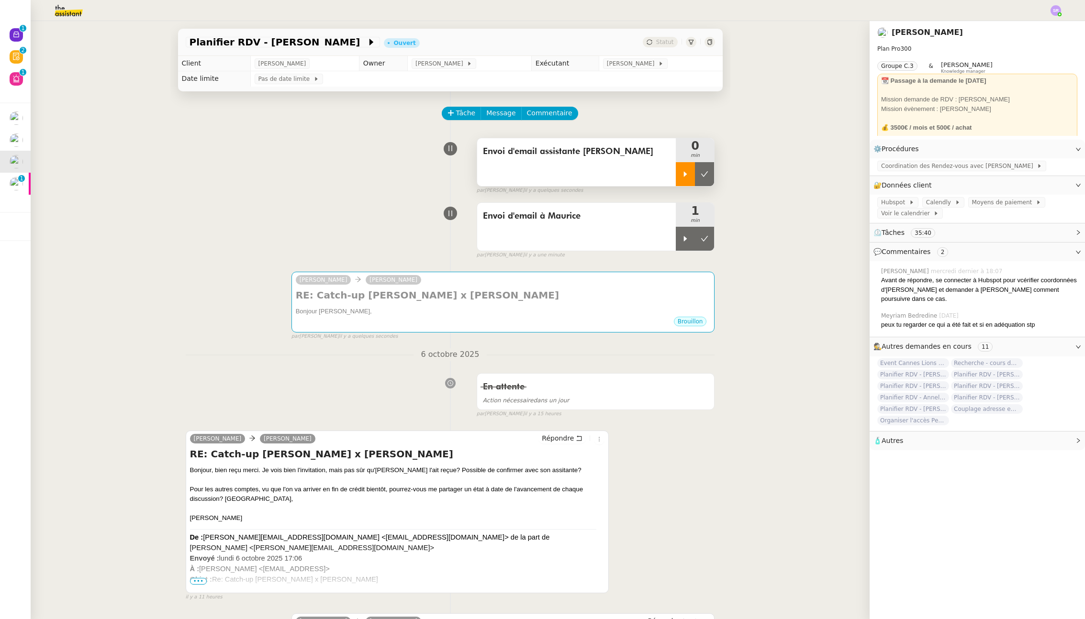
click at [676, 178] on div at bounding box center [684, 174] width 19 height 24
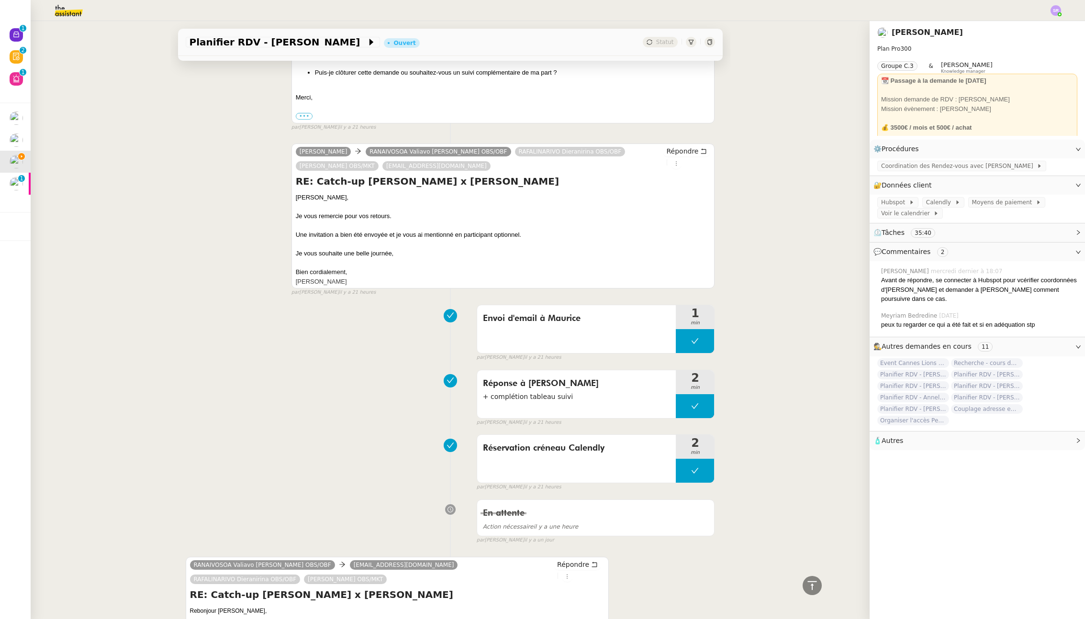
scroll to position [1152, 0]
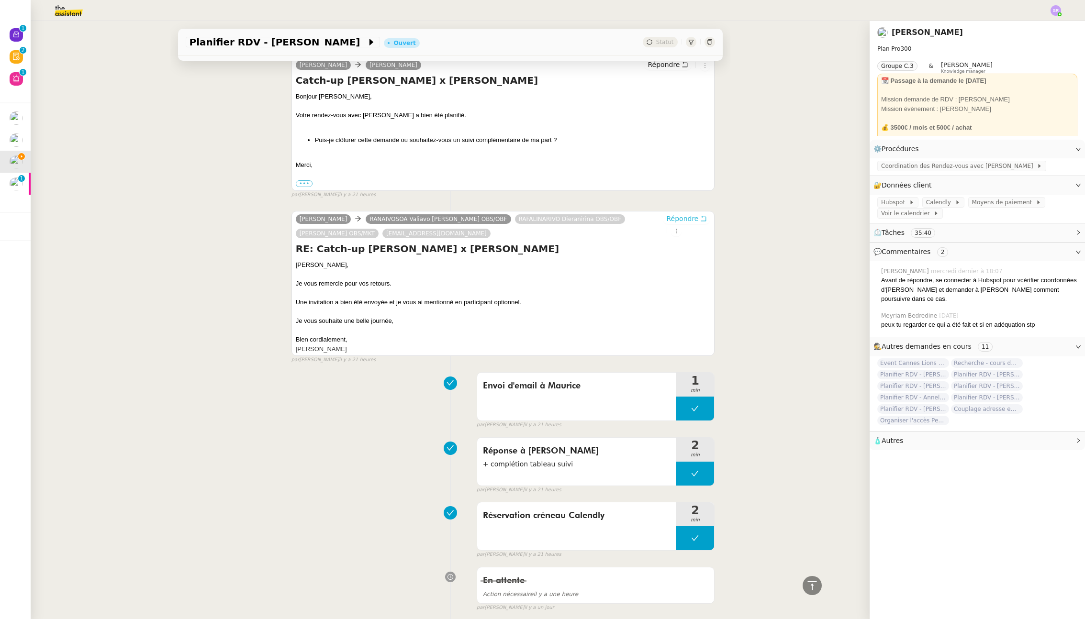
click at [673, 221] on span "Répondre" at bounding box center [682, 219] width 32 height 10
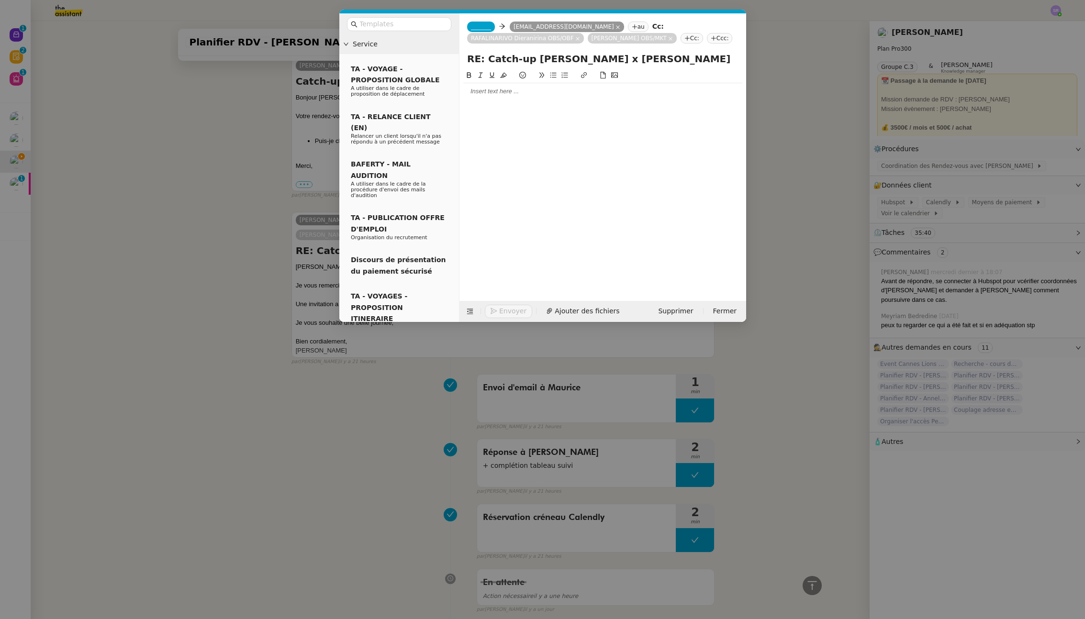
scroll to position [1227, 0]
click at [574, 138] on div at bounding box center [602, 178] width 279 height 216
click at [488, 26] on div "[EMAIL_ADDRESS][DOMAIN_NAME]" at bounding box center [526, 17] width 125 height 17
click at [487, 23] on nz-tag "_______" at bounding box center [481, 27] width 28 height 11
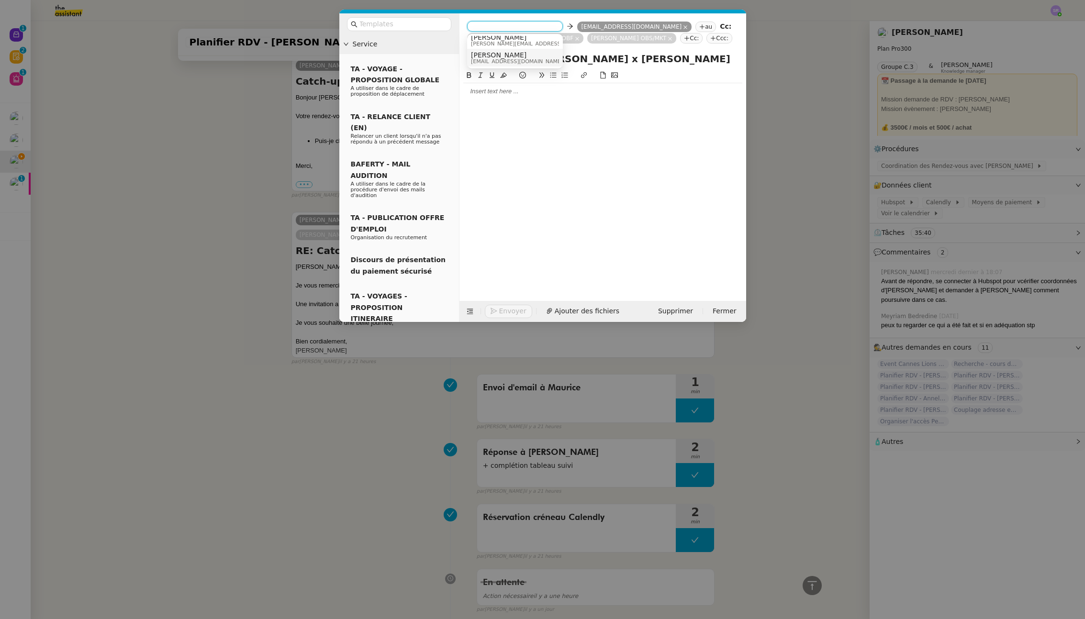
click at [529, 59] on span "[EMAIL_ADDRESS][DOMAIN_NAME]" at bounding box center [517, 61] width 92 height 5
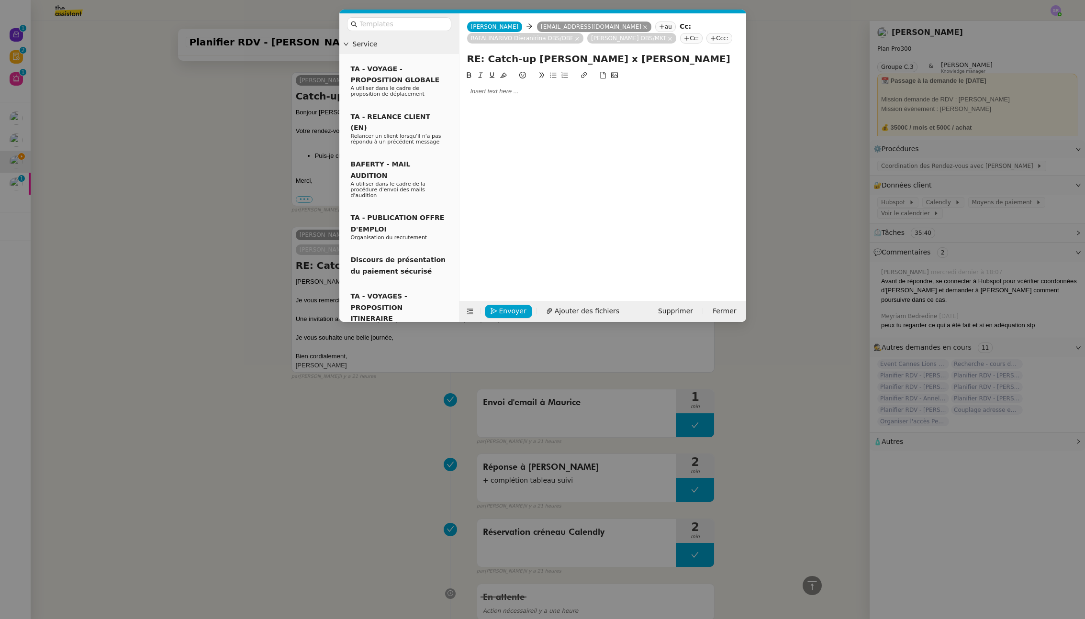
click at [718, 41] on nz-tag "Ccc:" at bounding box center [719, 38] width 26 height 11
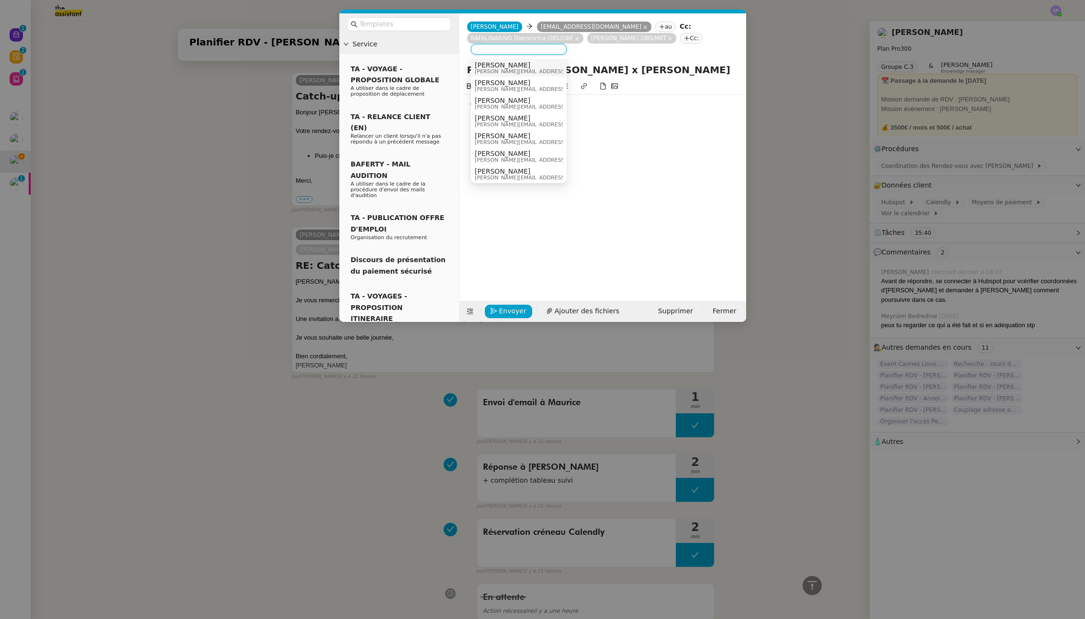
click at [798, 203] on nz-modal-container "Service TA - VOYAGE - PROPOSITION GLOBALE A utiliser dans le cadre de propositi…" at bounding box center [542, 309] width 1085 height 619
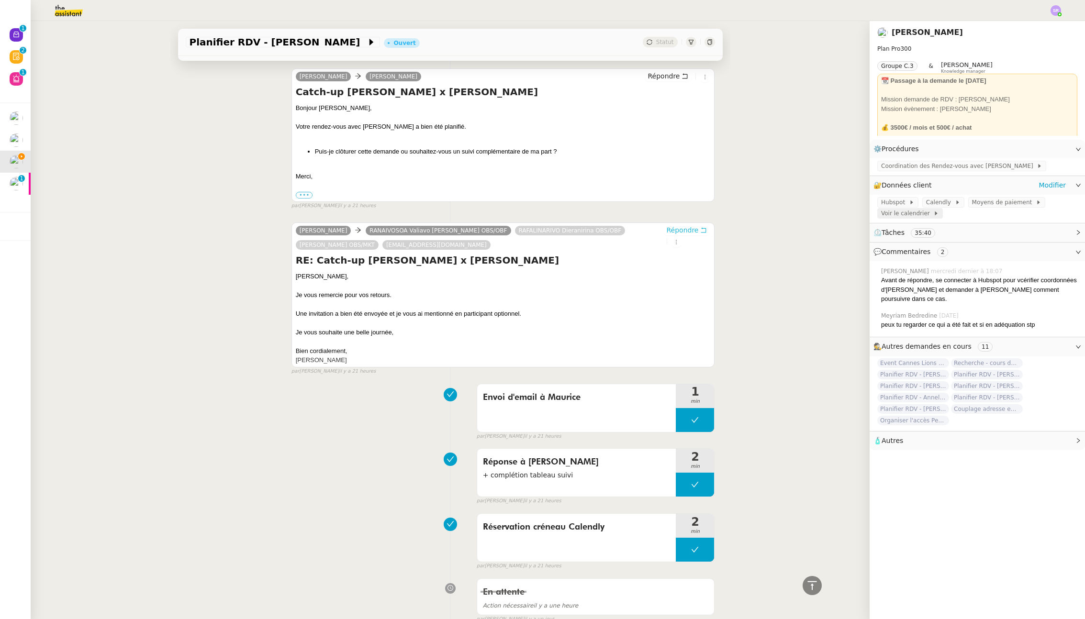
scroll to position [1224, 0]
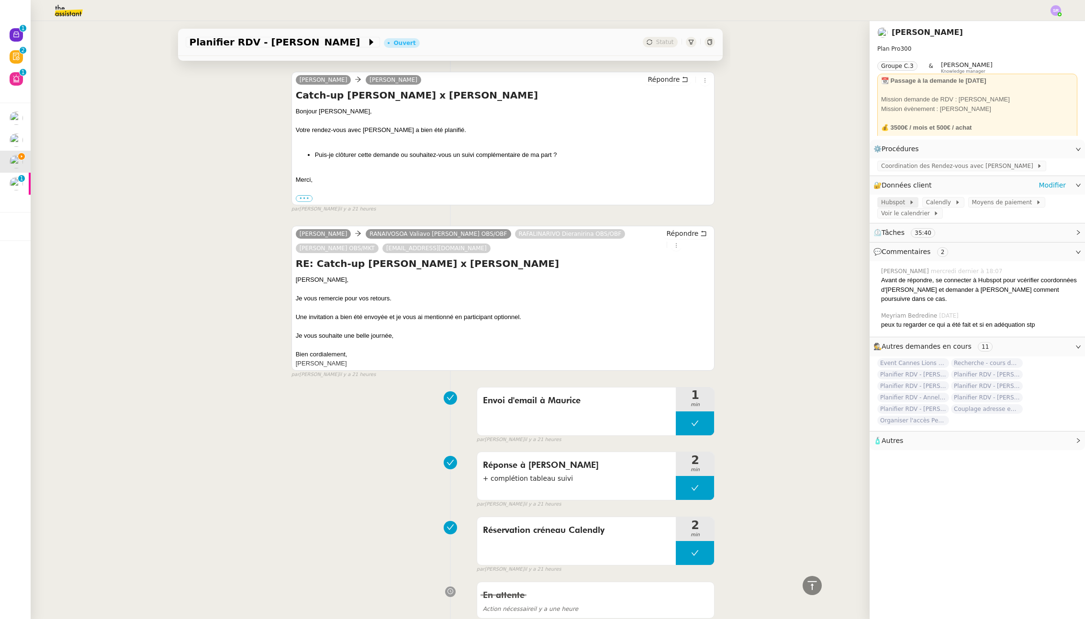
click at [826, 203] on icon at bounding box center [911, 202] width 6 height 6
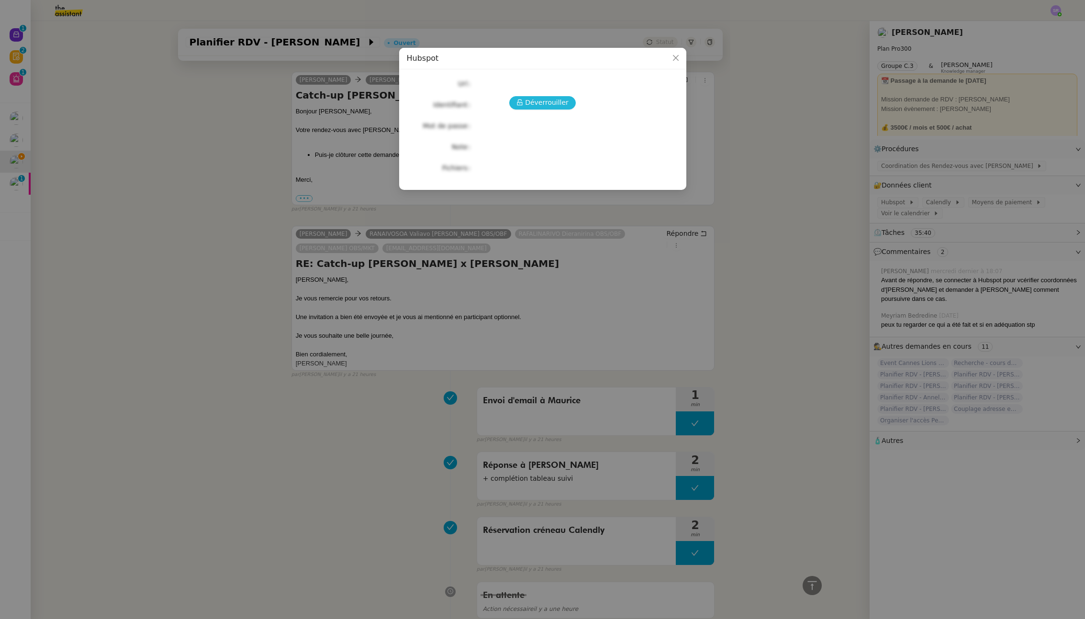
click at [536, 105] on span "Déverrouiller" at bounding box center [547, 102] width 44 height 11
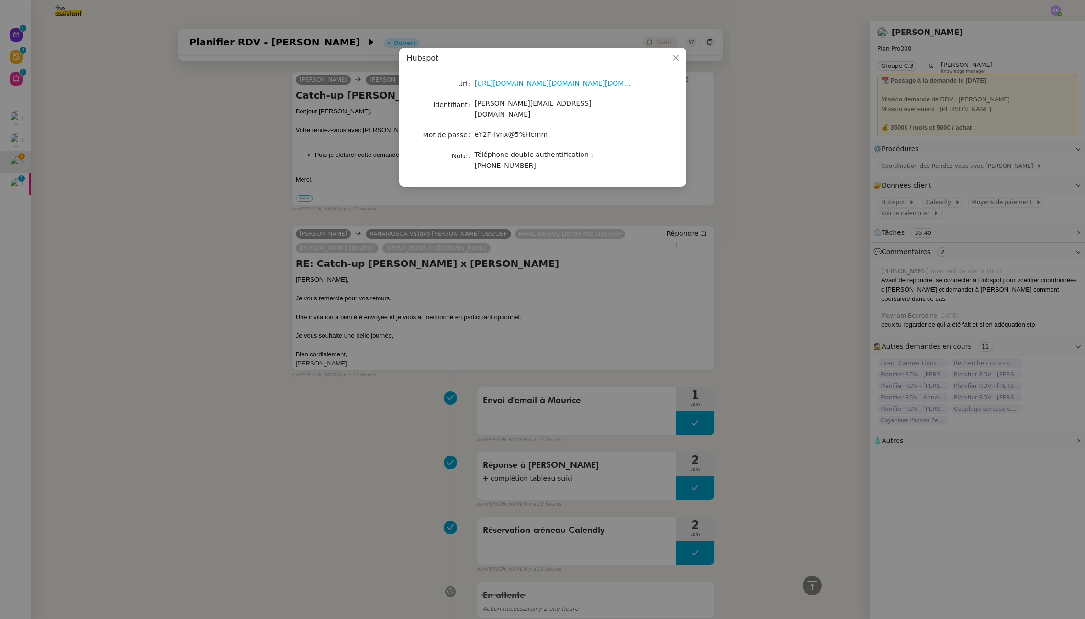
click at [188, 184] on nz-modal-container "Hubspot Url https://app.hubspot.com/login?hubs_signup-url=www.hubspot.fr/&hubs_…" at bounding box center [542, 309] width 1085 height 619
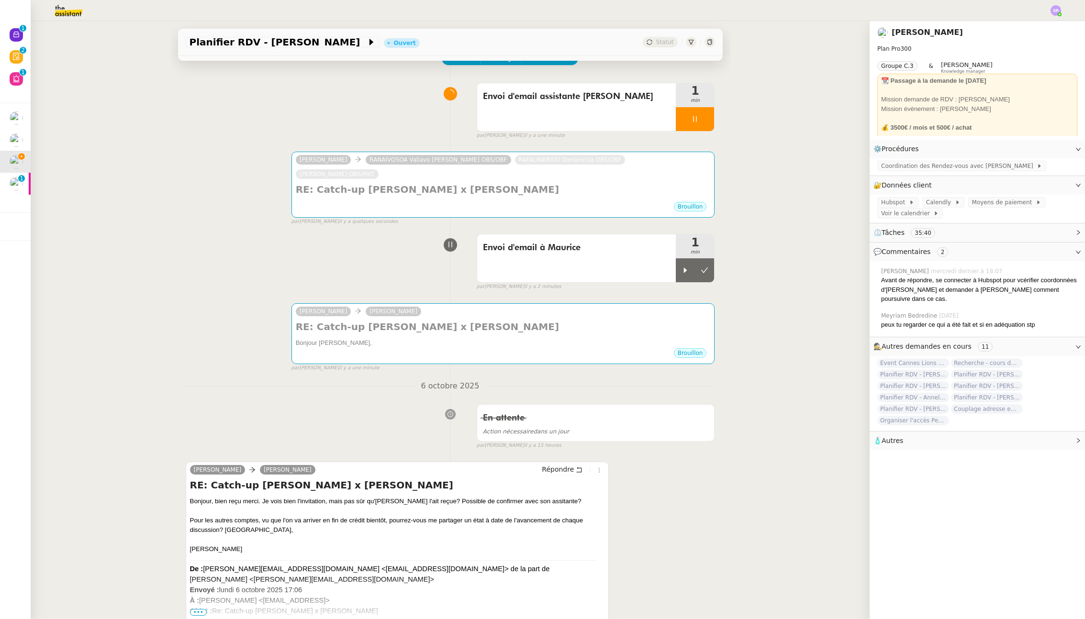
scroll to position [0, 0]
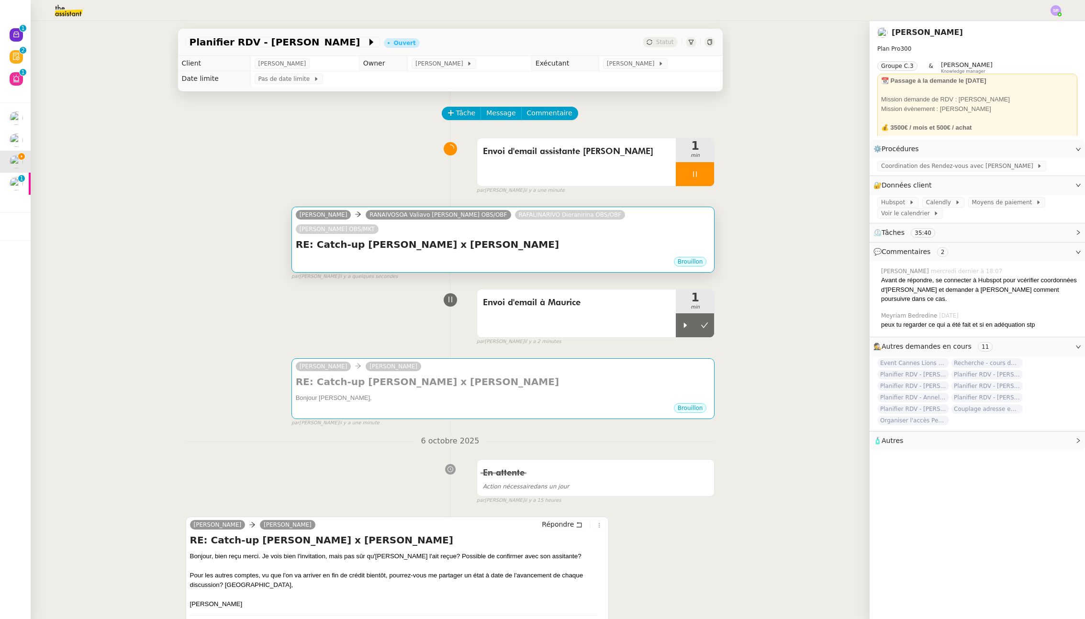
click at [515, 256] on div "Brouillon" at bounding box center [503, 263] width 415 height 14
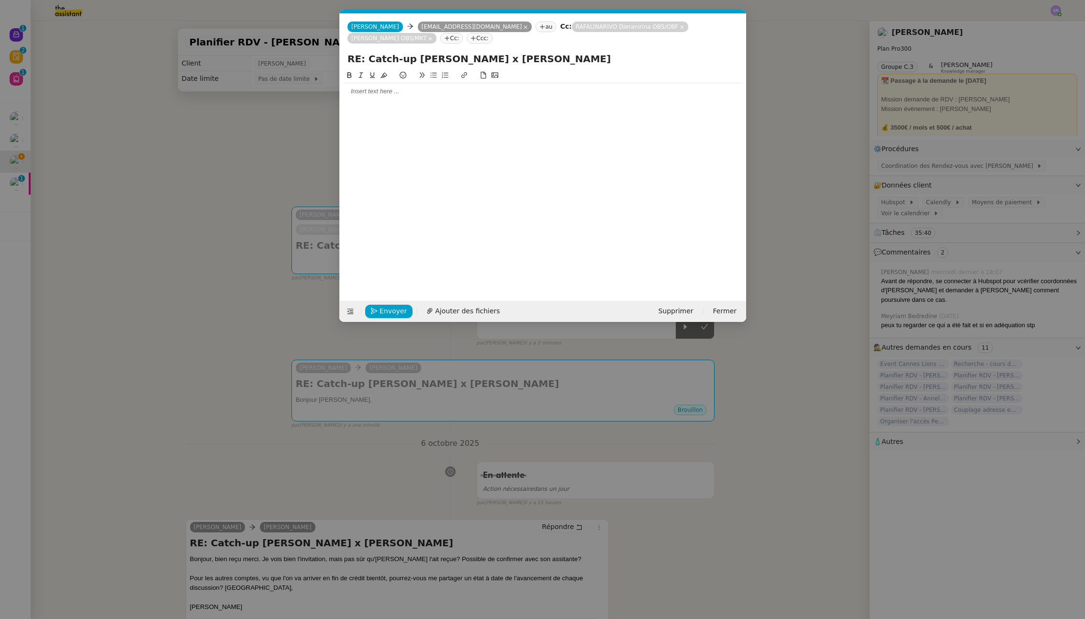
scroll to position [0, 20]
click at [490, 38] on nz-tag "Ccc:" at bounding box center [479, 38] width 26 height 11
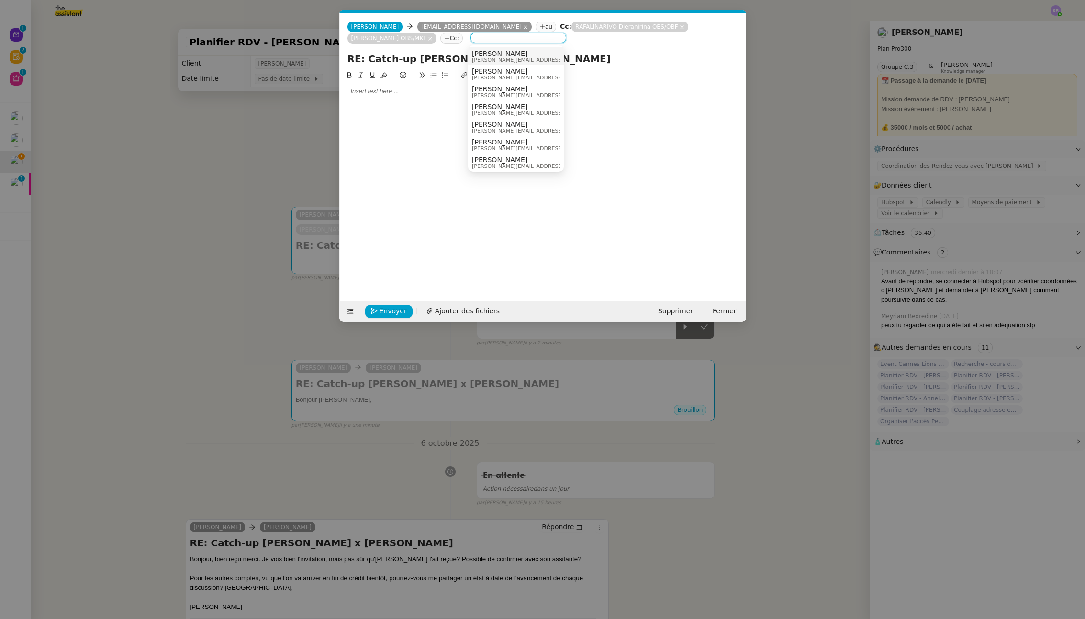
paste input "[EMAIL_ADDRESS][DOMAIN_NAME]"
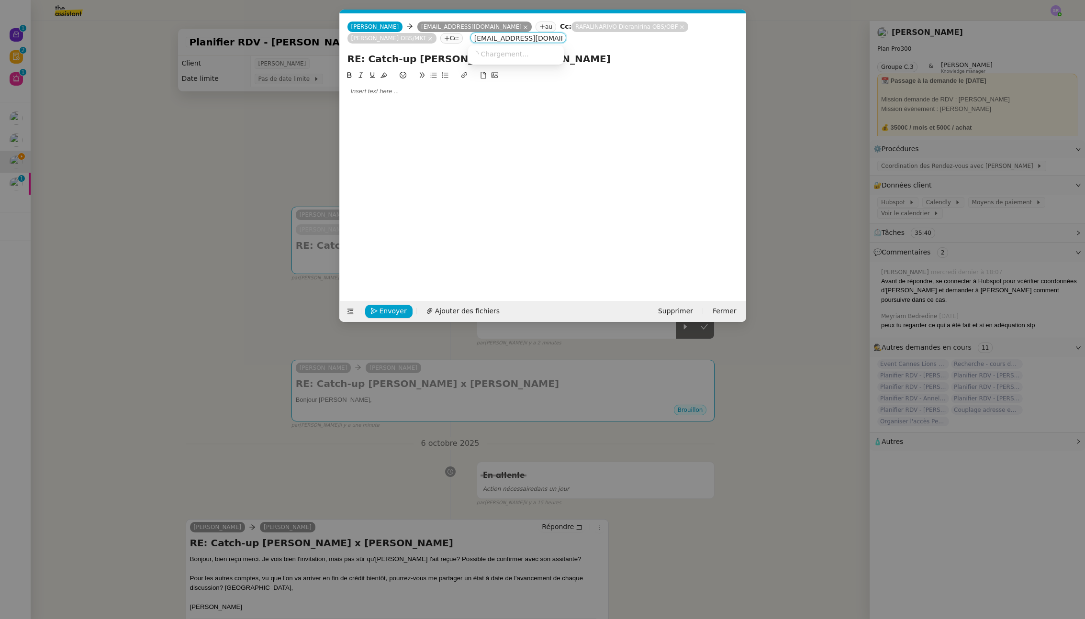
scroll to position [0, 18]
type input "[EMAIL_ADDRESS][DOMAIN_NAME]"
click at [554, 53] on span "[EMAIL_ADDRESS][DOMAIN_NAME]" at bounding box center [530, 54] width 117 height 8
click at [562, 115] on div at bounding box center [542, 178] width 398 height 216
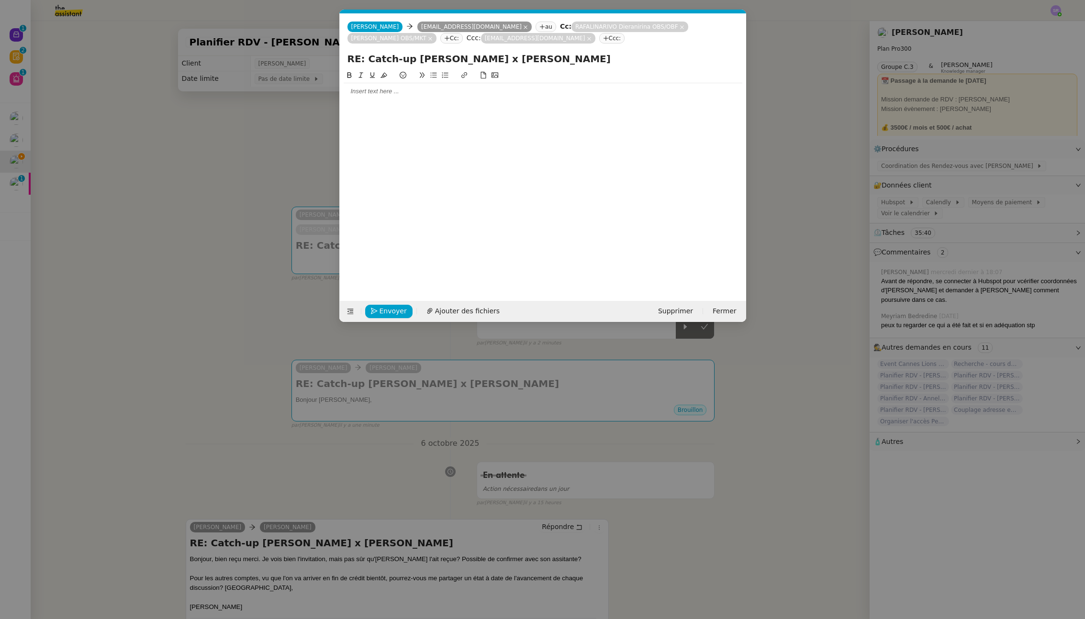
click at [487, 103] on div at bounding box center [542, 178] width 398 height 216
click at [489, 91] on div at bounding box center [542, 91] width 398 height 9
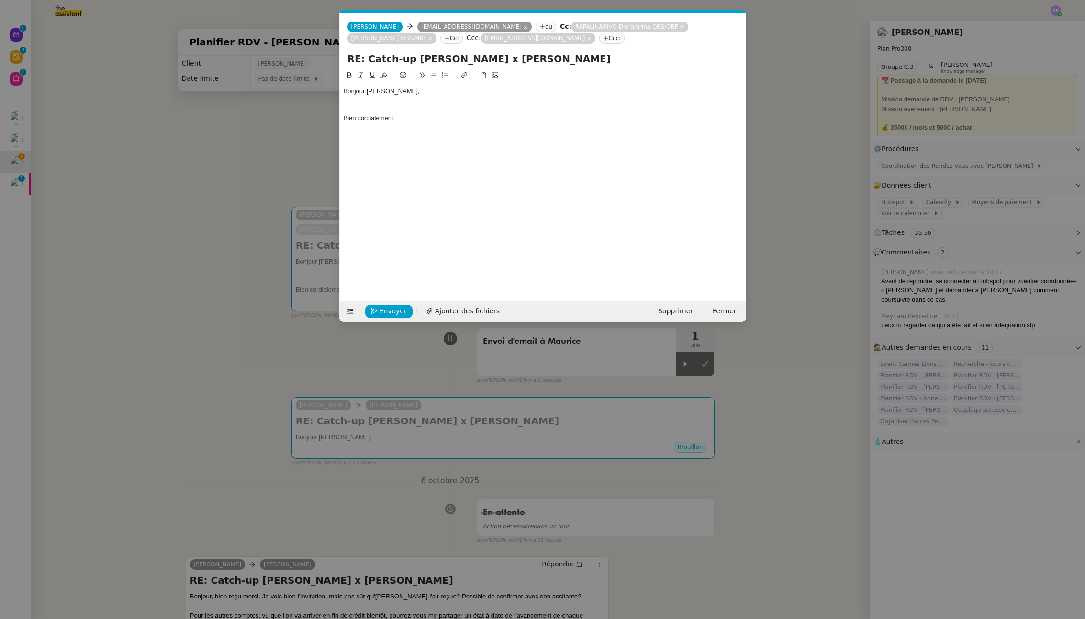
click at [372, 105] on div at bounding box center [542, 109] width 398 height 9
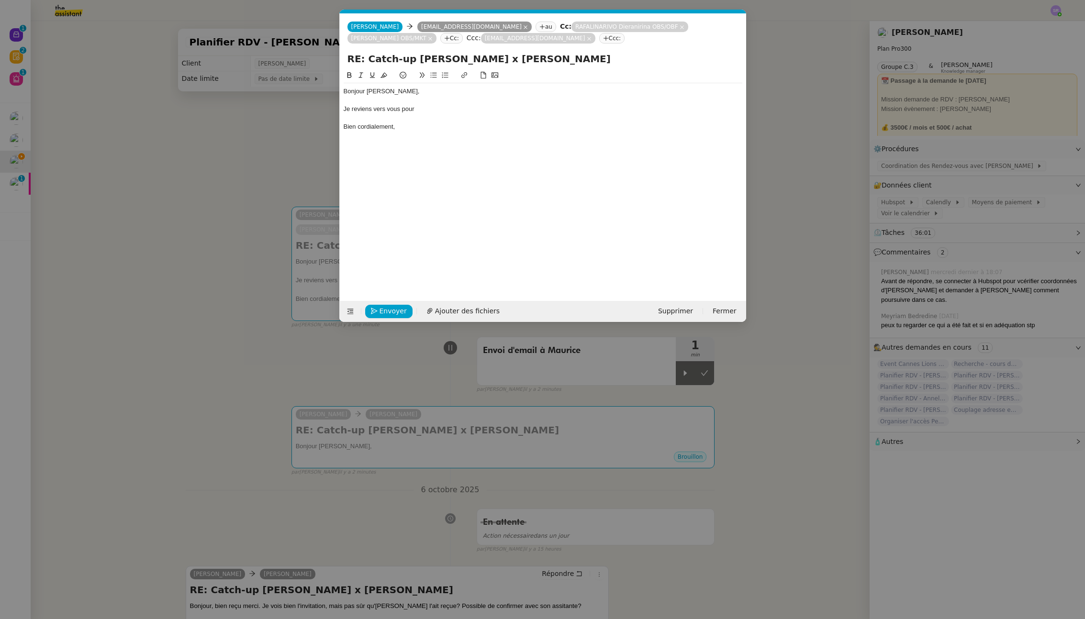
drag, startPoint x: 189, startPoint y: 214, endPoint x: 197, endPoint y: 223, distance: 11.6
click at [189, 214] on nz-modal-container "Service TA - VOYAGE - PROPOSITION GLOBALE A utiliser dans le cadre de propositi…" at bounding box center [542, 309] width 1085 height 619
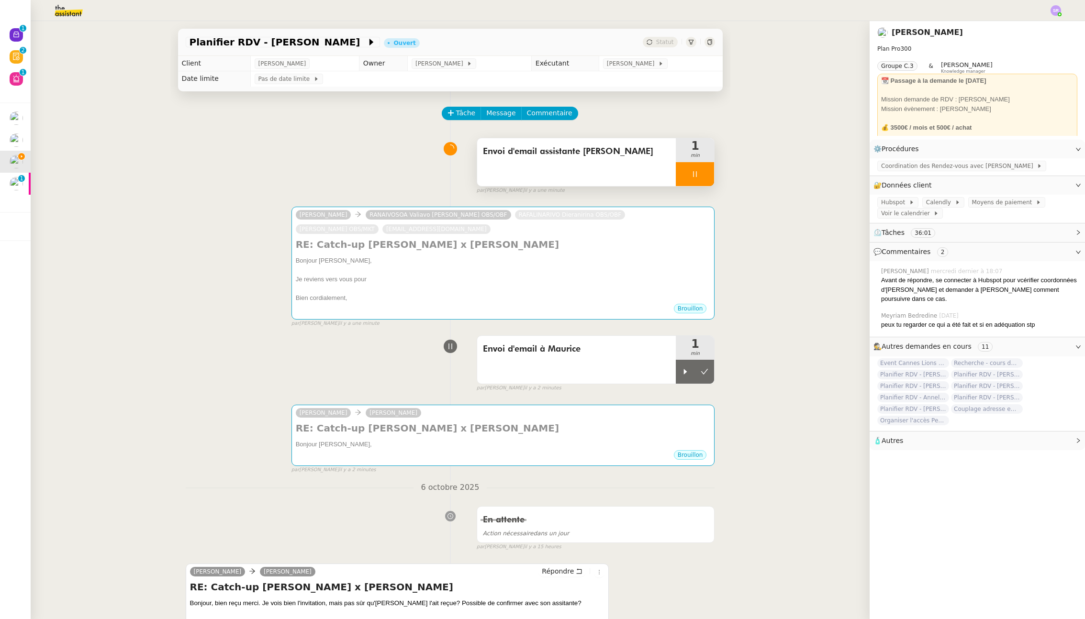
click at [692, 167] on div at bounding box center [694, 174] width 38 height 24
click at [675, 367] on div at bounding box center [684, 372] width 19 height 24
click at [547, 376] on div "Envoi d'email à Maurice" at bounding box center [576, 360] width 199 height 48
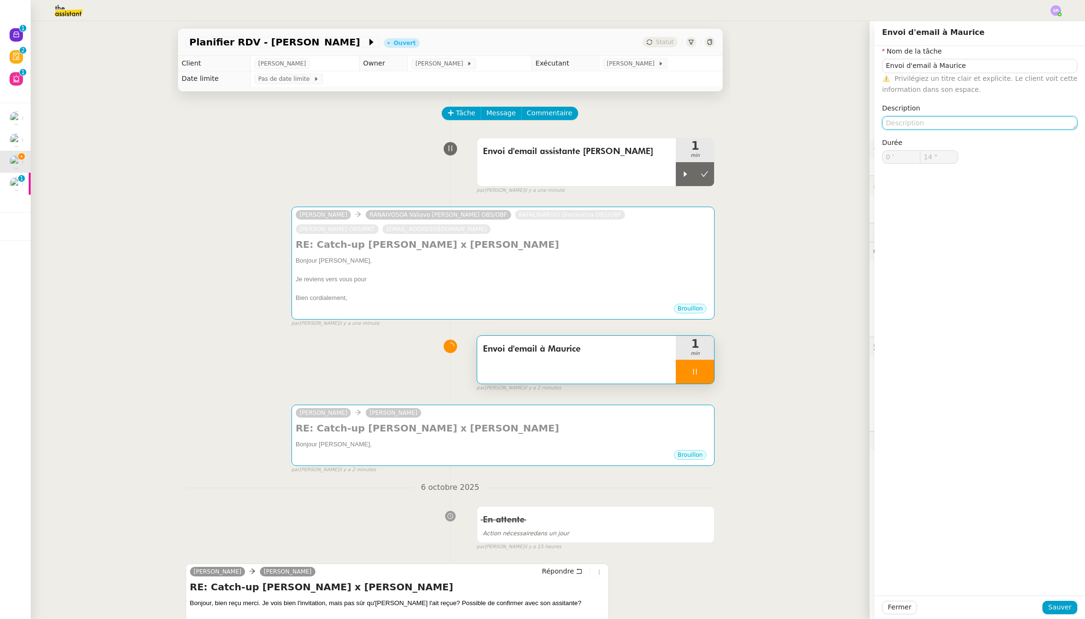
click at [826, 124] on textarea at bounding box center [979, 122] width 195 height 13
type input "15 ""
type textarea "+ poi"
type input "16 ""
type textarea "+ poit"
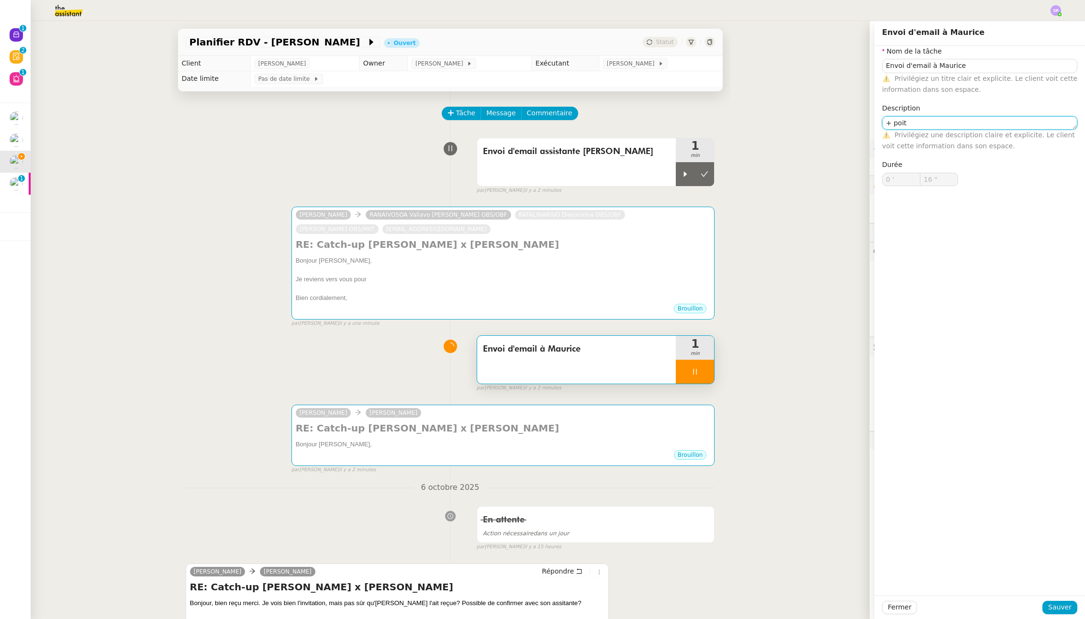
type input "17 ""
type textarea "+ point sdu"
type input "18 ""
type textarea "+ point ss"
type input "19 ""
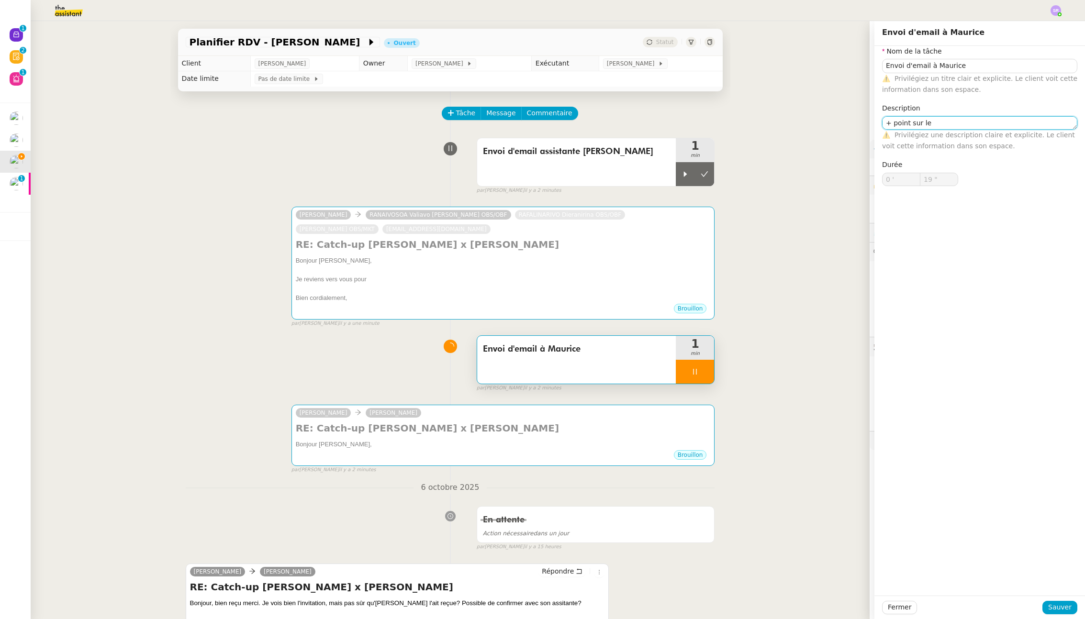
type textarea "+ point sur les"
type input "20 ""
type textarea "+ point sur les re"
click at [826, 117] on textarea at bounding box center [979, 122] width 195 height 13
type input "24 ""
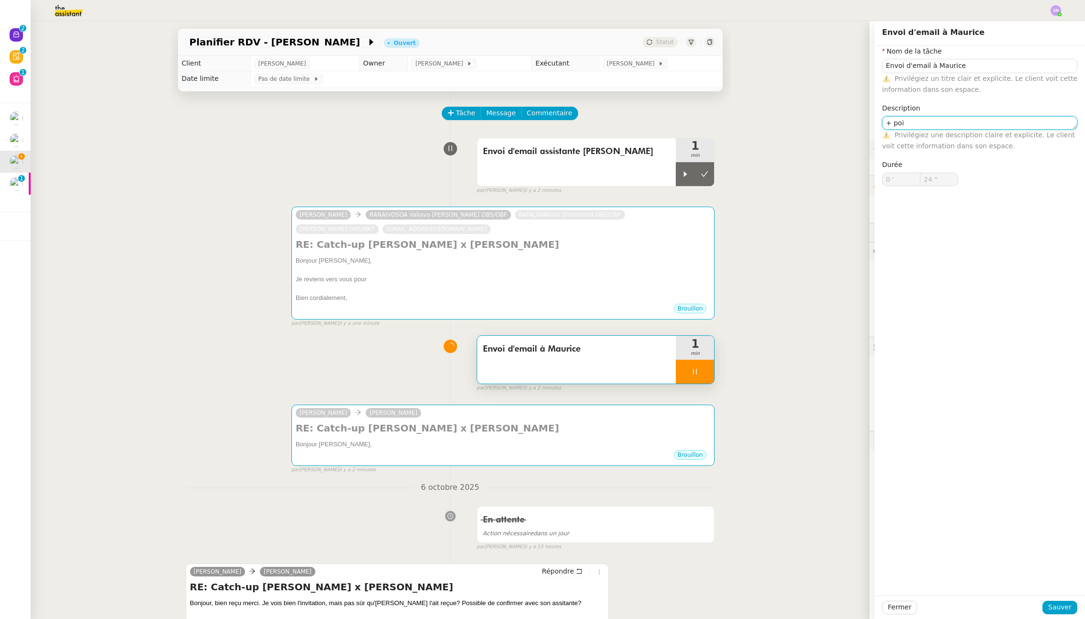
type textarea "+ poin"
type input "25 ""
type textarea "+ point sue"
type input "26 ""
type textarea "+ point sur les"
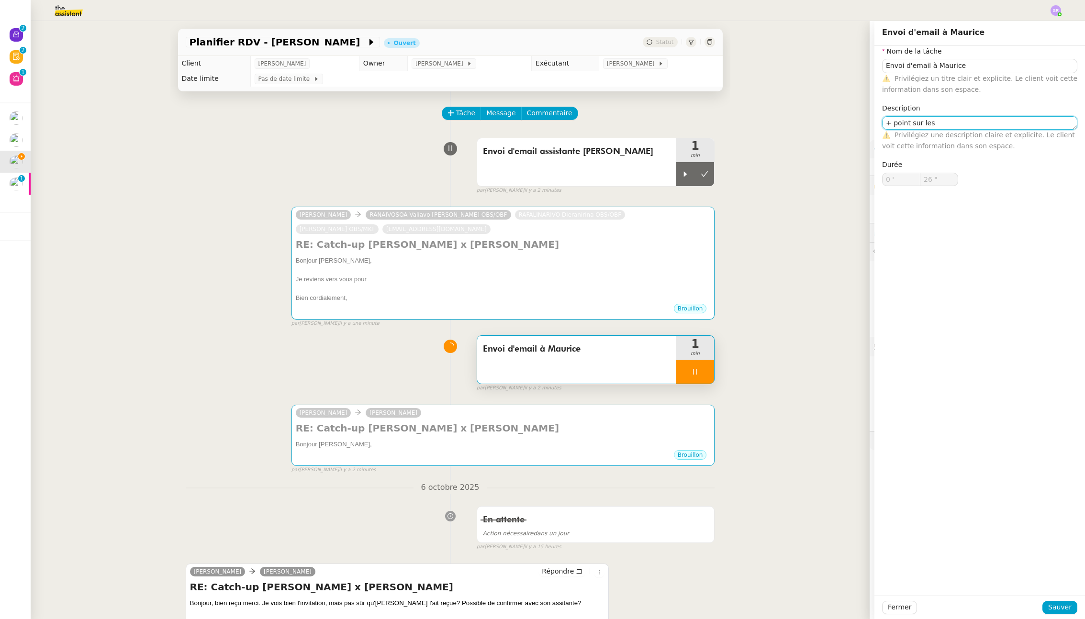
type input "27 ""
type textarea "+ point sur les relac"
type input "28 ""
type textarea "+ point sur les relances"
type input "29 ""
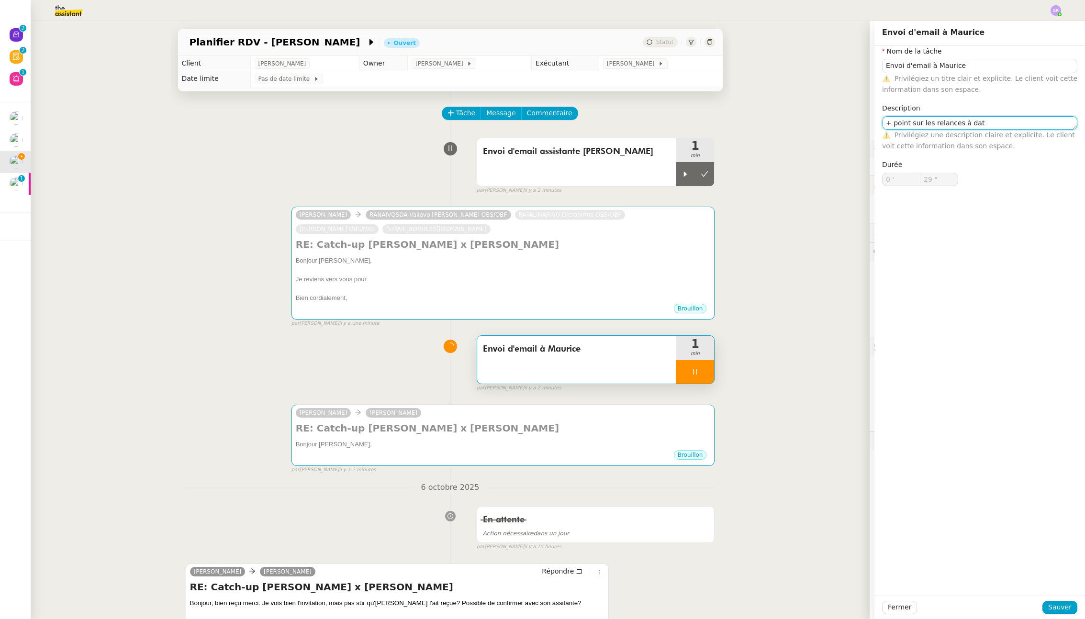
type textarea "+ point sur les relances à date"
type input "31 ""
type textarea "+ point sur les relances à date"
click at [826, 607] on span "Sauver" at bounding box center [1059, 607] width 23 height 11
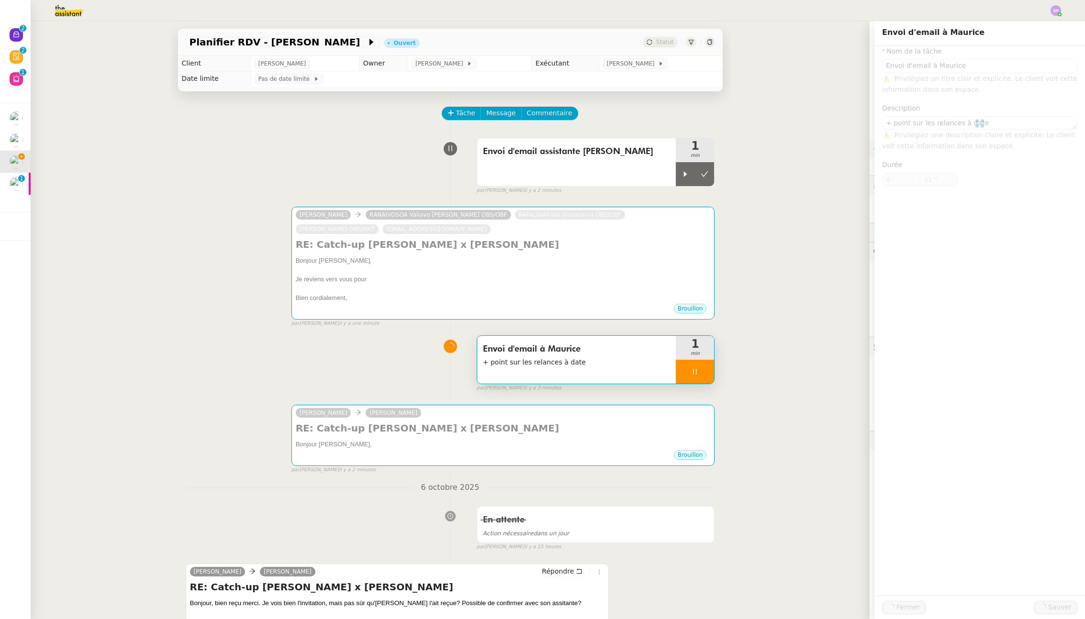
type input "Envoi d'email à Maurice"
type textarea "+ point sur les relances à date"
type input "0 '"
type input "32 ""
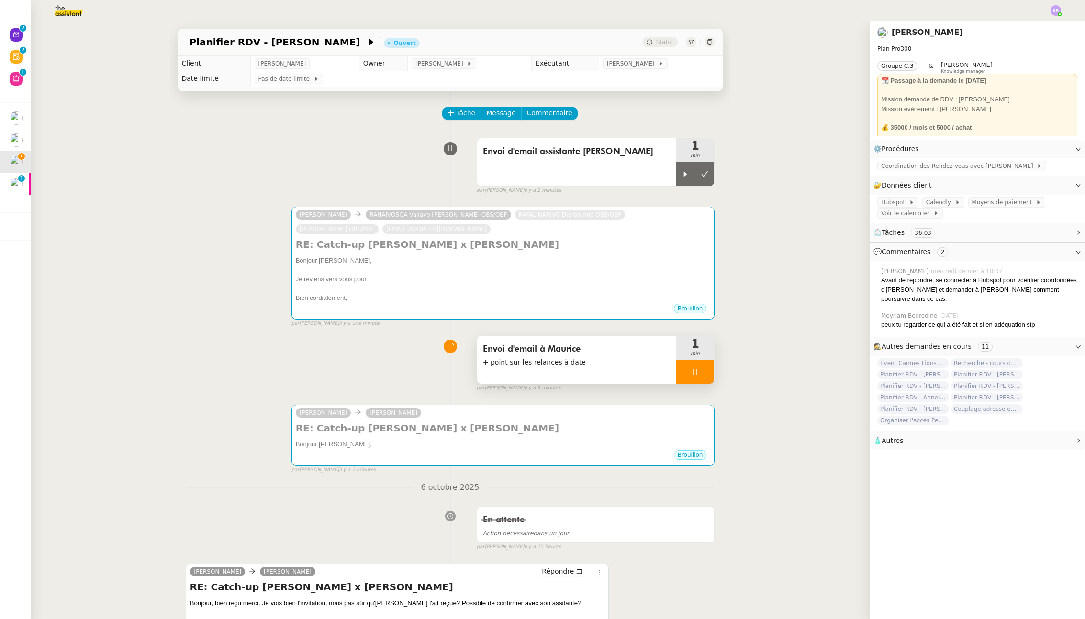
click at [677, 371] on div at bounding box center [694, 372] width 38 height 24
click at [677, 169] on div at bounding box center [684, 174] width 19 height 24
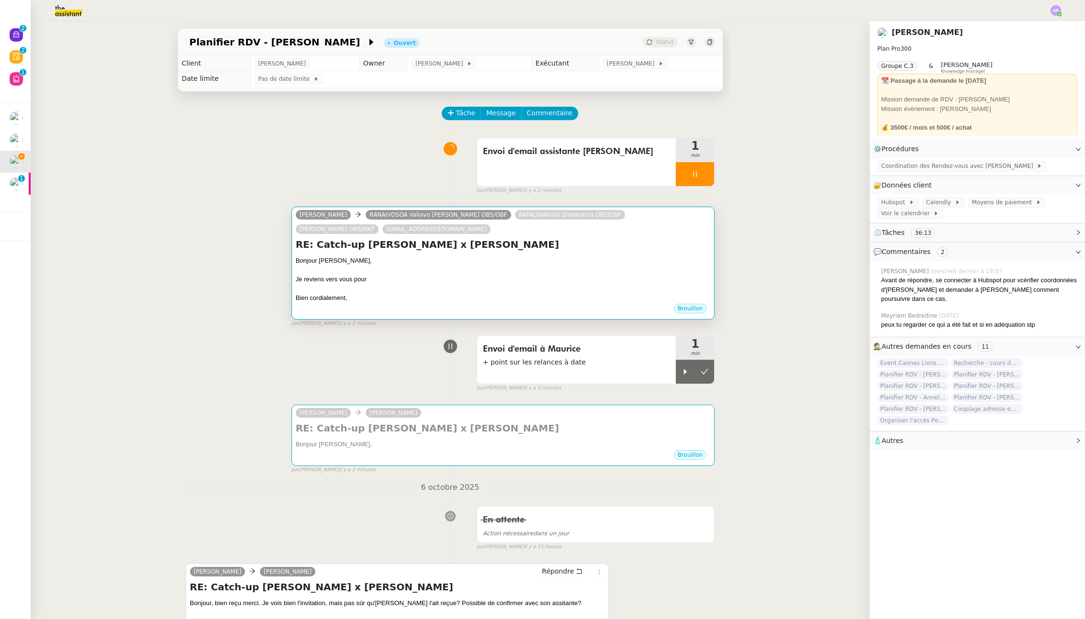
click at [435, 262] on div "Bonjour [PERSON_NAME]," at bounding box center [503, 261] width 415 height 10
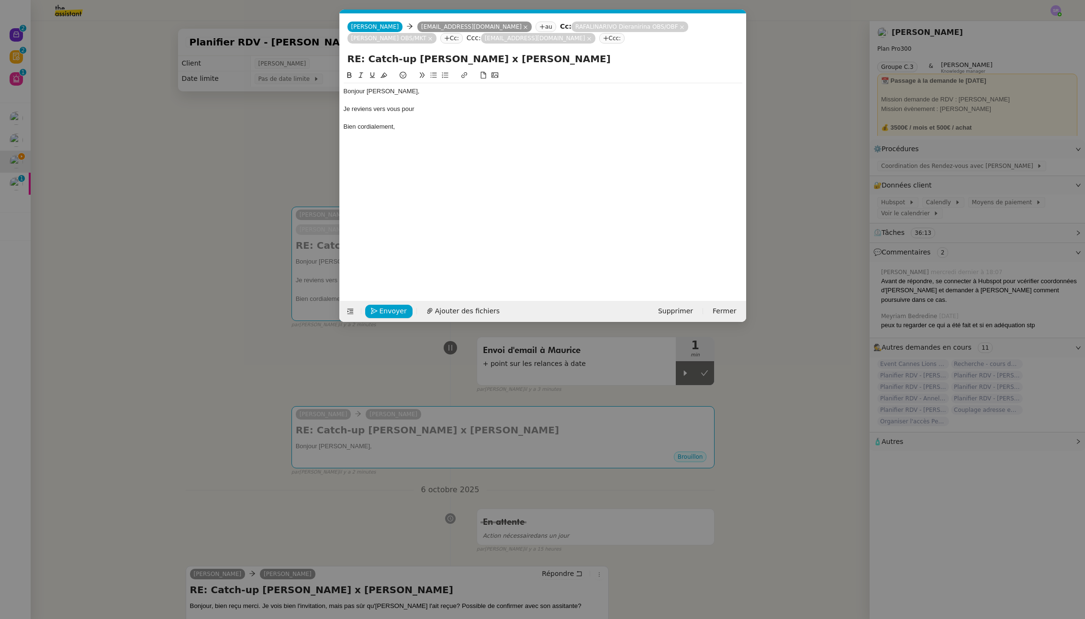
scroll to position [0, 20]
click at [443, 111] on div "Je reviens vers vous pour" at bounding box center [542, 109] width 398 height 9
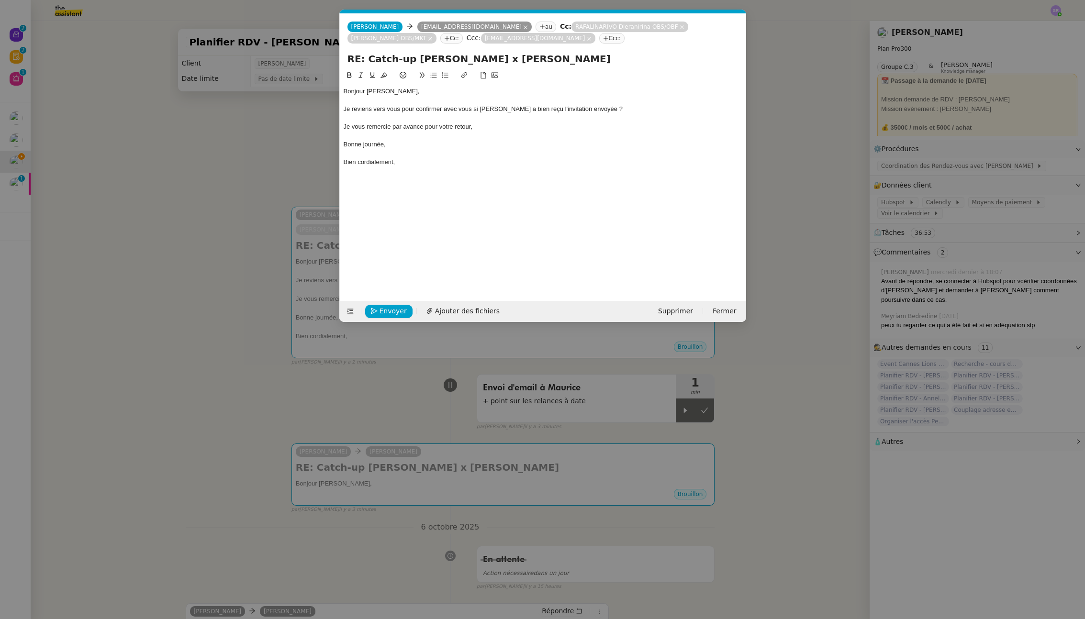
click at [405, 184] on div "Bonjour Jessy, Je reviens vers vous pour confirmer avec vous si Anne-Laure a bi…" at bounding box center [542, 178] width 398 height 216
click at [429, 153] on div at bounding box center [542, 153] width 398 height 9
click at [431, 168] on div "Bonjour Jessy, Je reviens vers vous pour confirmer avec vous si Anne-Laure a bi…" at bounding box center [542, 126] width 398 height 87
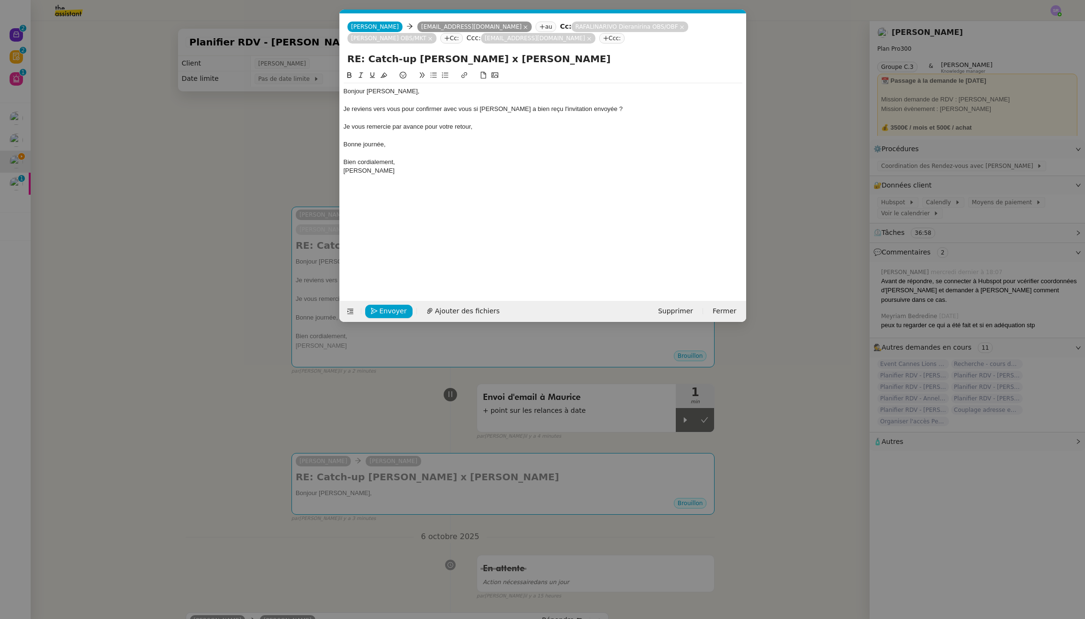
click at [244, 266] on nz-modal-container "Service TA - VOYAGE - PROPOSITION GLOBALE A utiliser dans le cadre de propositi…" at bounding box center [542, 309] width 1085 height 619
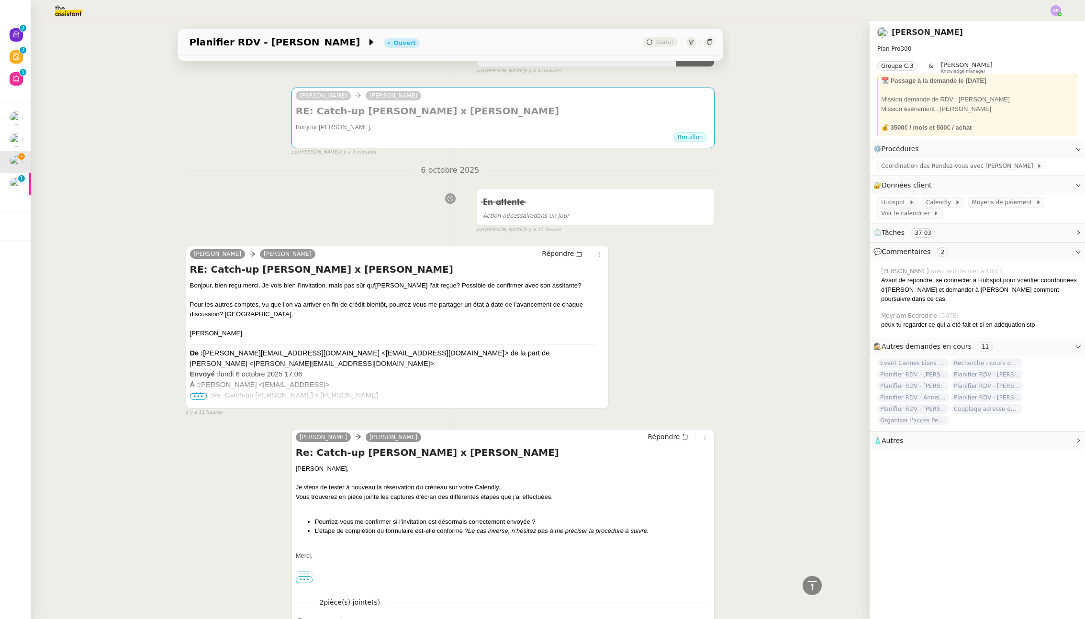
scroll to position [0, 0]
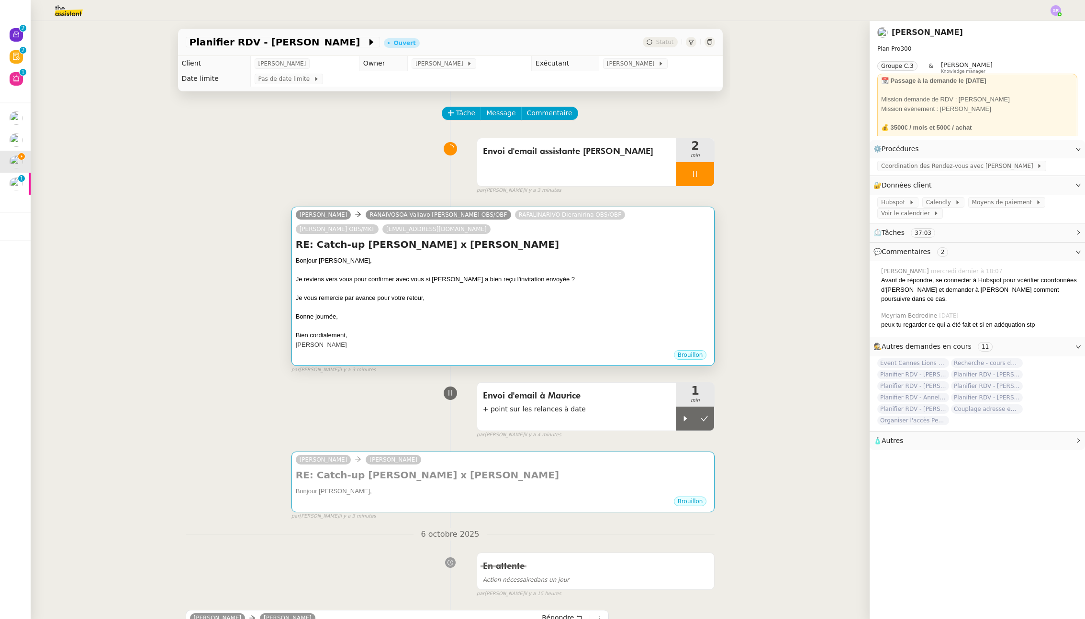
click at [423, 321] on div "Bonne journée," at bounding box center [503, 317] width 415 height 10
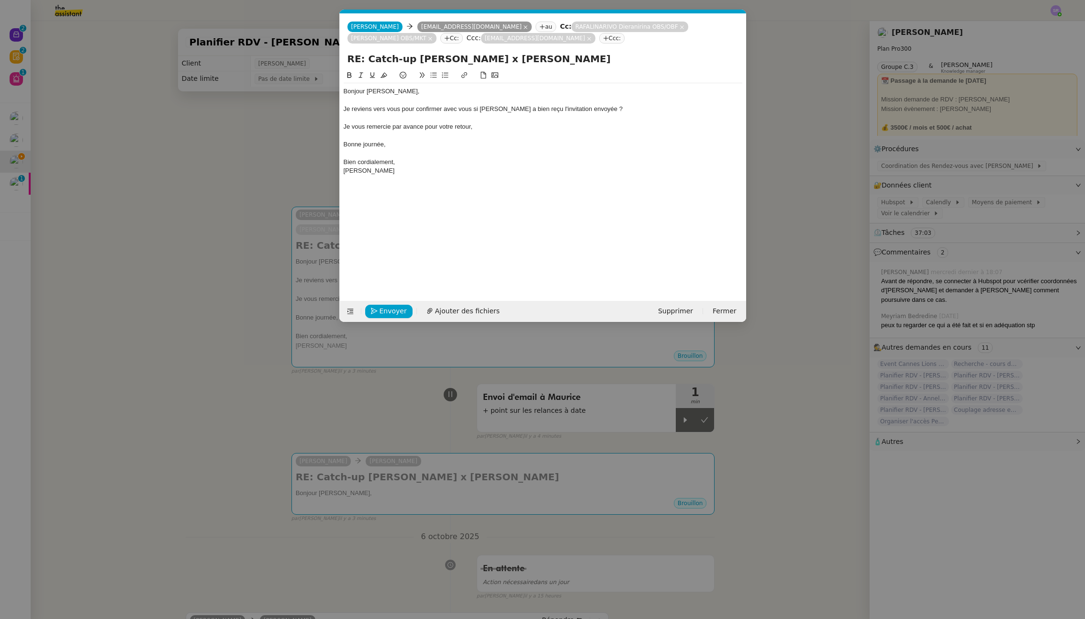
scroll to position [0, 20]
click at [381, 180] on div "Bonjour [PERSON_NAME], Je reviens vers vous pour confirmer avec vous si [PERSON…" at bounding box center [542, 178] width 398 height 216
drag, startPoint x: 378, startPoint y: 174, endPoint x: 336, endPoint y: 77, distance: 105.4
click at [336, 77] on nz-modal-container "Service TA - VOYAGE - PROPOSITION GLOBALE A utiliser dans le cadre de propositi…" at bounding box center [542, 309] width 1085 height 619
copy div "Bonjour [PERSON_NAME], Je reviens vers vous pour confirmer avec vous si [PERSON…"
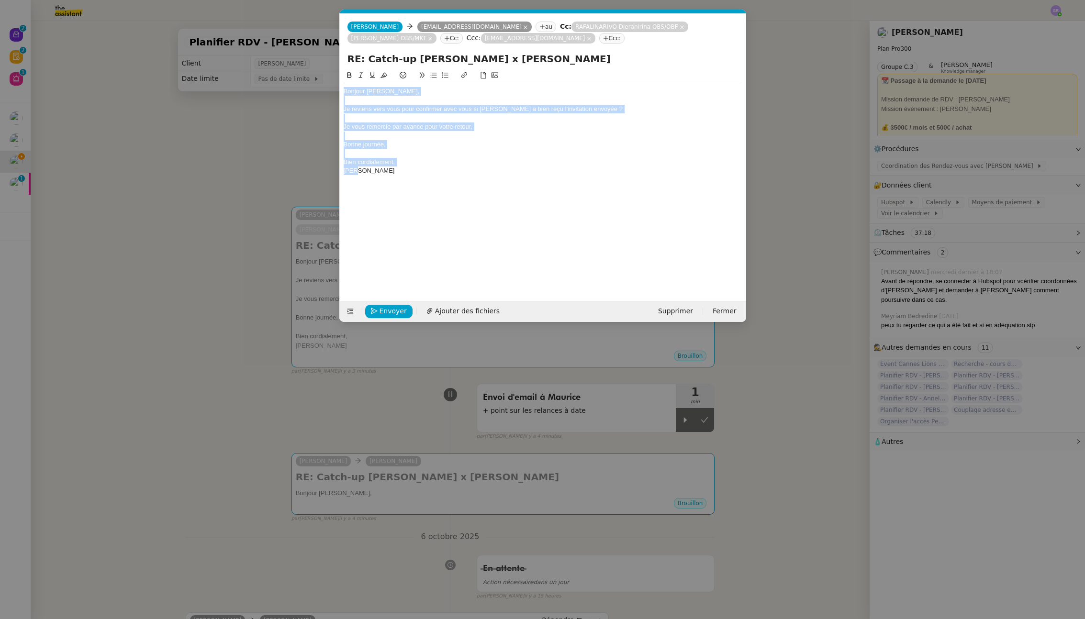
click at [235, 198] on nz-modal-container "Service TA - VOYAGE - PROPOSITION GLOBALE A utiliser dans le cadre de propositi…" at bounding box center [542, 309] width 1085 height 619
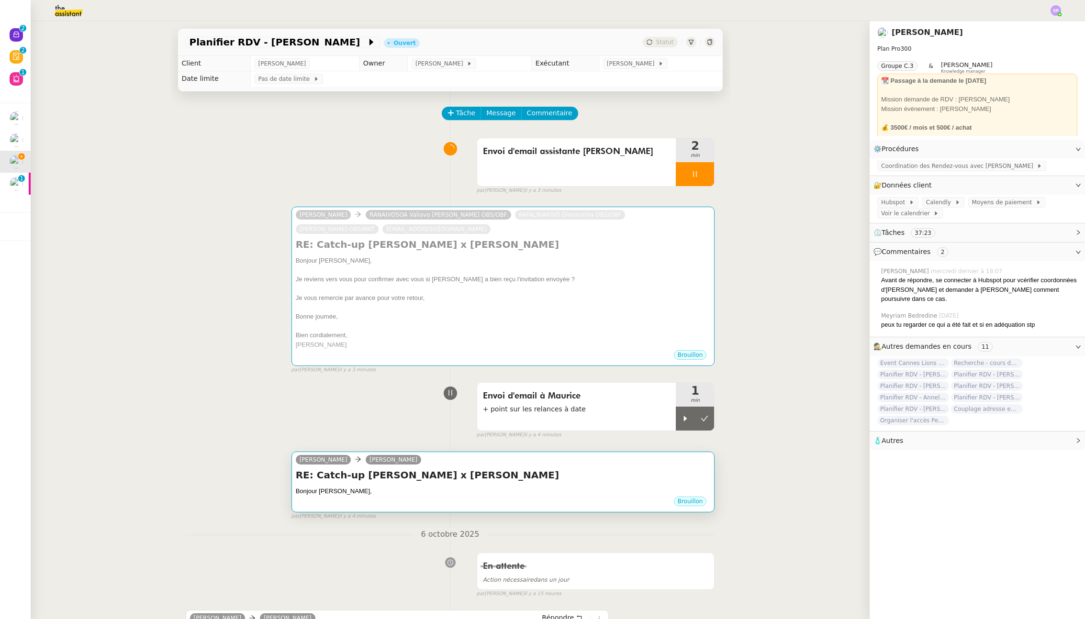
click at [498, 494] on div "Bonjour [PERSON_NAME]," at bounding box center [503, 492] width 415 height 10
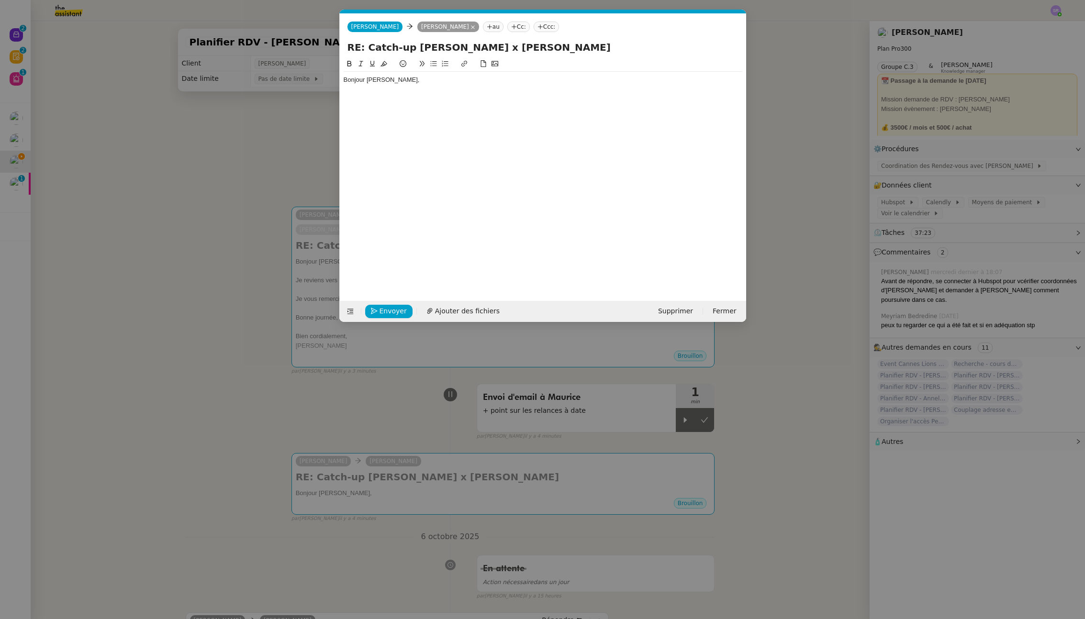
click at [290, 401] on nz-modal-container "Service TA - VOYAGE - PROPOSITION GLOBALE A utiliser dans le cadre de propositi…" at bounding box center [542, 309] width 1085 height 619
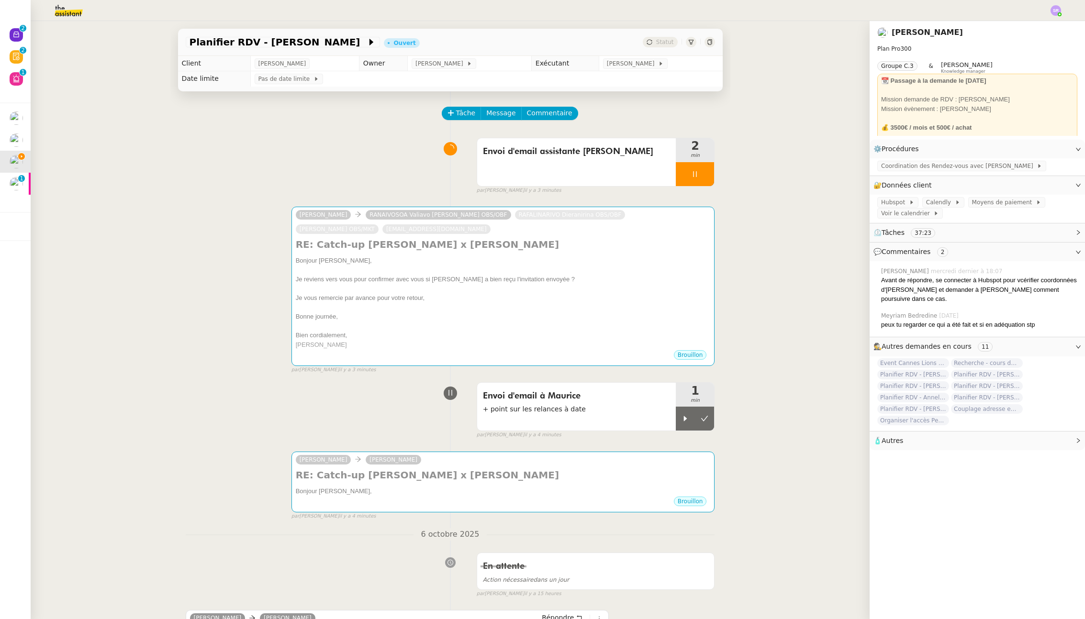
drag, startPoint x: 700, startPoint y: 173, endPoint x: 687, endPoint y: 200, distance: 30.6
click at [700, 173] on div at bounding box center [694, 174] width 38 height 24
click at [677, 413] on div at bounding box center [684, 419] width 19 height 24
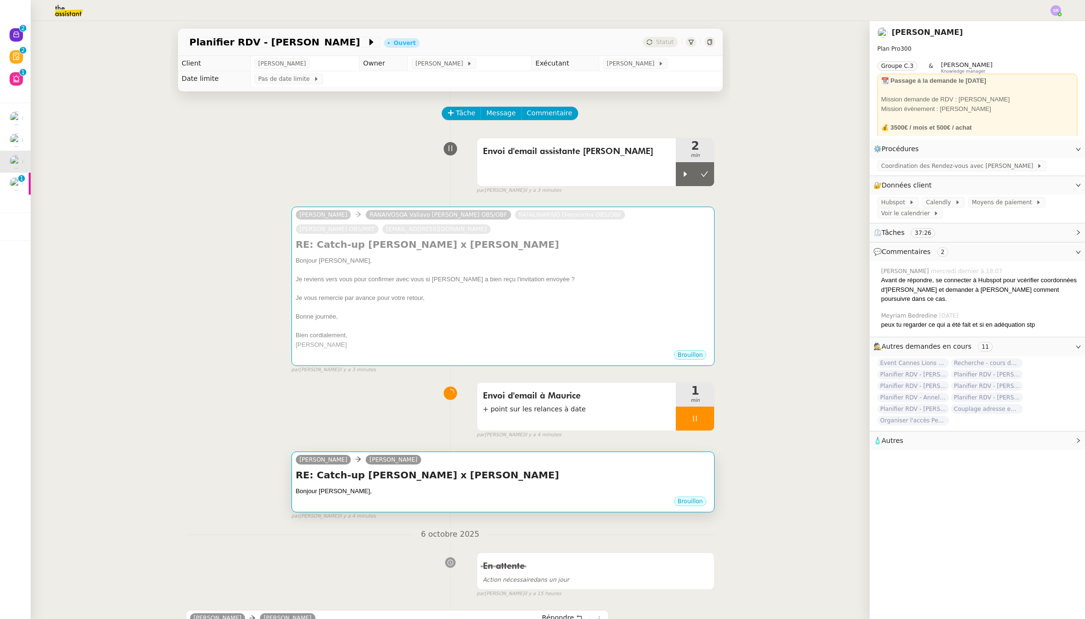
click at [570, 483] on div "RE: Catch-up Anne-Laure x Maurice Bonjour Maurice, •••" at bounding box center [503, 482] width 415 height 28
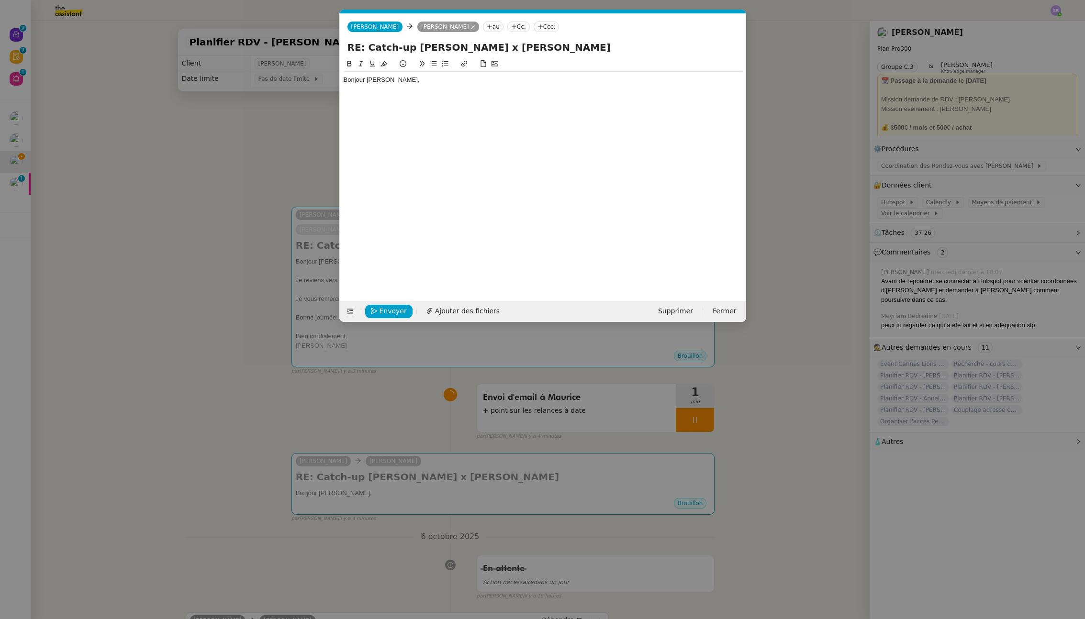
click at [517, 94] on div "Bonjour [PERSON_NAME]," at bounding box center [542, 172] width 398 height 228
drag, startPoint x: 522, startPoint y: 89, endPoint x: 541, endPoint y: 80, distance: 20.8
click at [522, 89] on div "Bonjour [PERSON_NAME]," at bounding box center [542, 172] width 398 height 228
click at [543, 78] on div "Bonjour [PERSON_NAME]," at bounding box center [542, 80] width 398 height 9
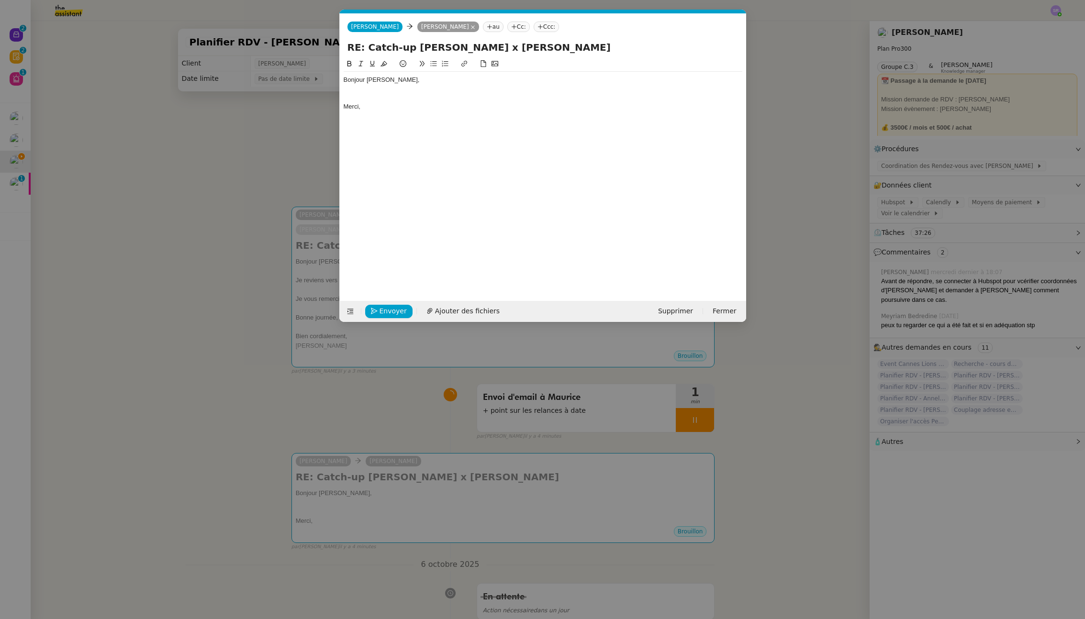
click at [394, 90] on div at bounding box center [542, 89] width 398 height 9
click at [74, 243] on nz-modal-container "Service TA - VOYAGE - PROPOSITION GLOBALE A utiliser dans le cadre de propositi…" at bounding box center [542, 309] width 1085 height 619
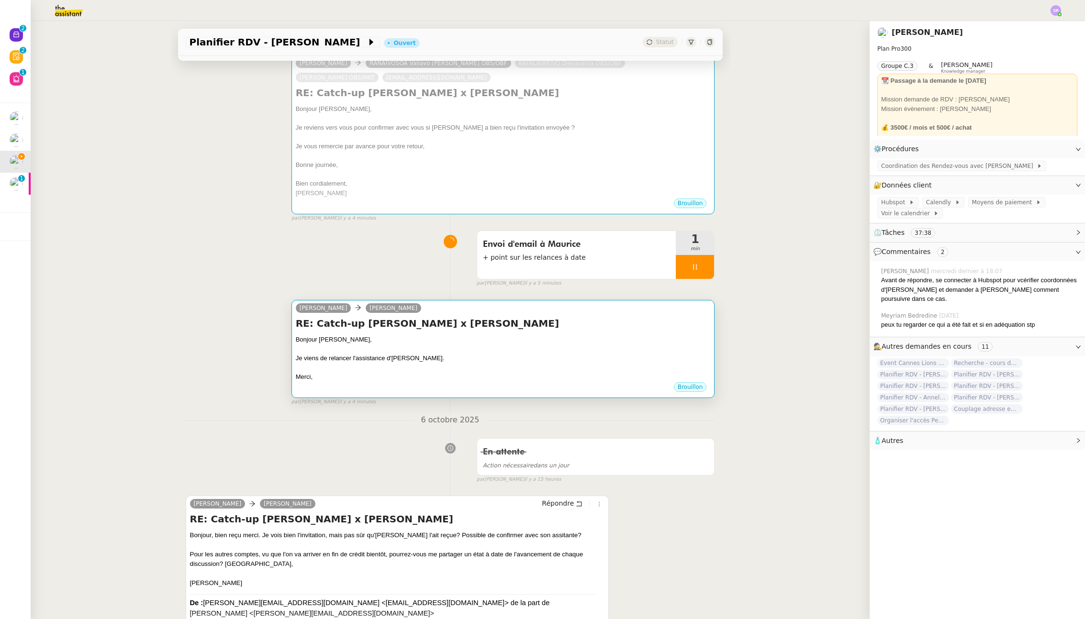
scroll to position [158, 0]
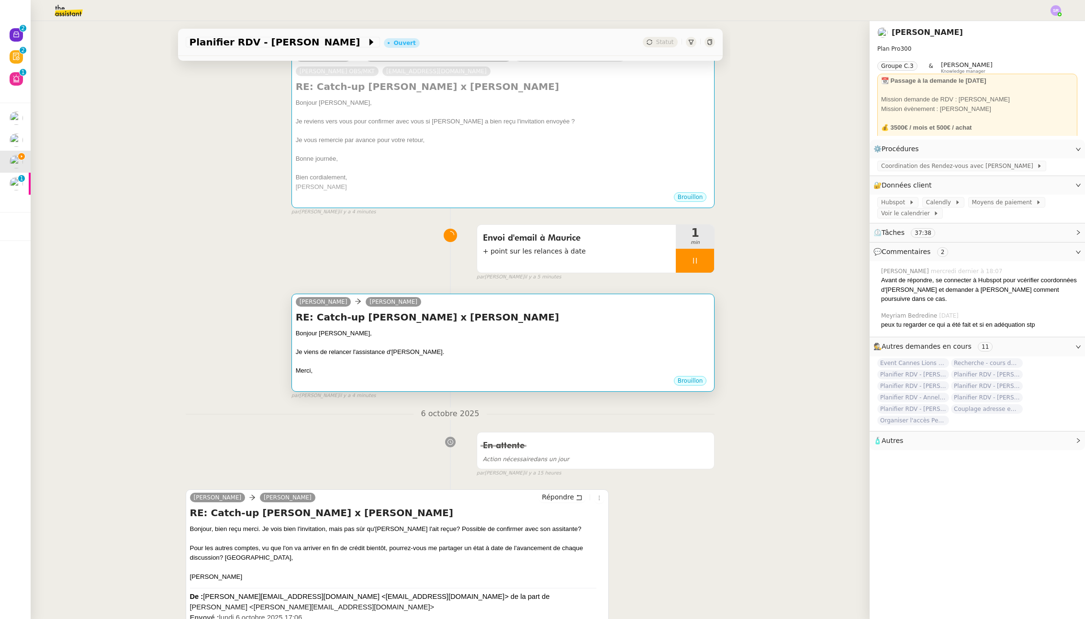
click at [441, 341] on div at bounding box center [503, 343] width 415 height 10
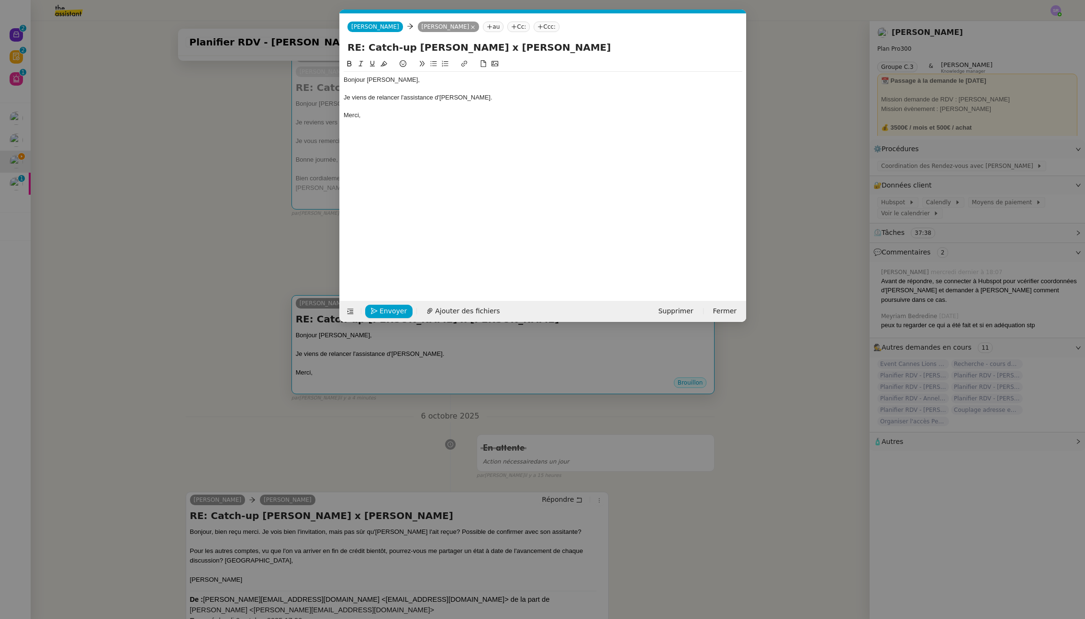
click at [444, 347] on nz-modal-container "Service TA - VOYAGE - PROPOSITION GLOBALE A utiliser dans le cadre de propositi…" at bounding box center [542, 309] width 1085 height 619
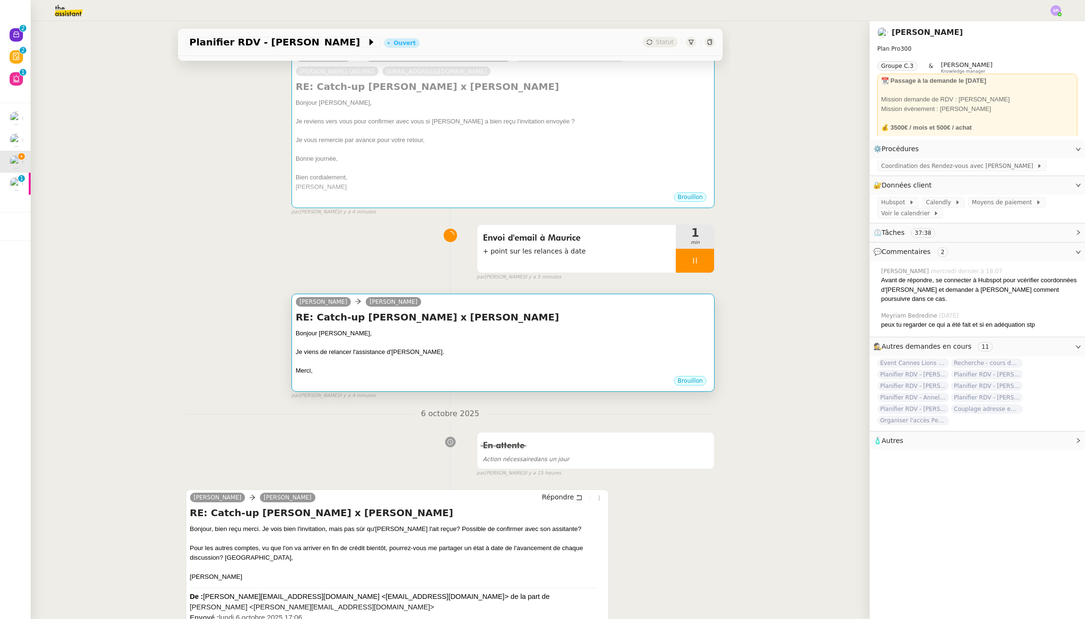
click at [469, 332] on div "Bonjour [PERSON_NAME]," at bounding box center [503, 334] width 415 height 10
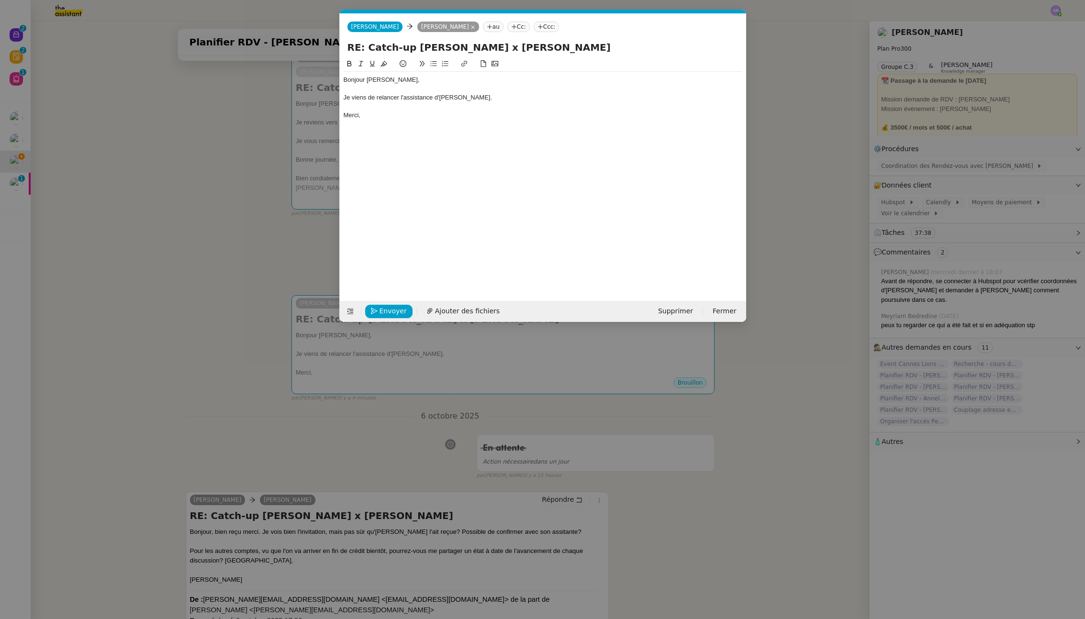
click at [496, 100] on div "Je viens de relancer l'assistance d'[PERSON_NAME]." at bounding box center [542, 97] width 398 height 9
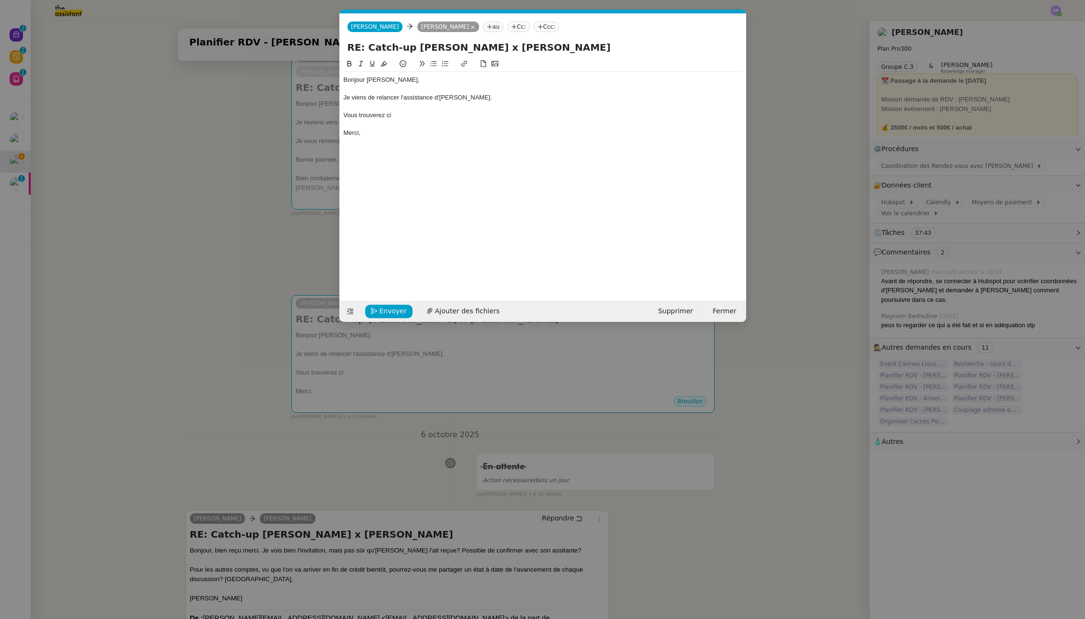
click at [87, 255] on nz-modal-container "Service TA - VOYAGE - PROPOSITION GLOBALE A utiliser dans le cadre de propositi…" at bounding box center [542, 309] width 1085 height 619
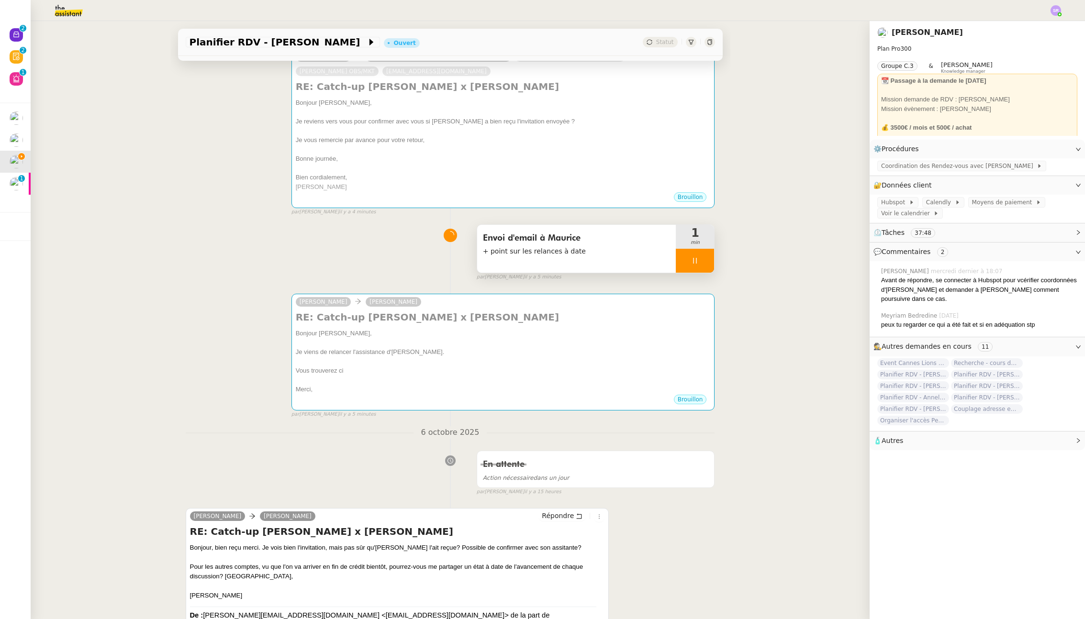
click at [677, 255] on div at bounding box center [694, 261] width 38 height 24
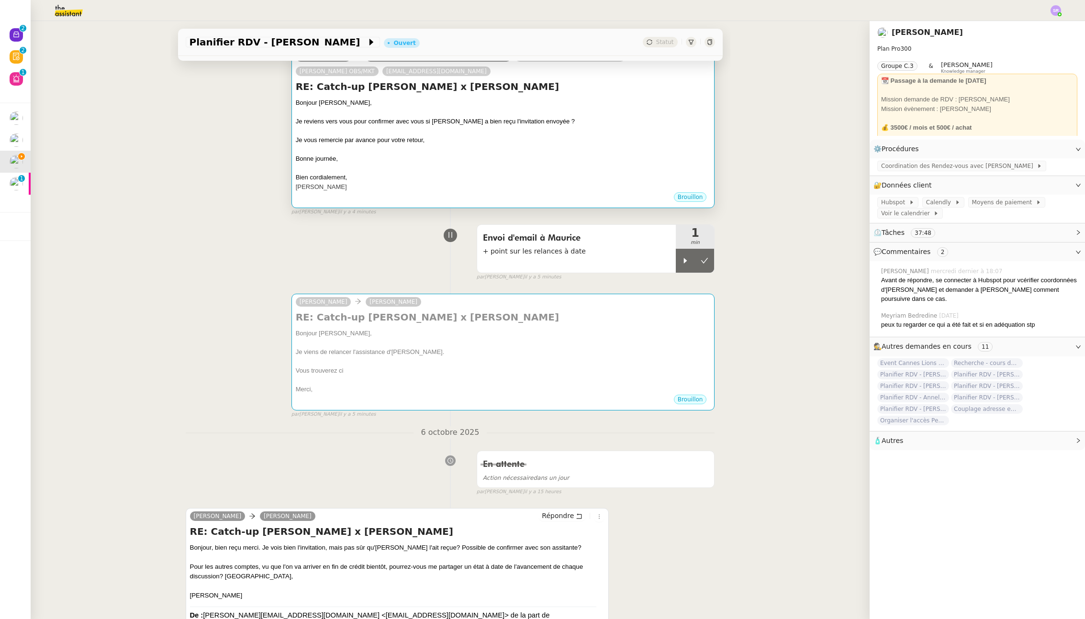
scroll to position [0, 0]
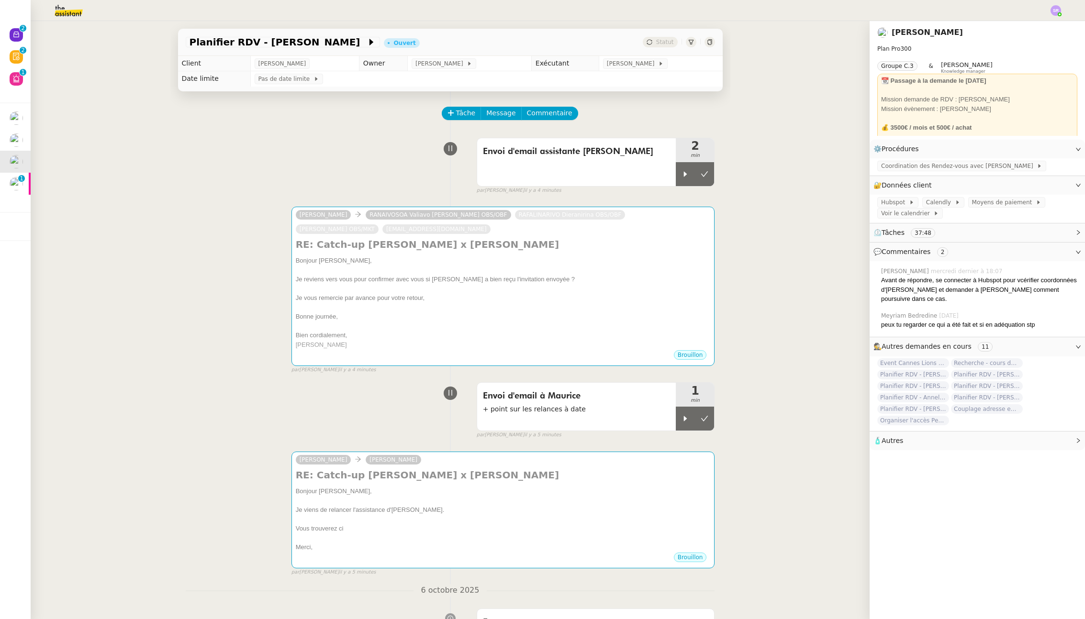
click at [74, 2] on img at bounding box center [61, 10] width 74 height 21
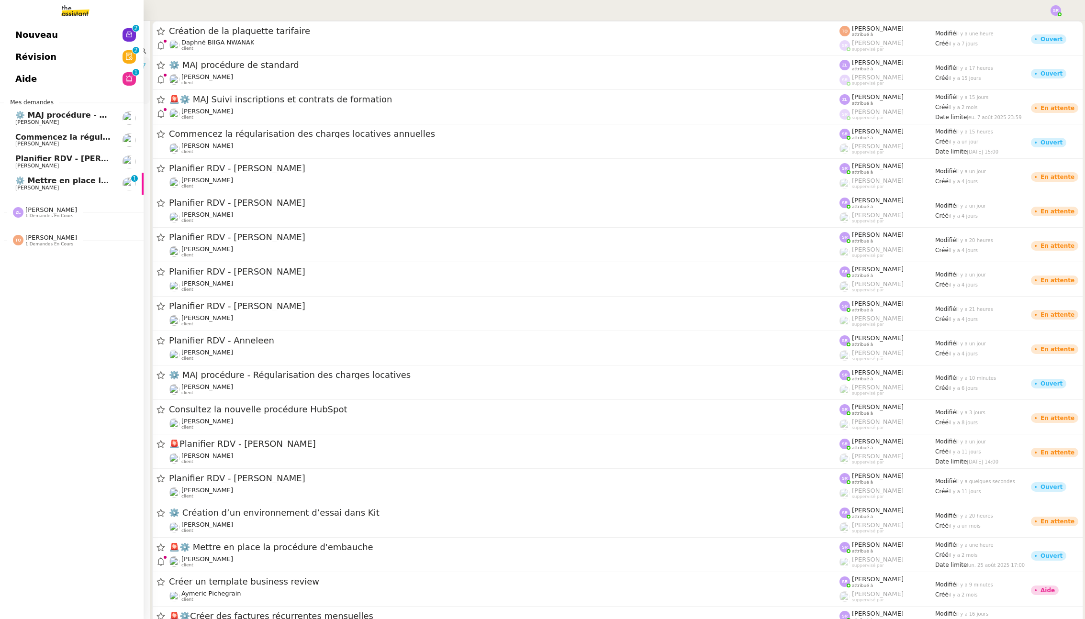
click at [87, 161] on span "Planifier RDV - [PERSON_NAME]" at bounding box center [83, 158] width 137 height 9
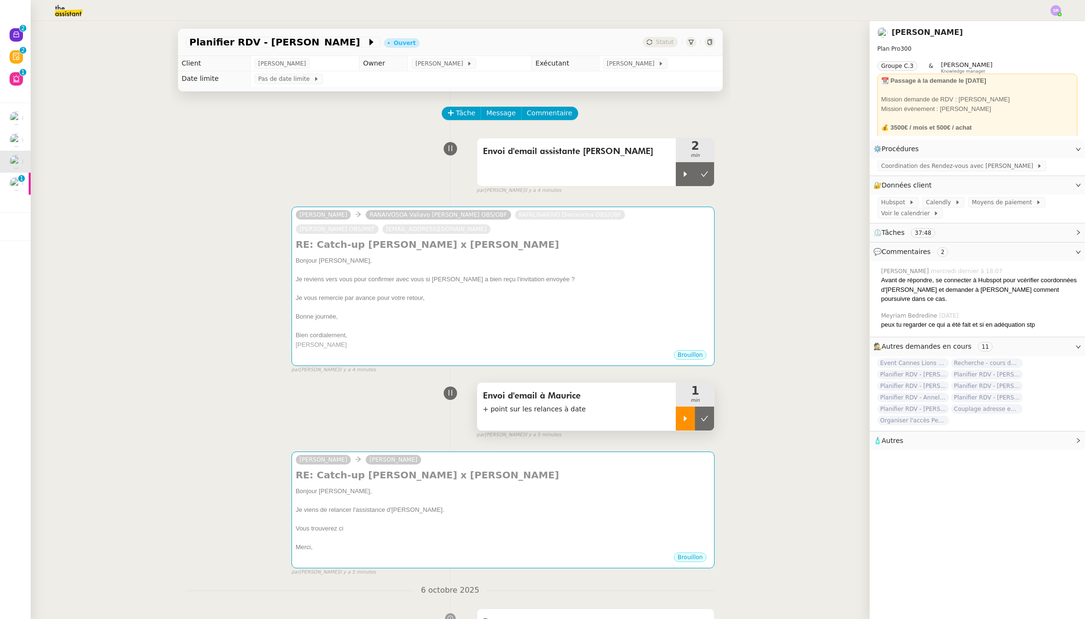
click at [684, 420] on icon at bounding box center [685, 418] width 3 height 5
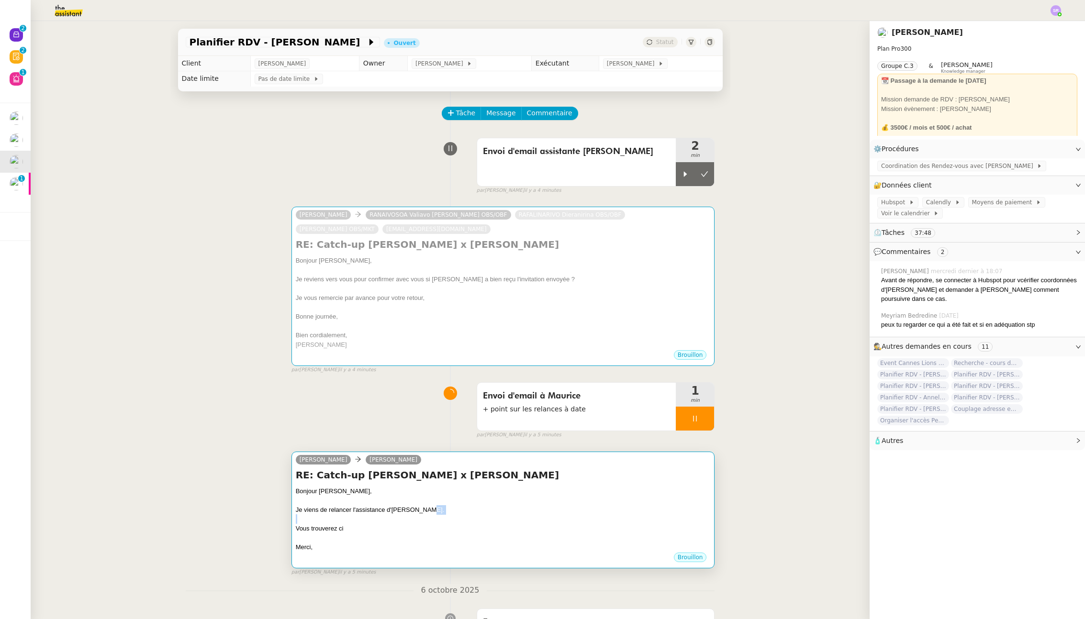
click at [579, 513] on div "Bonjour Maurice, Je viens de relancer l'assistance d'Anne-Laure. Vous trouverez…" at bounding box center [503, 520] width 415 height 66
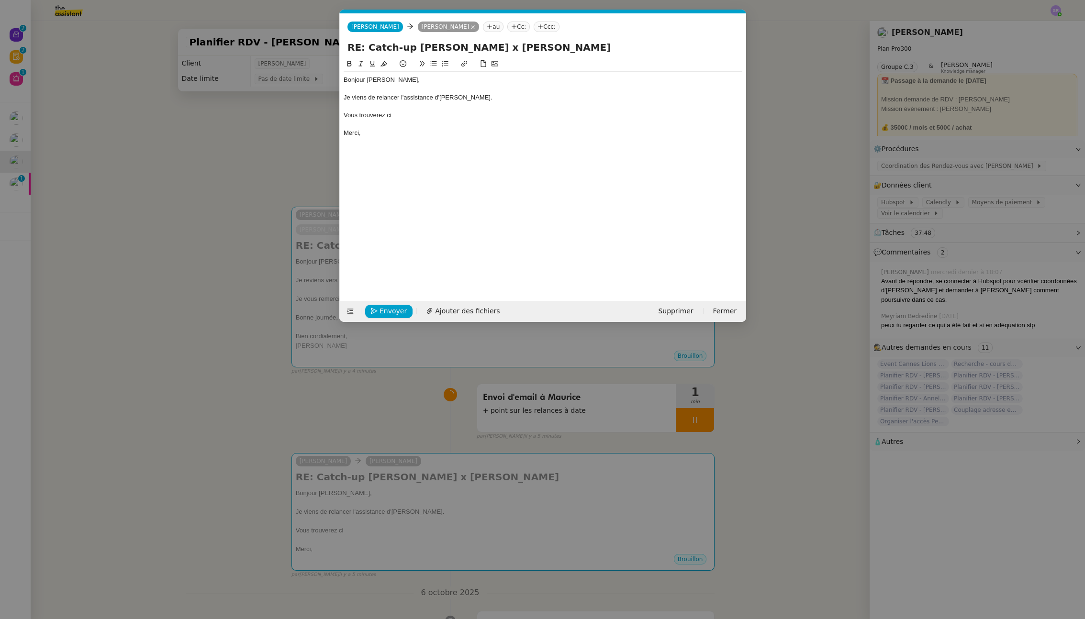
scroll to position [0, 20]
click at [403, 118] on div "Vous trouverez ci" at bounding box center [542, 115] width 398 height 9
click at [387, 115] on div "Vous trouverez dans le tableau de suivi des relance" at bounding box center [542, 115] width 398 height 9
click at [541, 117] on div "Vous trouverez l'état des échanges dans le tableau de suivi des relance" at bounding box center [542, 115] width 398 height 9
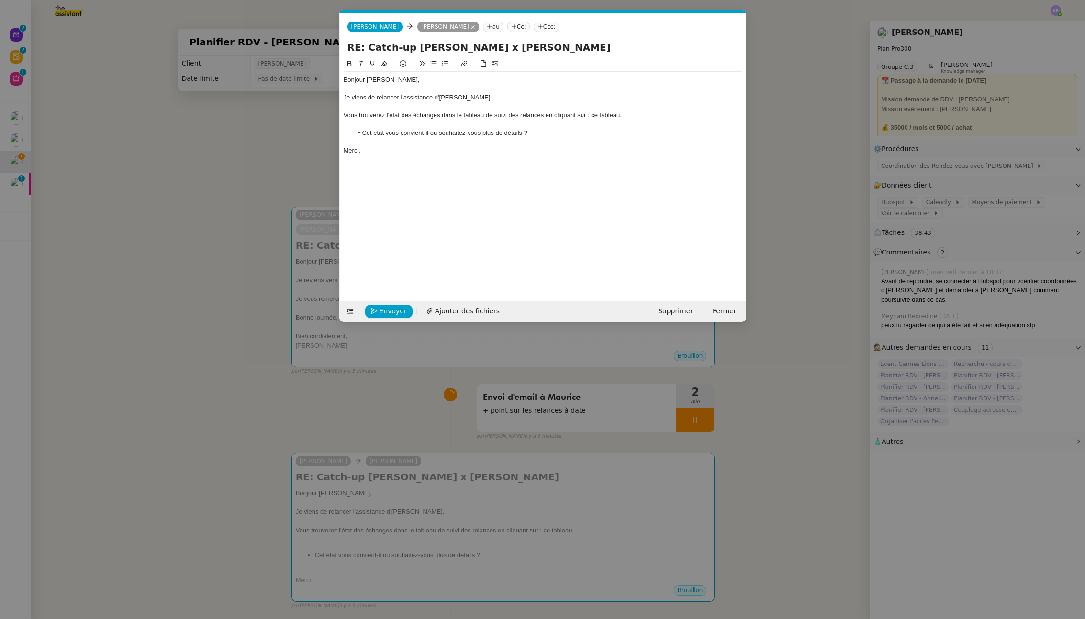
click at [398, 132] on li "Cet état vous convient-il ou souhaitez-vous plus de détails ?" at bounding box center [547, 133] width 389 height 9
click at [547, 113] on div "Vous trouverez l'état des échanges dans le tableau de suivi des relances en cli…" at bounding box center [542, 115] width 398 height 9
click at [650, 112] on div "Vous trouverez l'état des échanges dans le tableau de suivi des relances en cli…" at bounding box center [542, 115] width 398 height 9
click at [923, 168] on nz-modal-container "Service TA - VOYAGE - PROPOSITION GLOBALE A utiliser dans le cadre de propositi…" at bounding box center [542, 309] width 1085 height 619
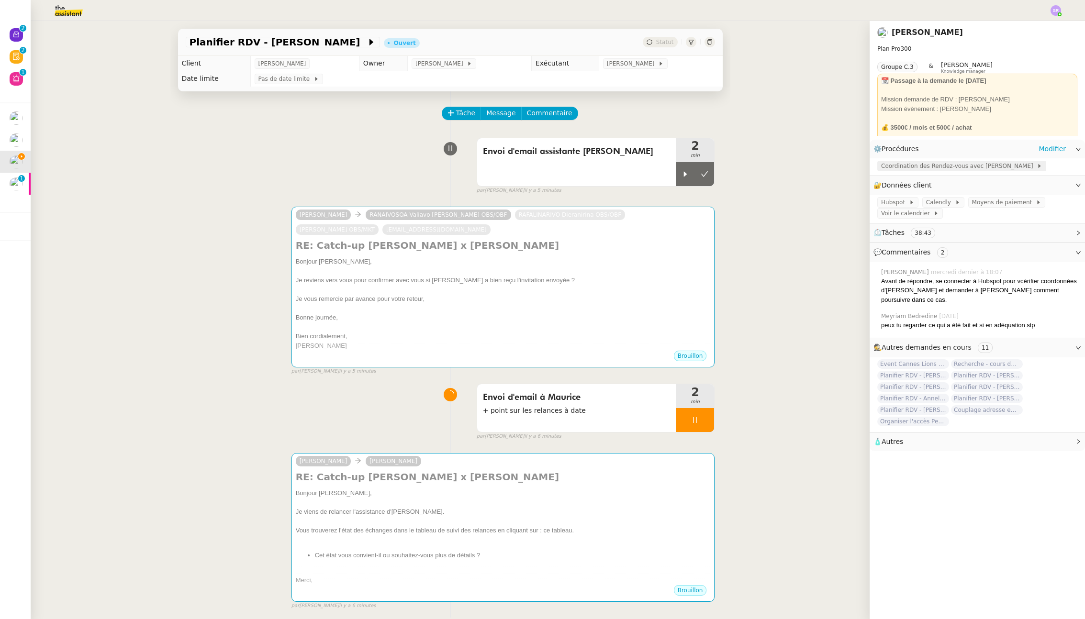
click at [934, 169] on span "Coordination des Rendez-vous avec [PERSON_NAME]" at bounding box center [958, 166] width 155 height 10
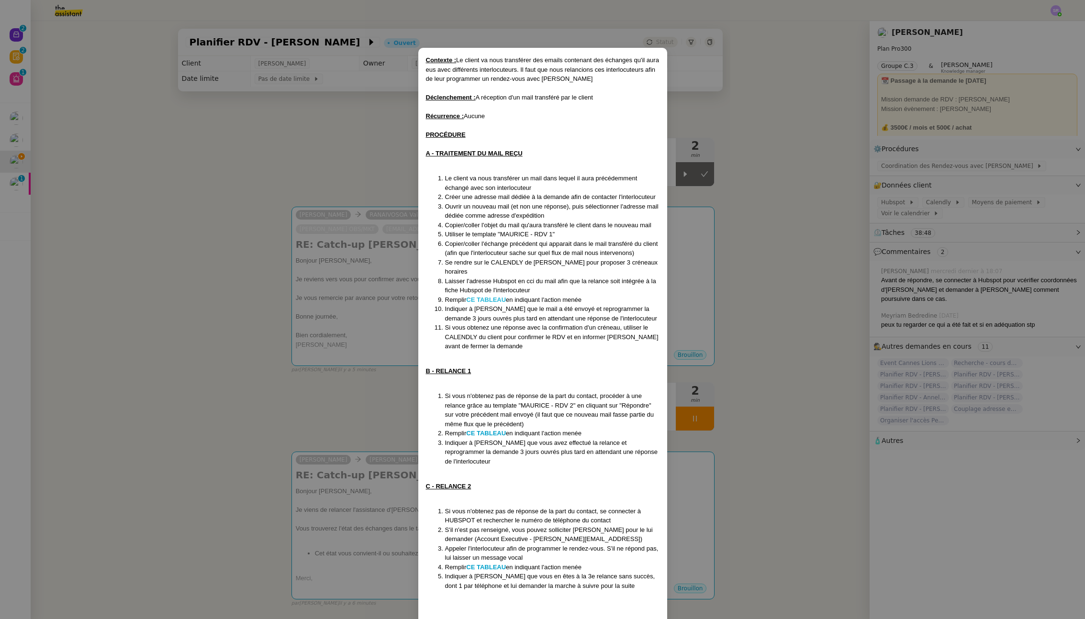
click at [501, 296] on strong "CE TABLEAU" at bounding box center [486, 299] width 40 height 7
click at [319, 189] on nz-modal-container "Contexte : Le client va nous transférer des emails contenant des échanges qu'il…" at bounding box center [542, 309] width 1085 height 619
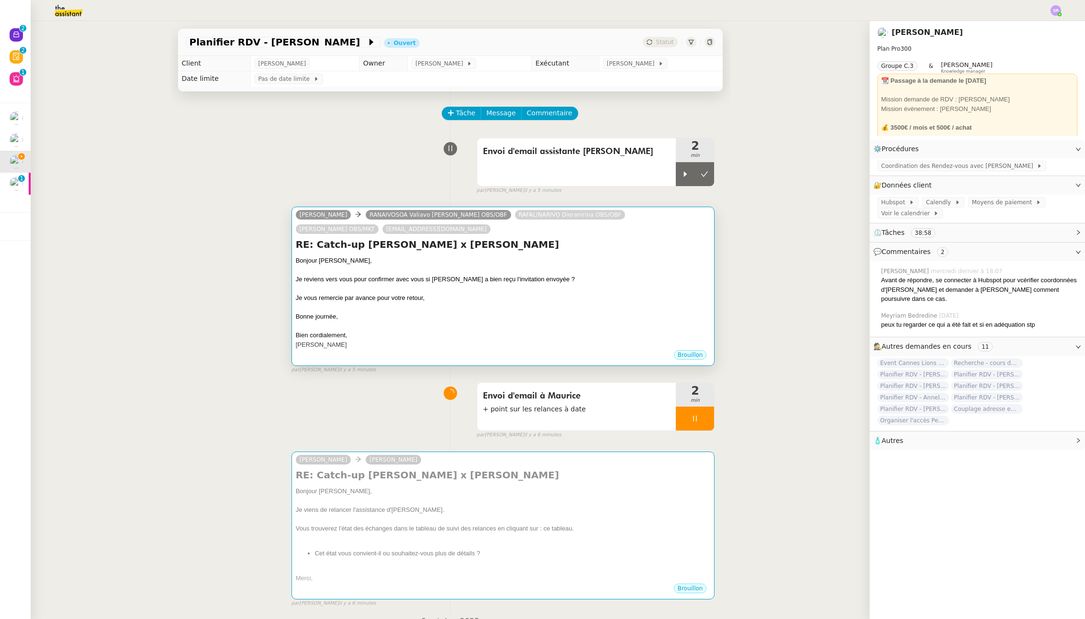
click at [377, 314] on div "Bonne journée," at bounding box center [503, 317] width 415 height 10
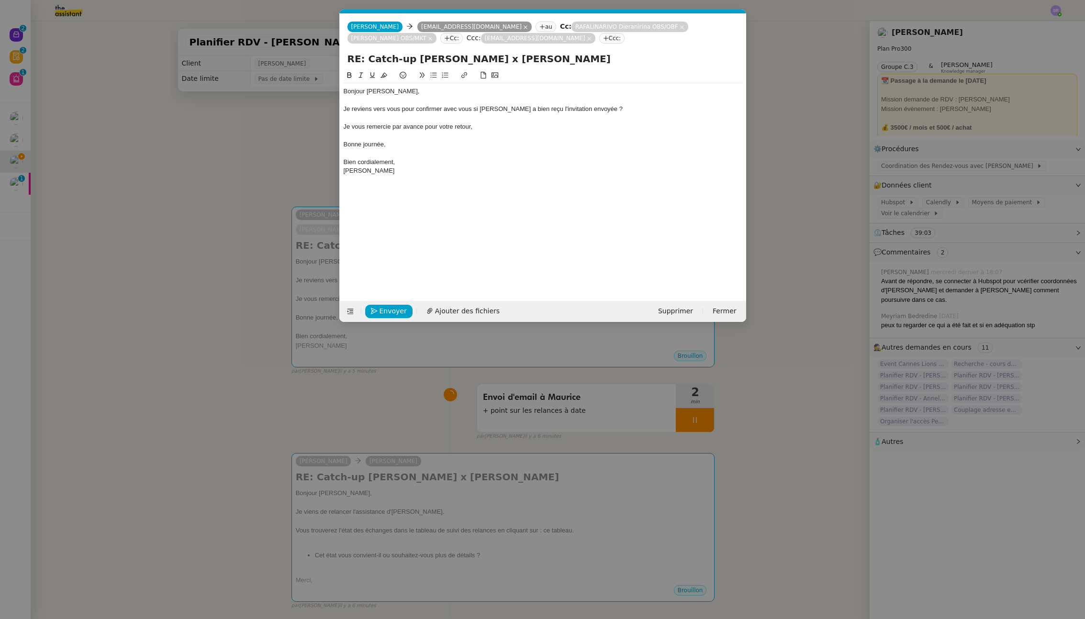
click at [428, 548] on nz-modal-container "Service TA - VOYAGE - PROPOSITION GLOBALE A utiliser dans le cadre de propositi…" at bounding box center [542, 309] width 1085 height 619
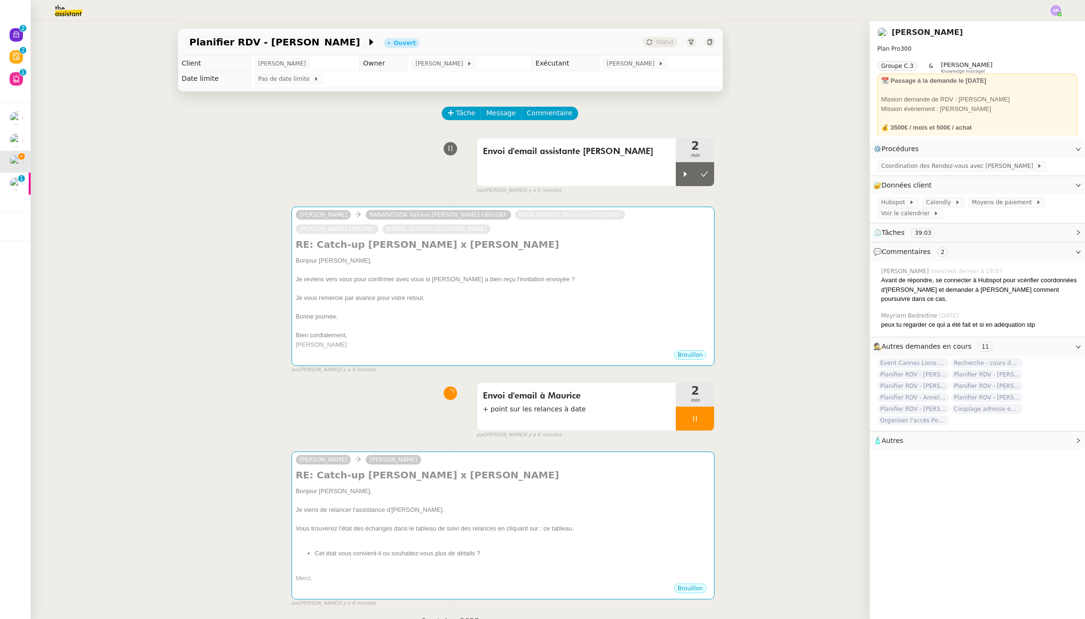
click at [448, 544] on div "Bonjour [PERSON_NAME], Je viens de relancer l'assistance d'[PERSON_NAME]. Vous …" at bounding box center [503, 535] width 415 height 97
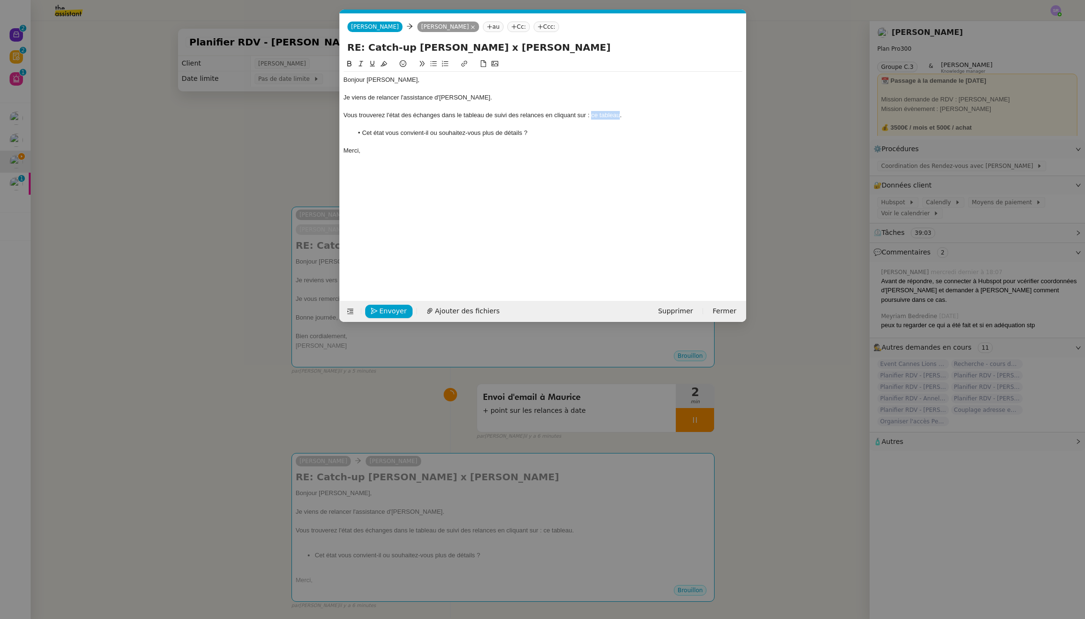
drag, startPoint x: 620, startPoint y: 116, endPoint x: 591, endPoint y: 117, distance: 28.7
click at [591, 117] on div "Vous trouverez l'état des échanges dans le tableau de suivi des relances en cli…" at bounding box center [542, 115] width 398 height 9
paste input "[URL][DOMAIN_NAME]"
type input "[URL][DOMAIN_NAME]"
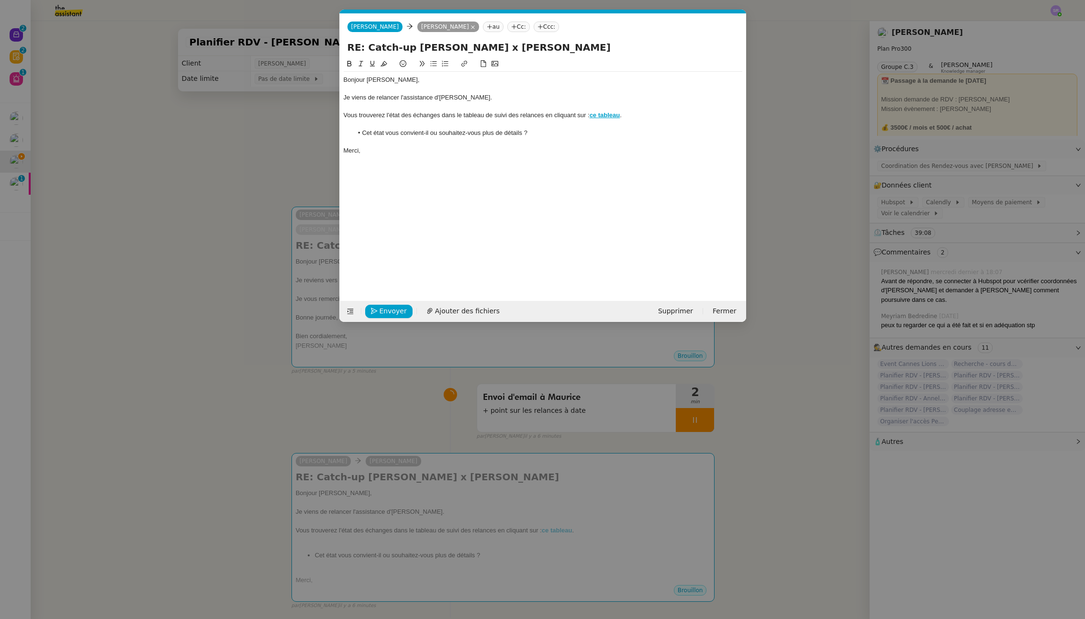
click at [210, 232] on nz-modal-container "Service TA - VOYAGE - PROPOSITION GLOBALE A utiliser dans le cadre de propositi…" at bounding box center [542, 309] width 1085 height 619
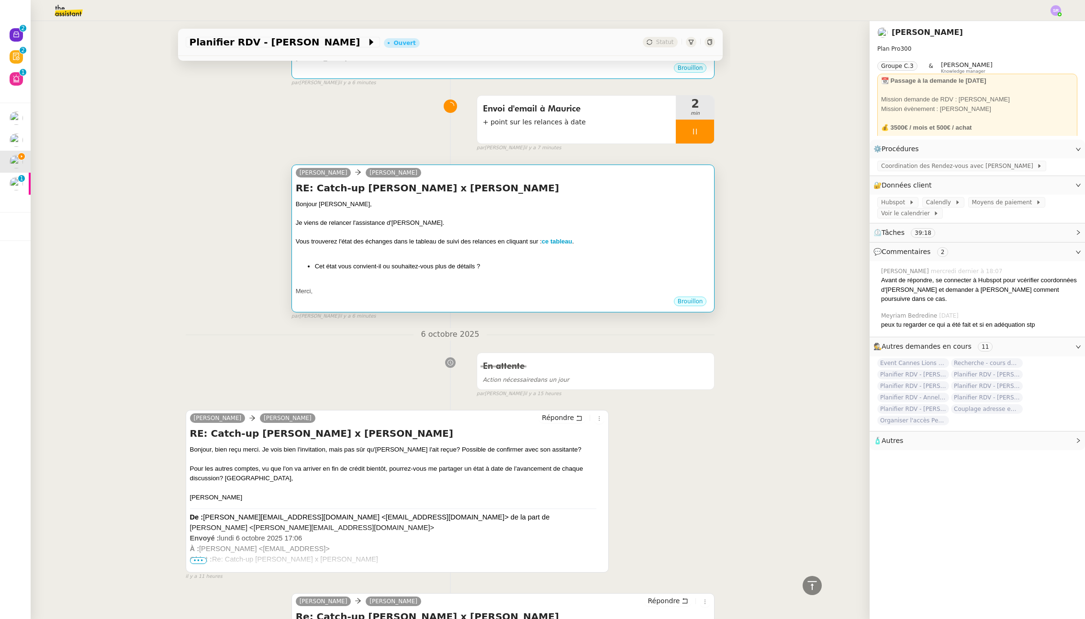
scroll to position [218, 0]
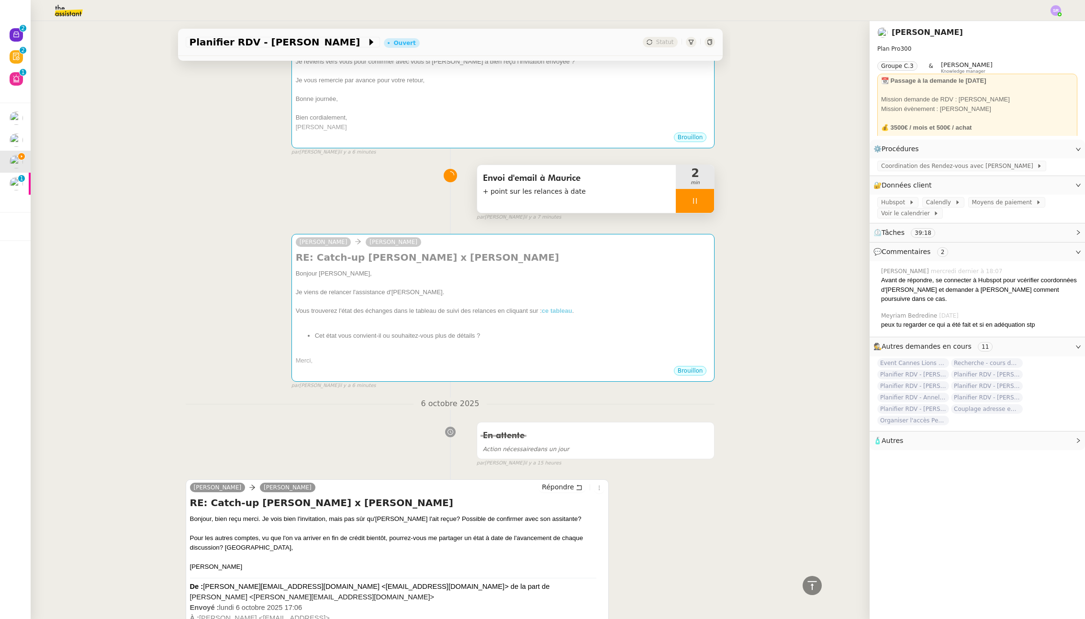
click at [693, 200] on icon at bounding box center [694, 201] width 3 height 6
click at [700, 200] on icon at bounding box center [704, 201] width 8 height 8
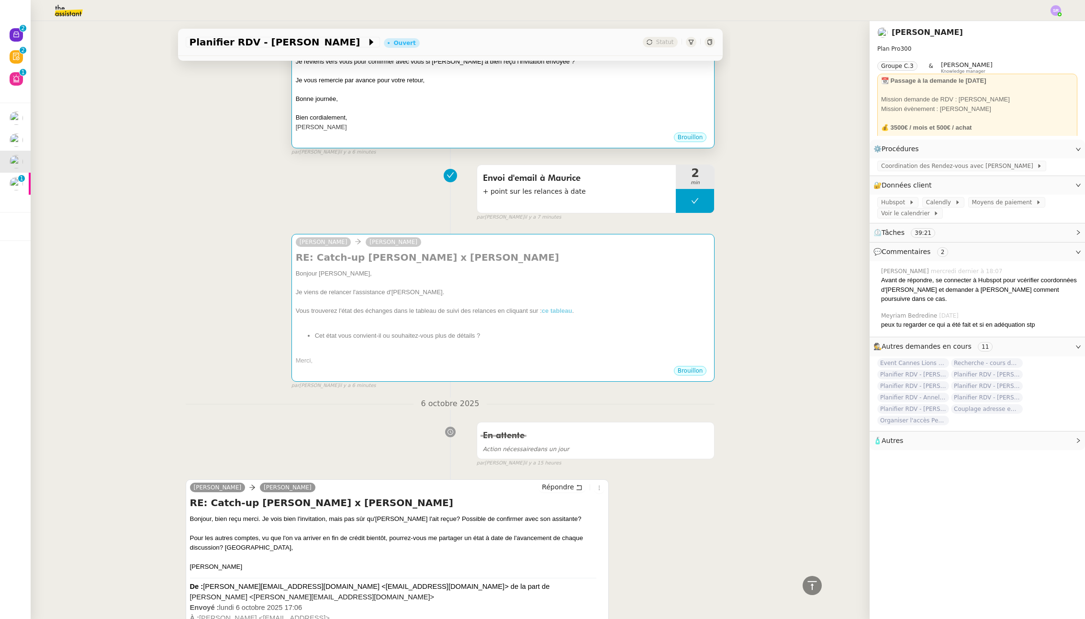
scroll to position [0, 0]
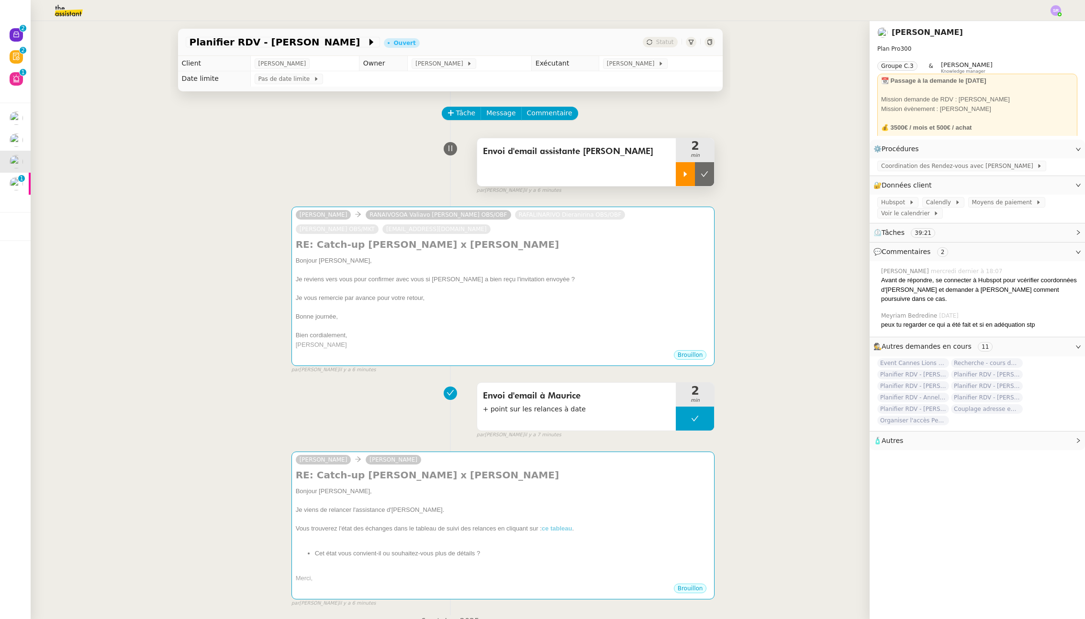
click at [676, 180] on div at bounding box center [684, 174] width 19 height 24
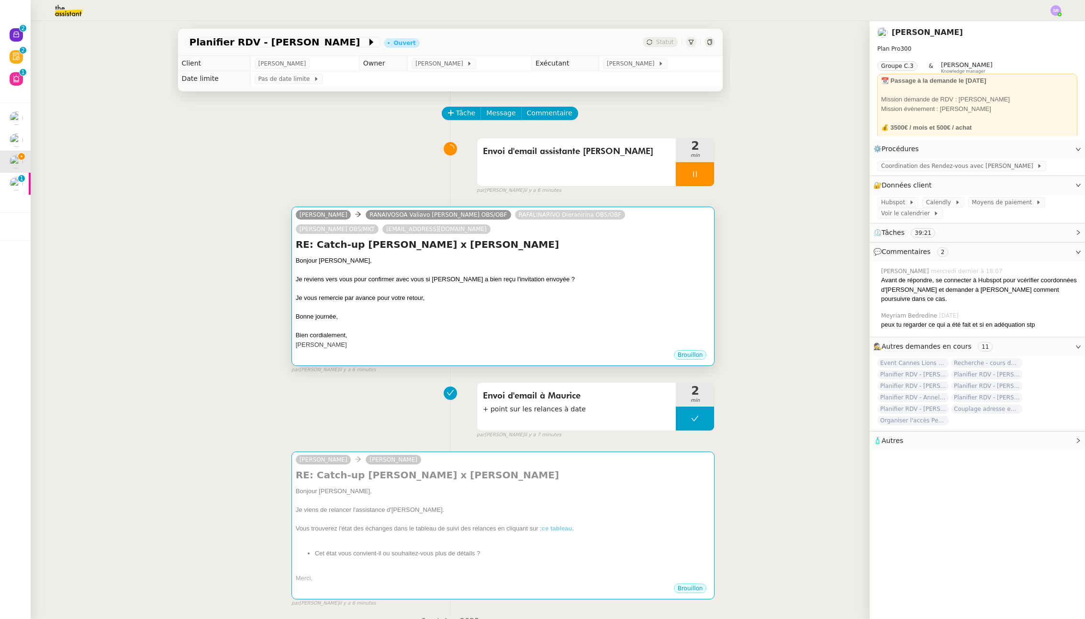
click at [579, 309] on div at bounding box center [503, 308] width 415 height 10
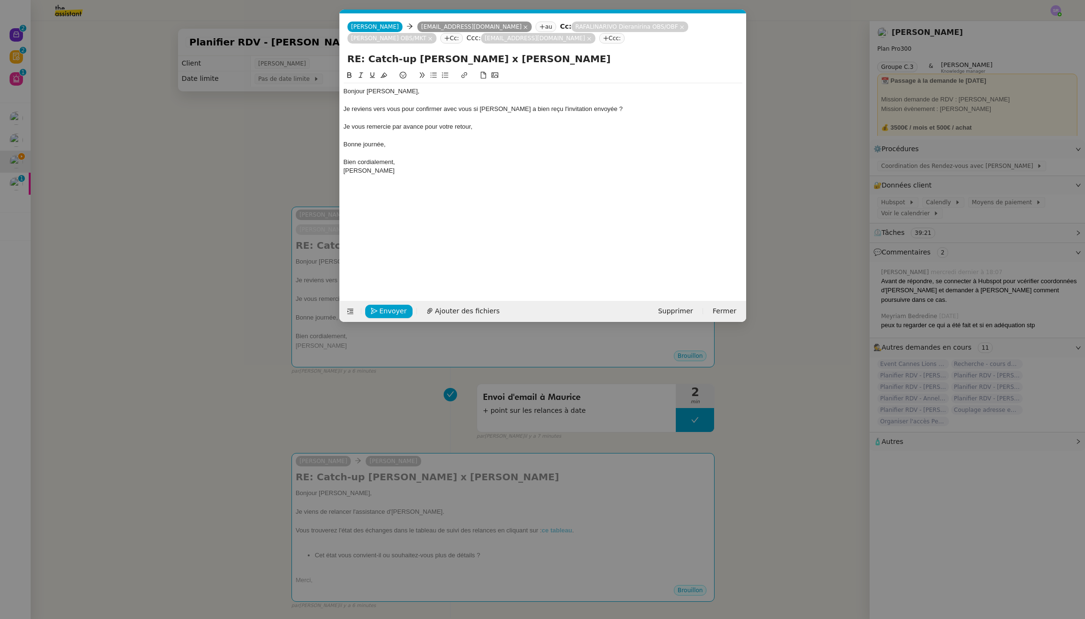
scroll to position [0, 20]
click at [619, 115] on div at bounding box center [542, 118] width 398 height 9
drag, startPoint x: 609, startPoint y: 109, endPoint x: 312, endPoint y: 113, distance: 296.2
click at [312, 113] on nz-modal-container "Service TA - VOYAGE - PROPOSITION GLOBALE A utiliser dans le cadre de propositi…" at bounding box center [542, 309] width 1085 height 619
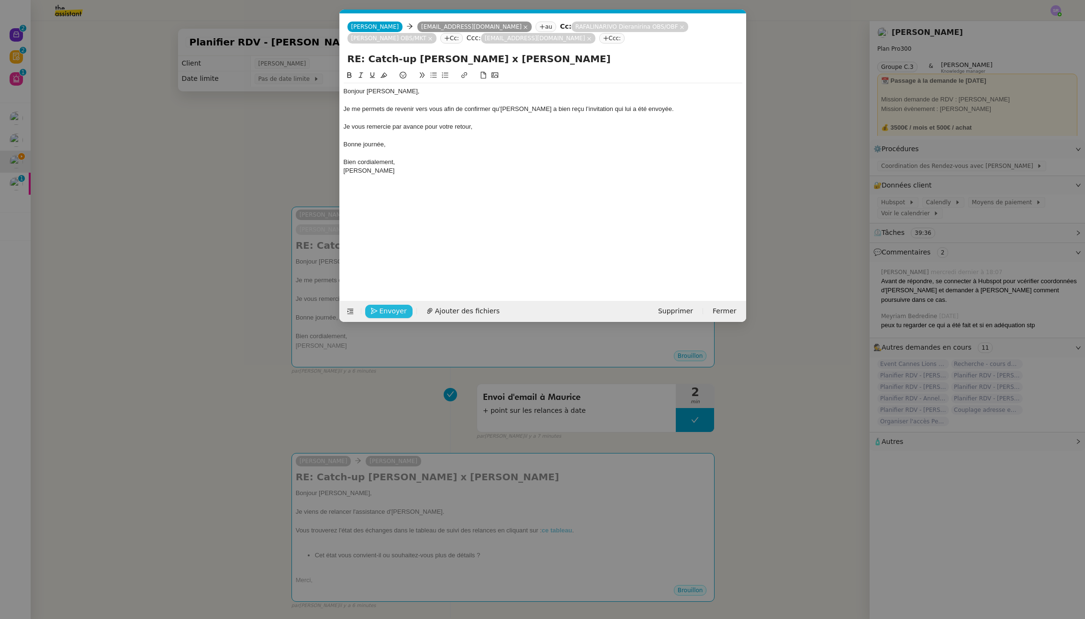
click at [386, 311] on span "Envoyer" at bounding box center [392, 311] width 27 height 11
click at [386, 311] on span "Confirmer l'envoi" at bounding box center [407, 311] width 57 height 11
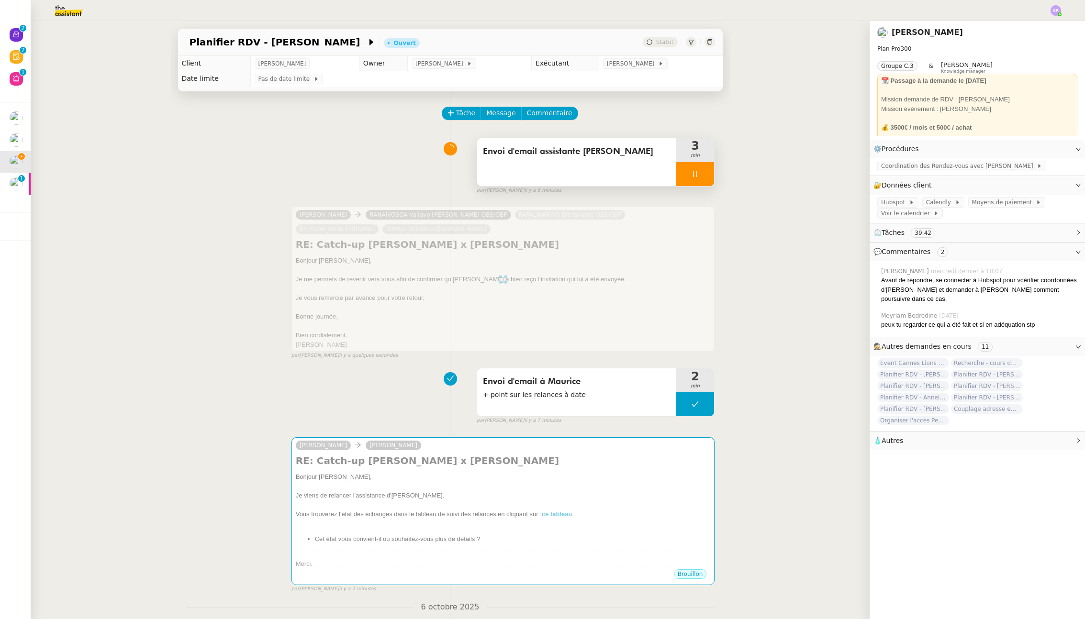
click at [691, 172] on icon at bounding box center [695, 174] width 8 height 8
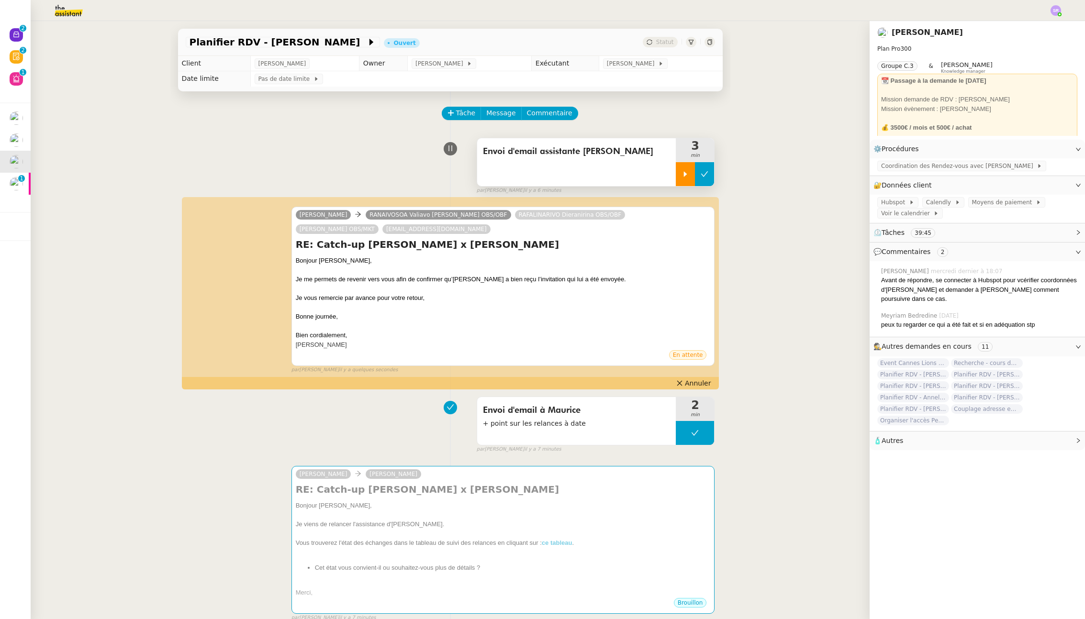
click at [695, 175] on button at bounding box center [704, 174] width 19 height 24
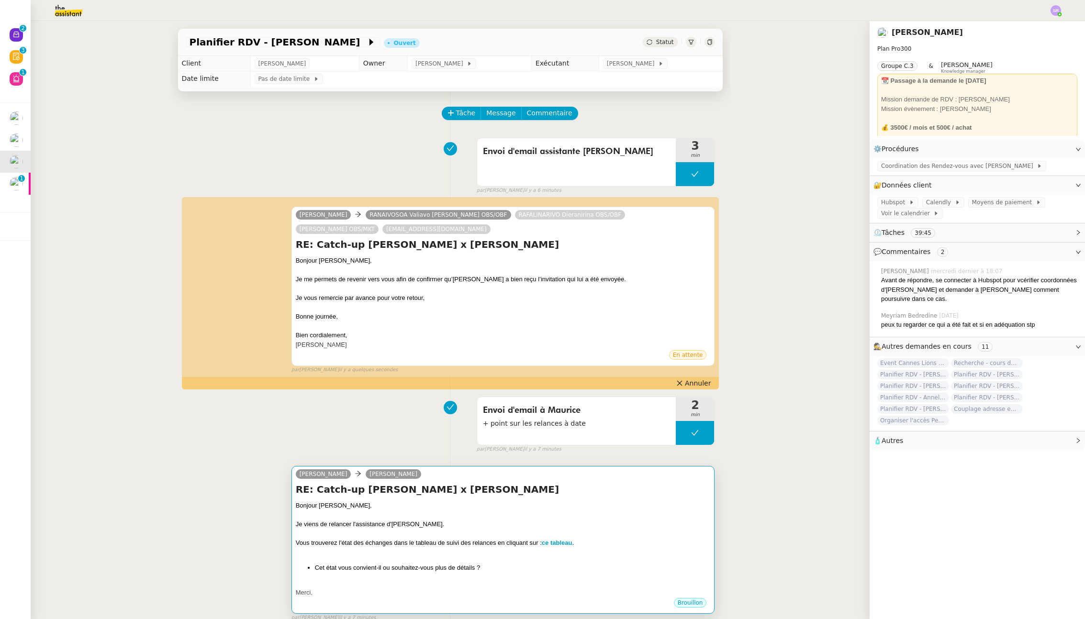
click at [571, 503] on div "Bonjour [PERSON_NAME]," at bounding box center [503, 506] width 415 height 10
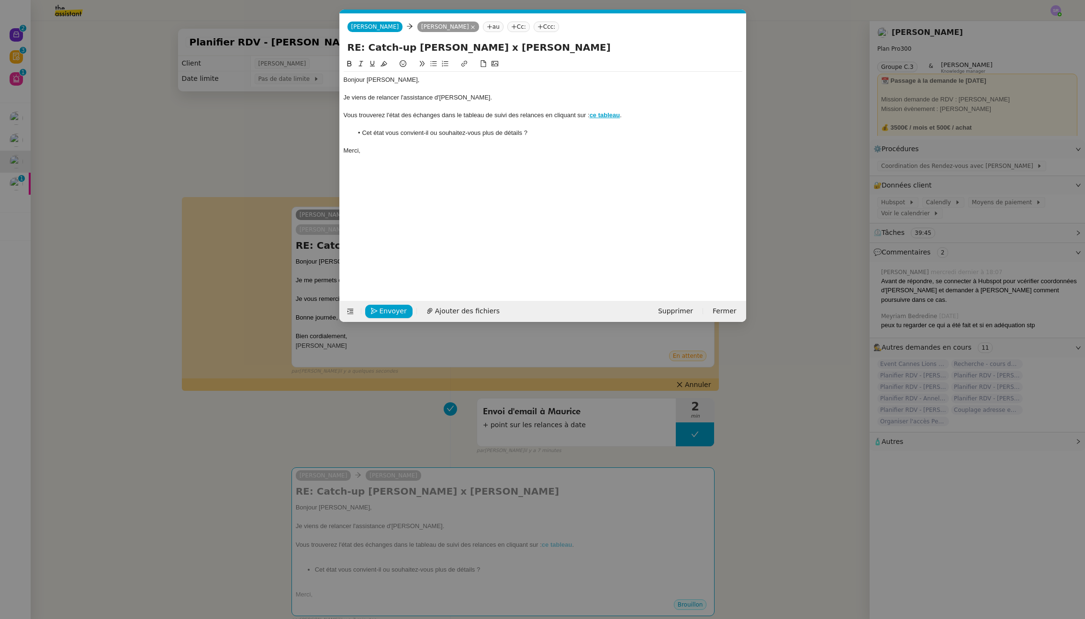
scroll to position [0, 20]
click at [384, 425] on nz-modal-container "Service TA - VOYAGE - PROPOSITION GLOBALE A utiliser dans le cadre de propositi…" at bounding box center [542, 309] width 1085 height 619
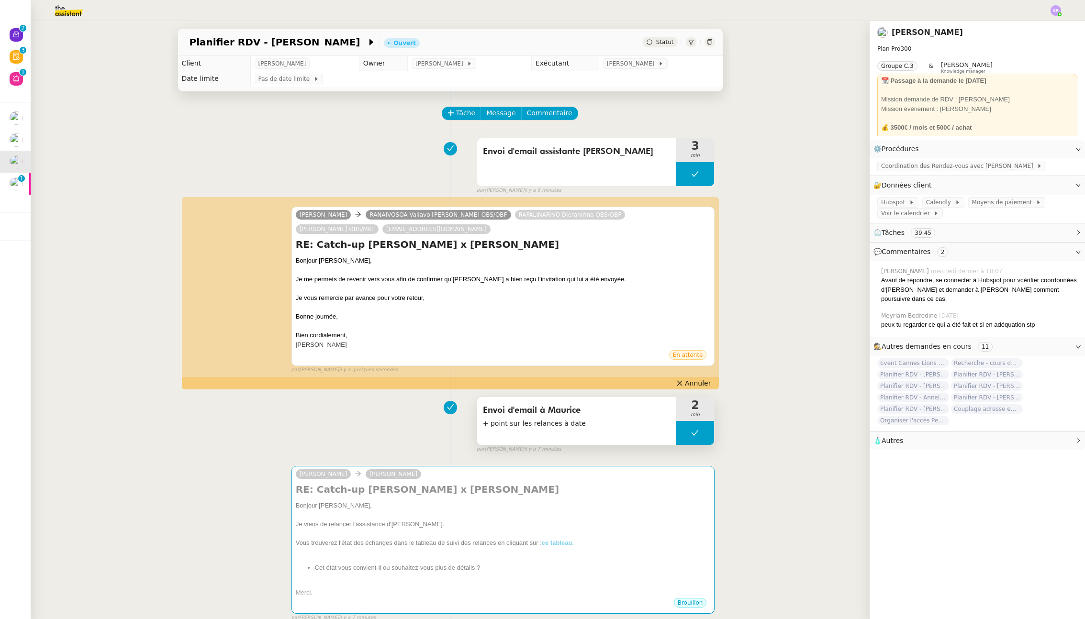
drag, startPoint x: 689, startPoint y: 434, endPoint x: 684, endPoint y: 433, distance: 5.3
click at [691, 434] on icon at bounding box center [695, 433] width 8 height 8
drag, startPoint x: 679, startPoint y: 434, endPoint x: 671, endPoint y: 422, distance: 13.8
click at [681, 434] on icon at bounding box center [685, 433] width 8 height 8
click at [687, 429] on div at bounding box center [694, 433] width 38 height 24
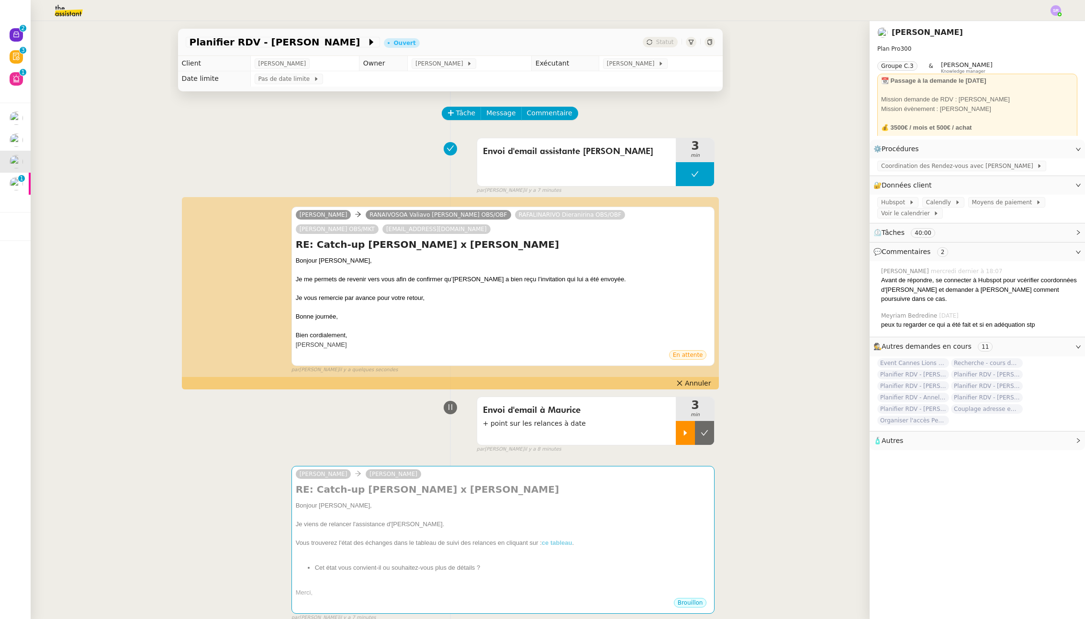
click at [675, 439] on div at bounding box center [684, 433] width 19 height 24
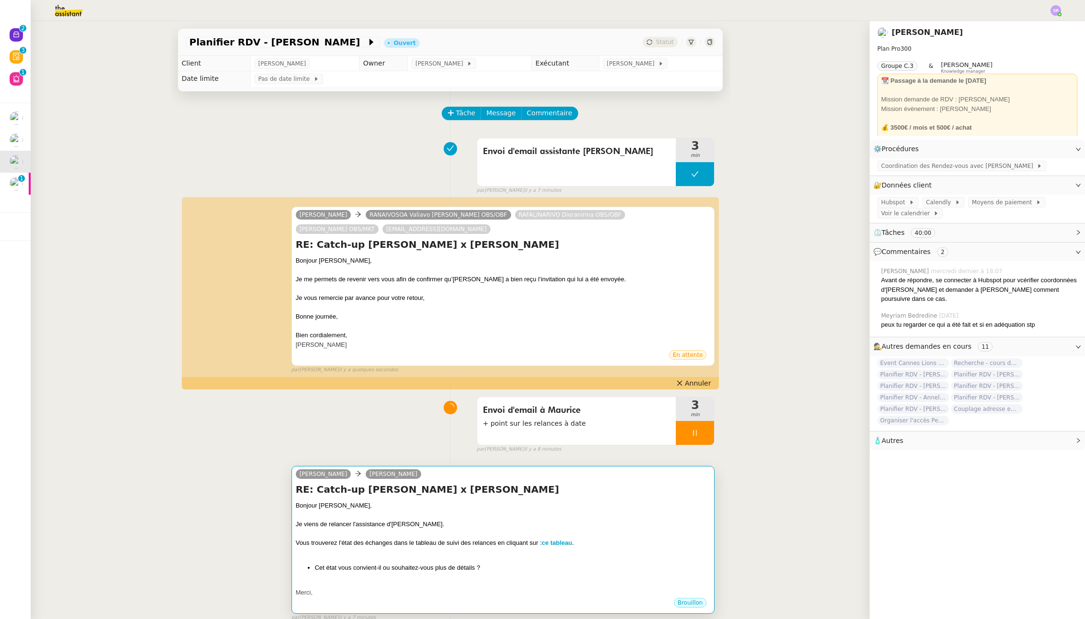
click at [618, 526] on div "Je viens de relancer l'assistance d'[PERSON_NAME]." at bounding box center [503, 525] width 415 height 10
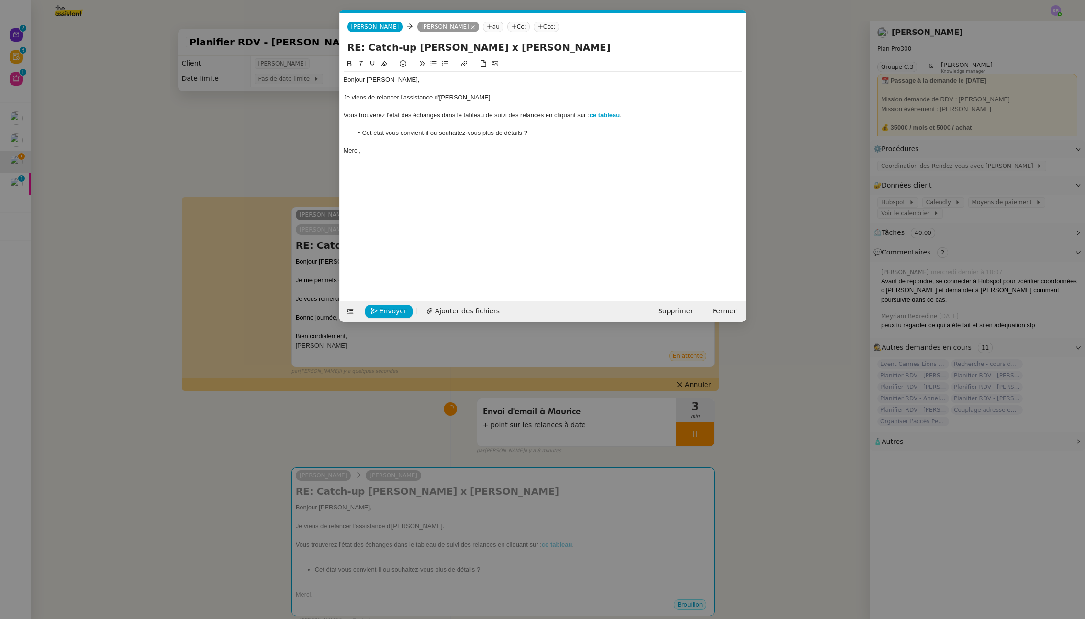
click at [635, 119] on div "Vous trouverez l'état des échanges dans le tableau de suivi des relances en cli…" at bounding box center [542, 115] width 398 height 9
click at [593, 136] on li "Cet état vous convient-il ou souhaitez-vous plus de détails ?" at bounding box center [547, 133] width 389 height 9
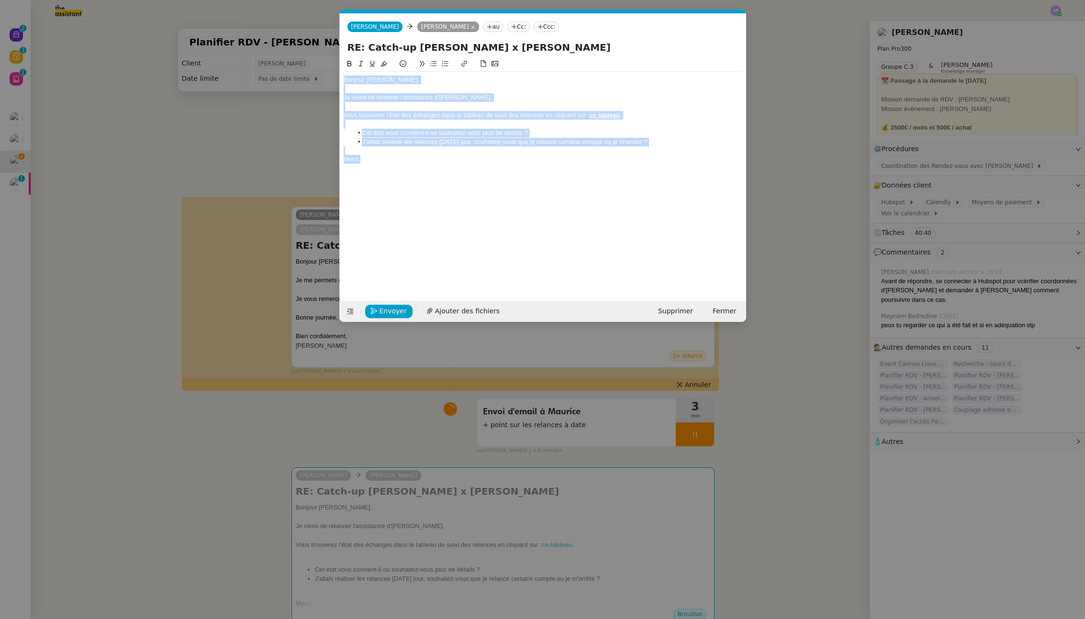
drag, startPoint x: 368, startPoint y: 160, endPoint x: 331, endPoint y: 67, distance: 100.5
click at [331, 67] on nz-modal-container "Service TA - VOYAGE - PROPOSITION GLOBALE A utiliser dans le cadre de propositi…" at bounding box center [542, 309] width 1085 height 619
copy div "Bonjour [PERSON_NAME], Je viens de relancer l'assistance d'[PERSON_NAME]. Vous …"
click at [686, 435] on nz-modal-container "Service TA - VOYAGE - PROPOSITION GLOBALE A utiliser dans le cadre de propositi…" at bounding box center [542, 309] width 1085 height 619
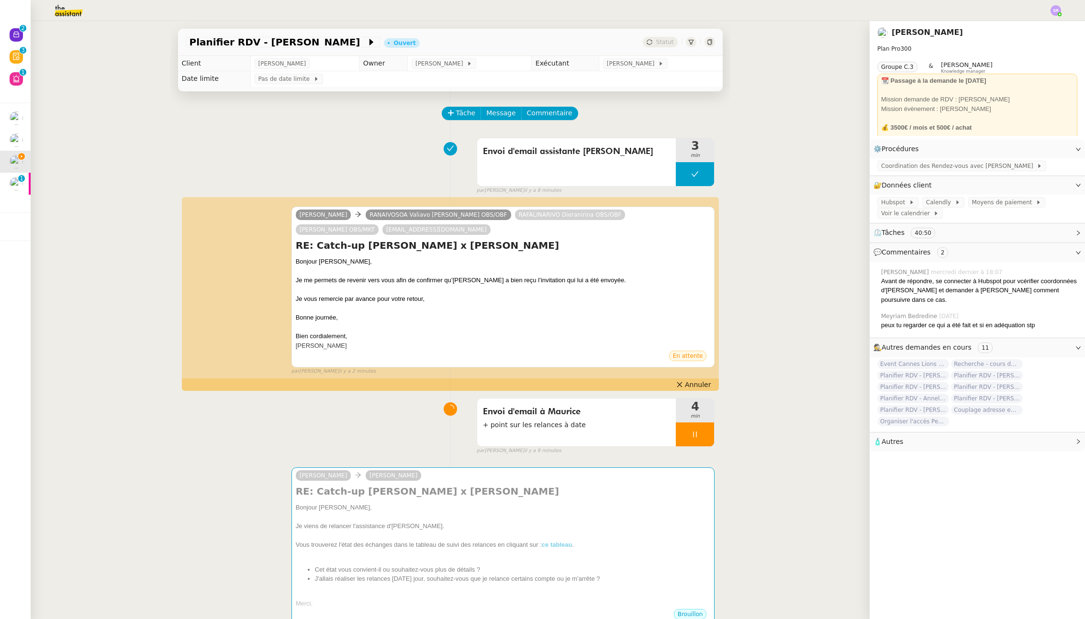
click at [686, 435] on nz-modal-container "Service TA - VOYAGE - PROPOSITION GLOBALE A utiliser dans le cadre de propositi…" at bounding box center [542, 309] width 1085 height 619
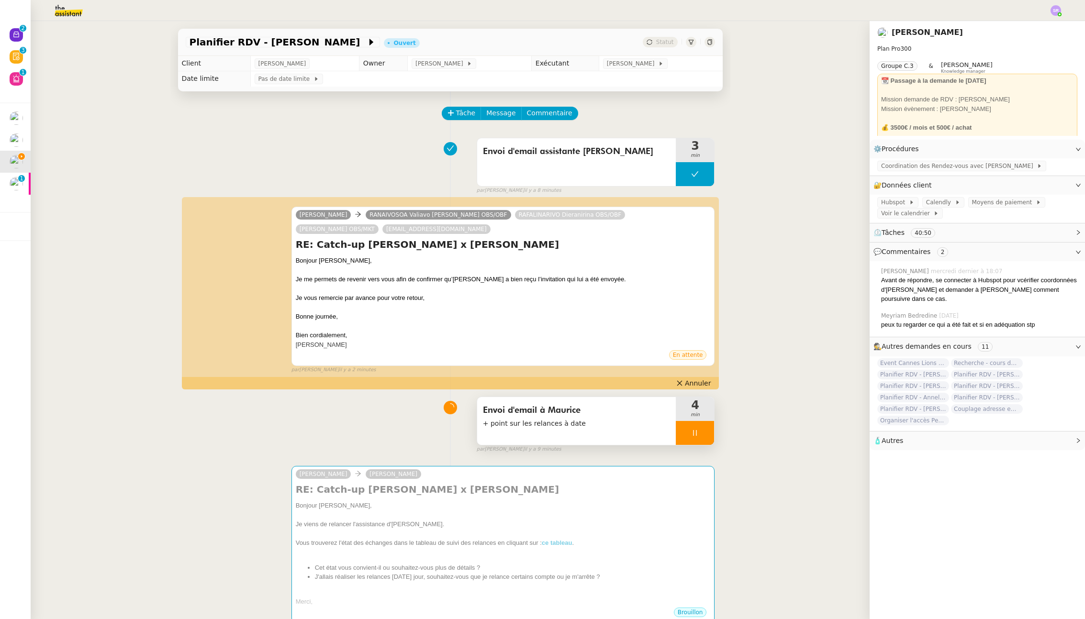
drag, startPoint x: 692, startPoint y: 434, endPoint x: 697, endPoint y: 425, distance: 10.7
click at [691, 434] on div at bounding box center [694, 433] width 38 height 24
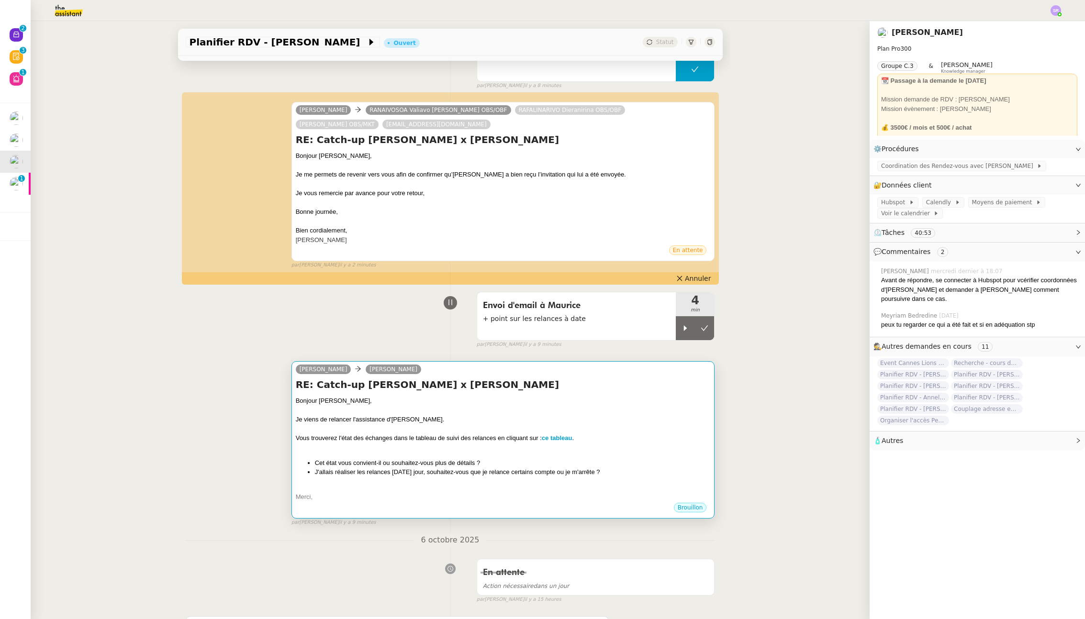
click at [379, 431] on div at bounding box center [503, 429] width 415 height 10
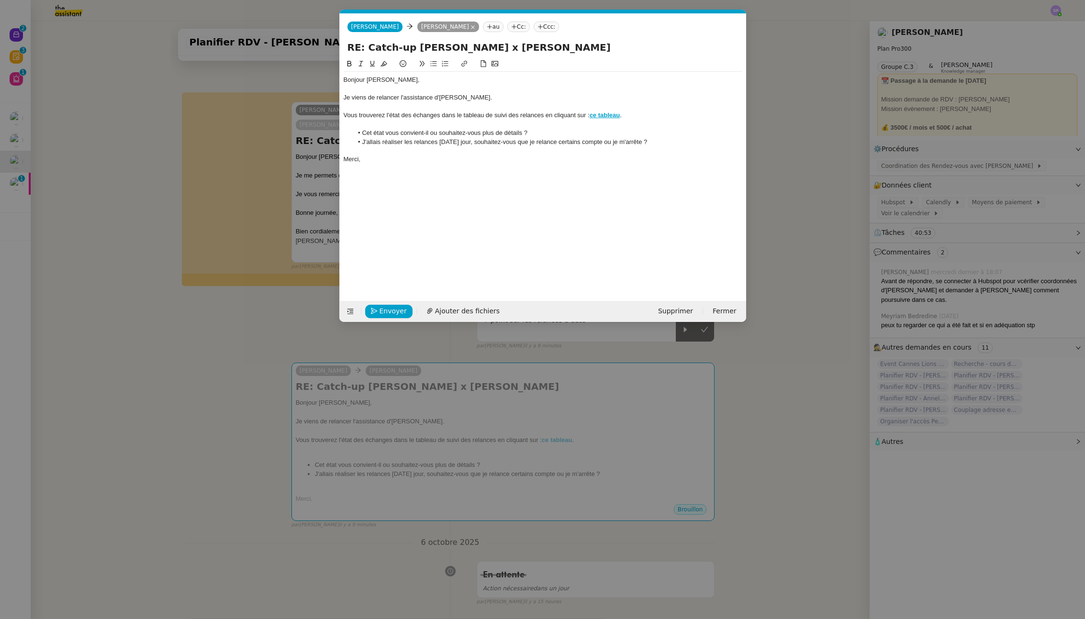
scroll to position [0, 20]
drag, startPoint x: 543, startPoint y: 118, endPoint x: 343, endPoint y: 113, distance: 200.0
click at [343, 113] on div "Vous trouverez l'état des échanges dans le tableau de suivi des relances en cli…" at bounding box center [542, 115] width 398 height 9
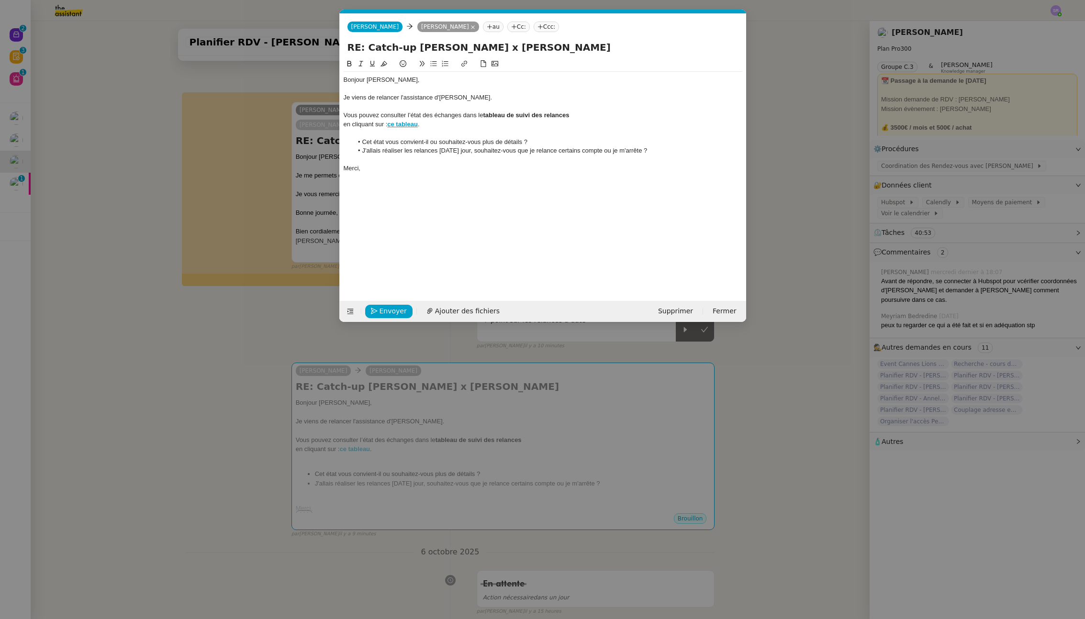
click at [699, 332] on nz-modal-container "Service TA - VOYAGE - PROPOSITION GLOBALE A utiliser dans le cadre de propositi…" at bounding box center [542, 309] width 1085 height 619
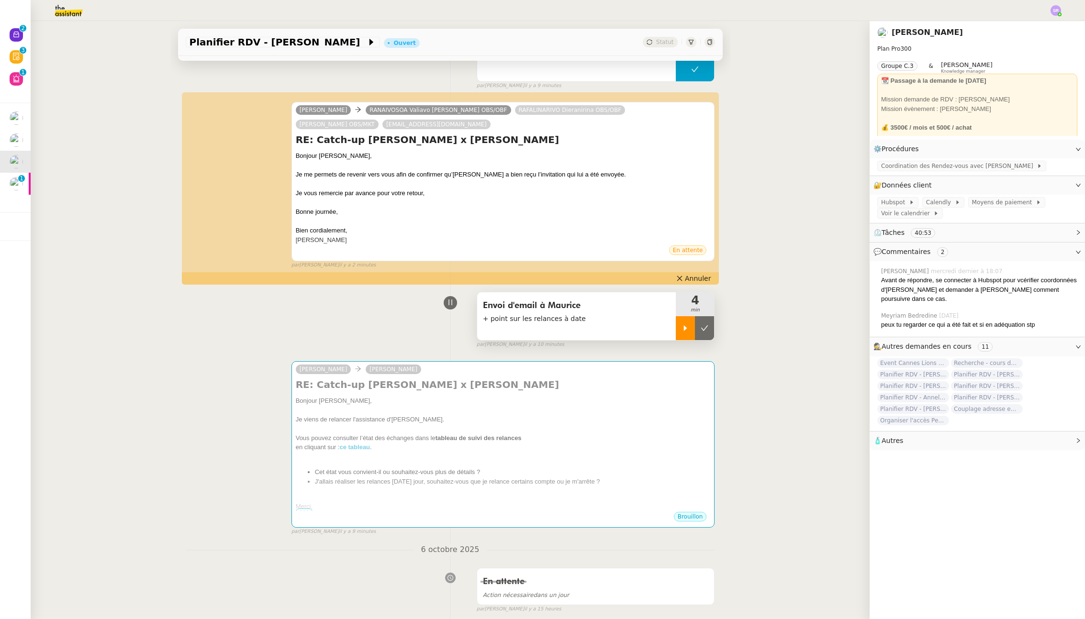
click at [679, 333] on div at bounding box center [684, 328] width 19 height 24
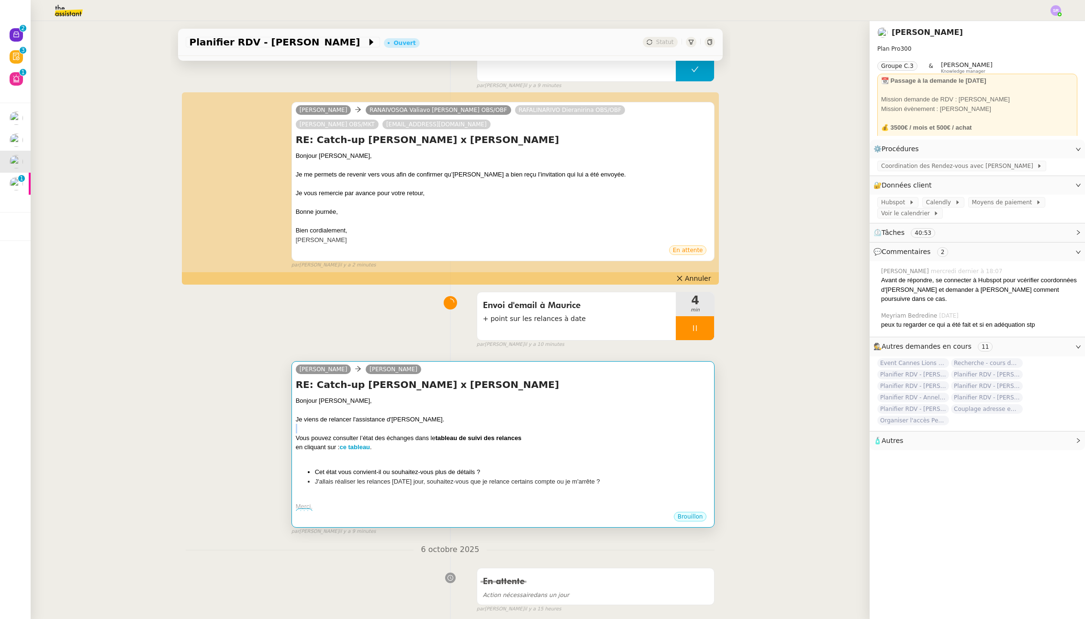
click at [579, 432] on div "Bonjour [PERSON_NAME], Je viens de relancer l'assistance d'[PERSON_NAME]. Vous …" at bounding box center [503, 453] width 415 height 115
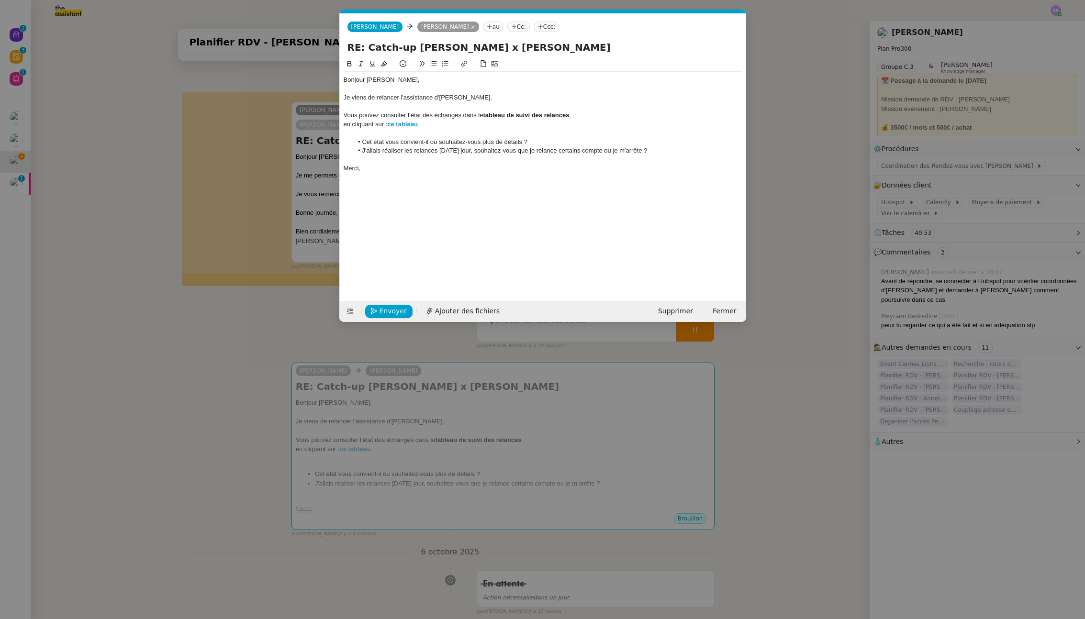
scroll to position [0, 20]
click at [599, 118] on div "Vous pouvez consulter l’état des échanges dans le tableau de suivi des relances" at bounding box center [542, 115] width 398 height 9
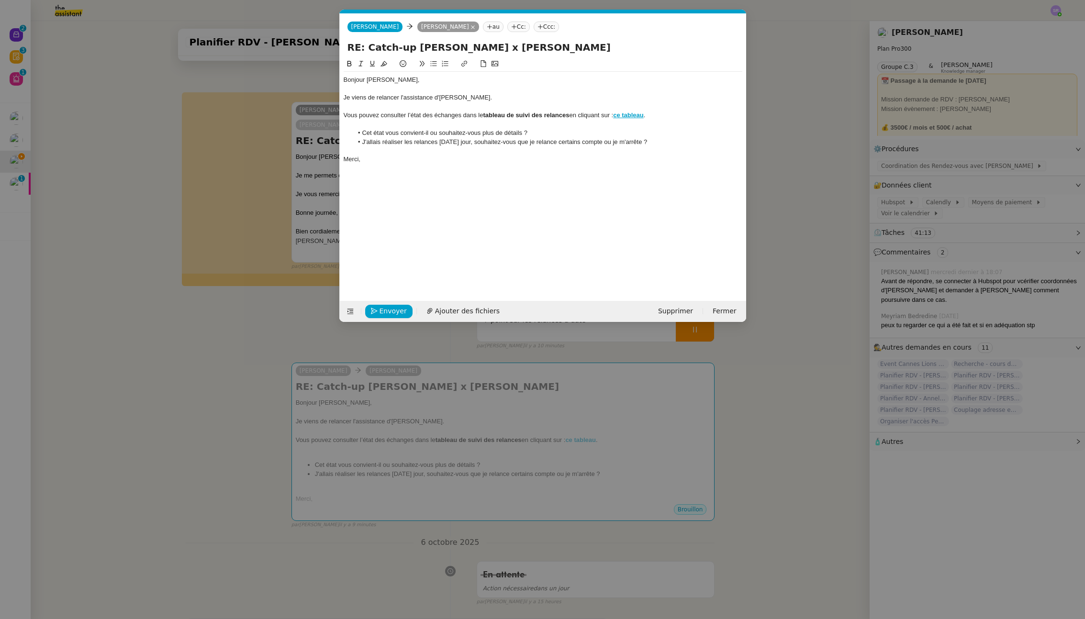
click at [652, 139] on li "J'allais réaliser les relances [DATE] jour, souhaitez-vous que je relance certa…" at bounding box center [547, 142] width 389 height 9
drag, startPoint x: 652, startPoint y: 141, endPoint x: 346, endPoint y: 143, distance: 305.2
click at [346, 143] on ul "Cet état vous convient-il ou souhaitez-vous plus de détails ? J'allais réaliser…" at bounding box center [542, 138] width 398 height 18
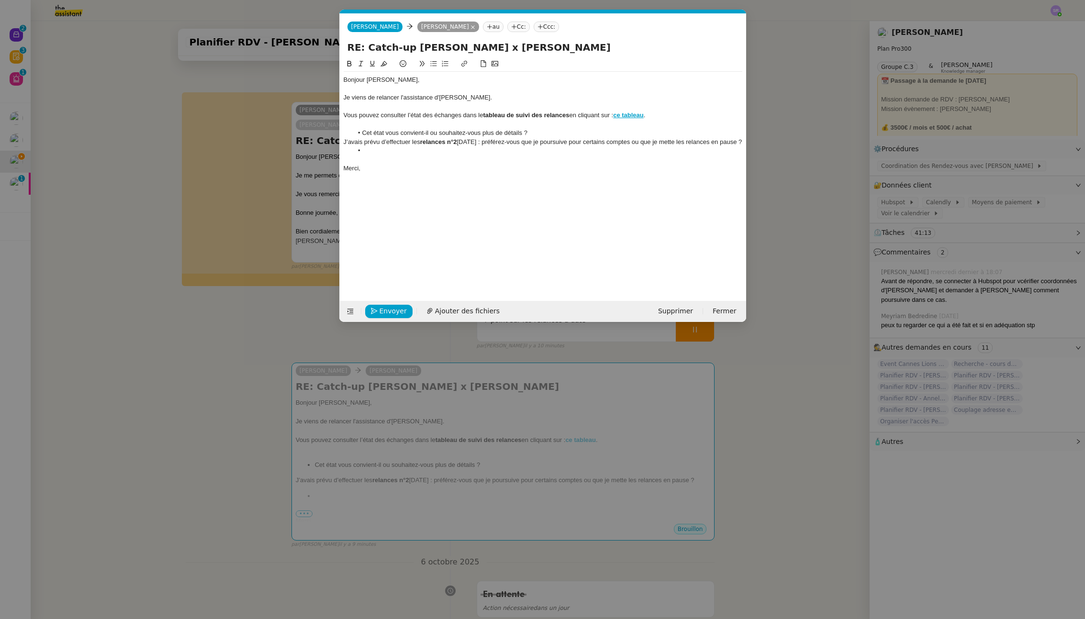
click at [345, 143] on div "J’avais prévu d’effectuer les relances n°2 [DATE] : préférez-vous que je poursu…" at bounding box center [542, 142] width 398 height 9
click at [434, 64] on icon at bounding box center [433, 63] width 6 height 5
click at [437, 152] on li "J’avais prévu d’effectuer les relances n°2 [DATE] : préférez-vous que je poursu…" at bounding box center [547, 147] width 389 height 18
click at [401, 311] on span "Envoyer" at bounding box center [392, 311] width 27 height 11
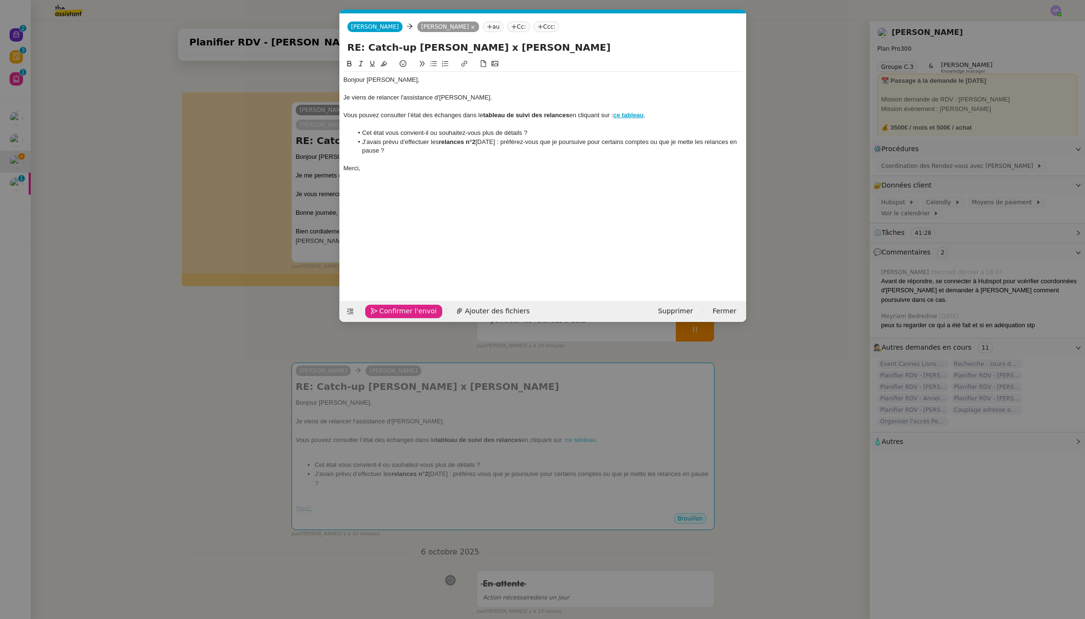
click at [401, 313] on span "Confirmer l'envoi" at bounding box center [407, 311] width 57 height 11
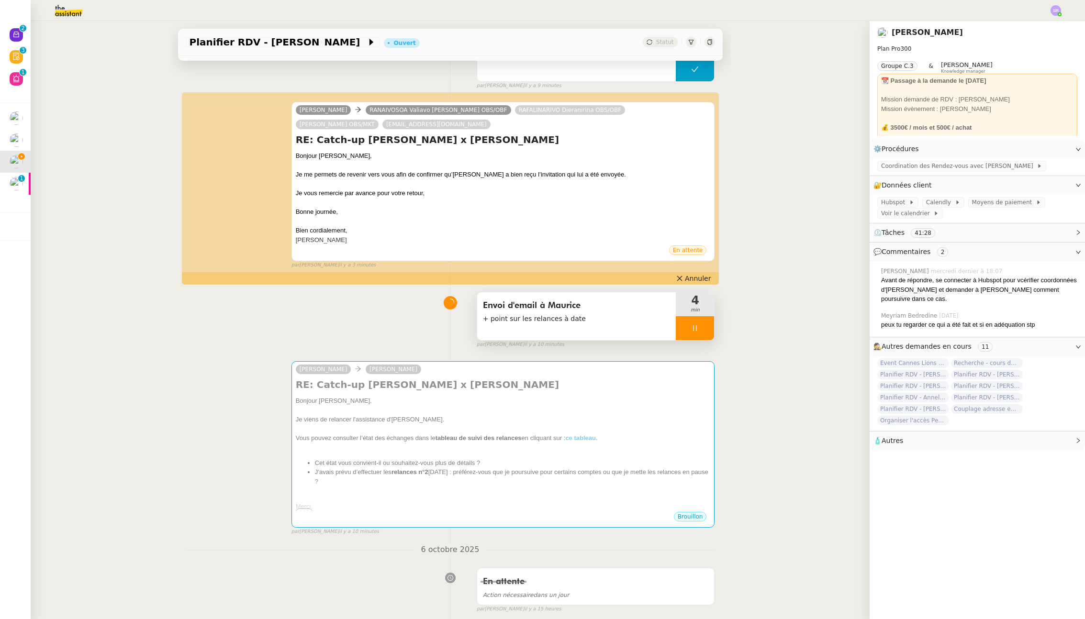
click at [683, 329] on div at bounding box center [694, 328] width 38 height 24
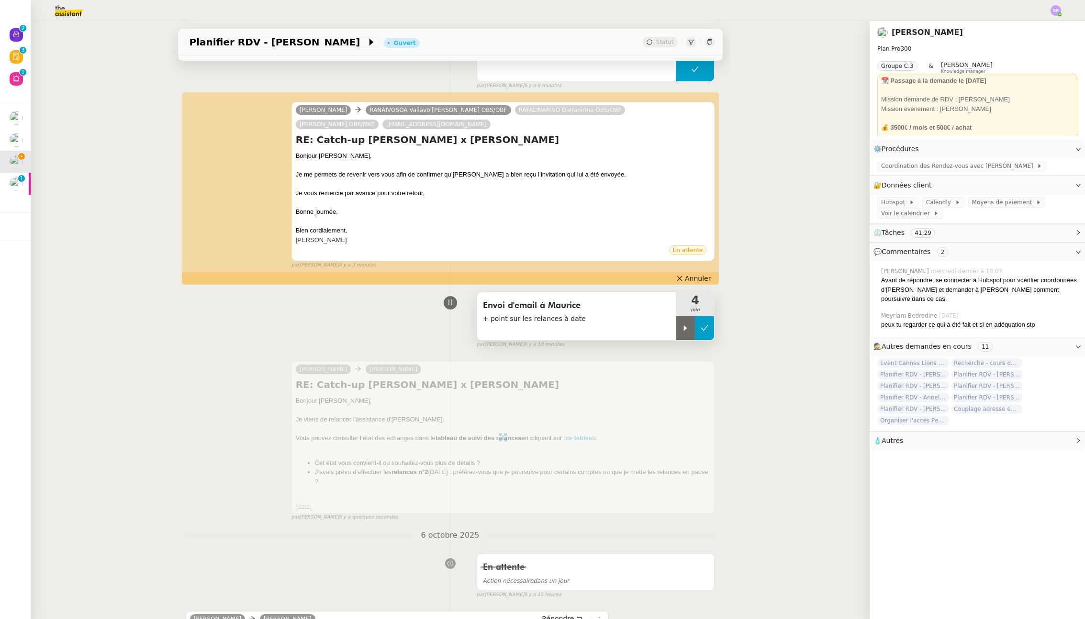
click at [701, 332] on button at bounding box center [704, 328] width 19 height 24
click at [334, 328] on div "Envoi d'email à Maurice + point sur les relances à date 4 min false par [PERSON…" at bounding box center [450, 318] width 529 height 61
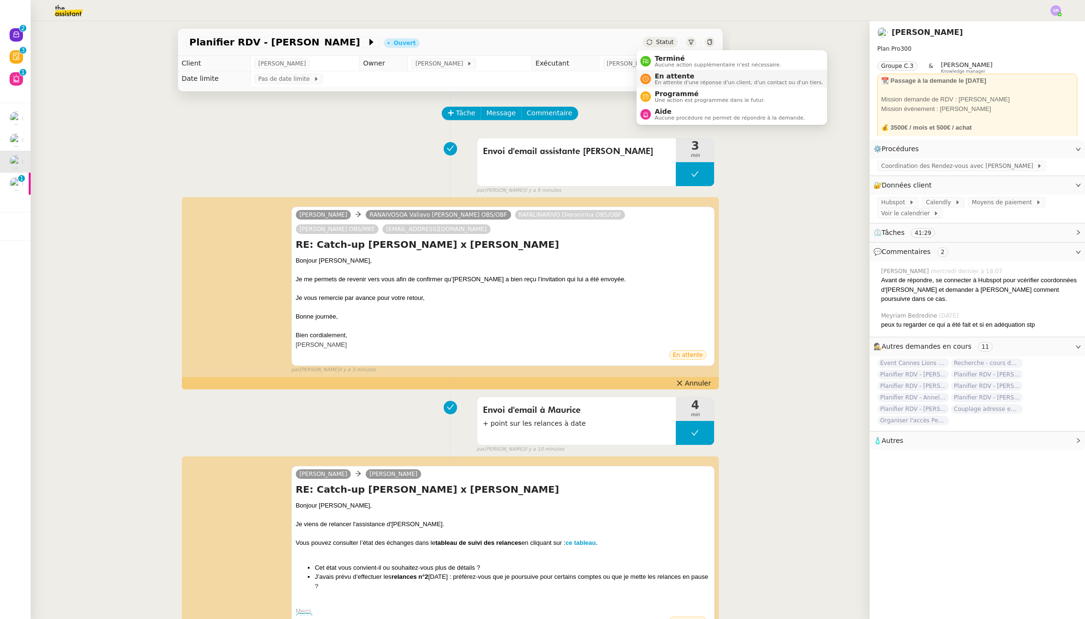
click at [665, 81] on span "En attente d'une réponse d'un client, d'un contact ou d'un tiers." at bounding box center [738, 82] width 168 height 5
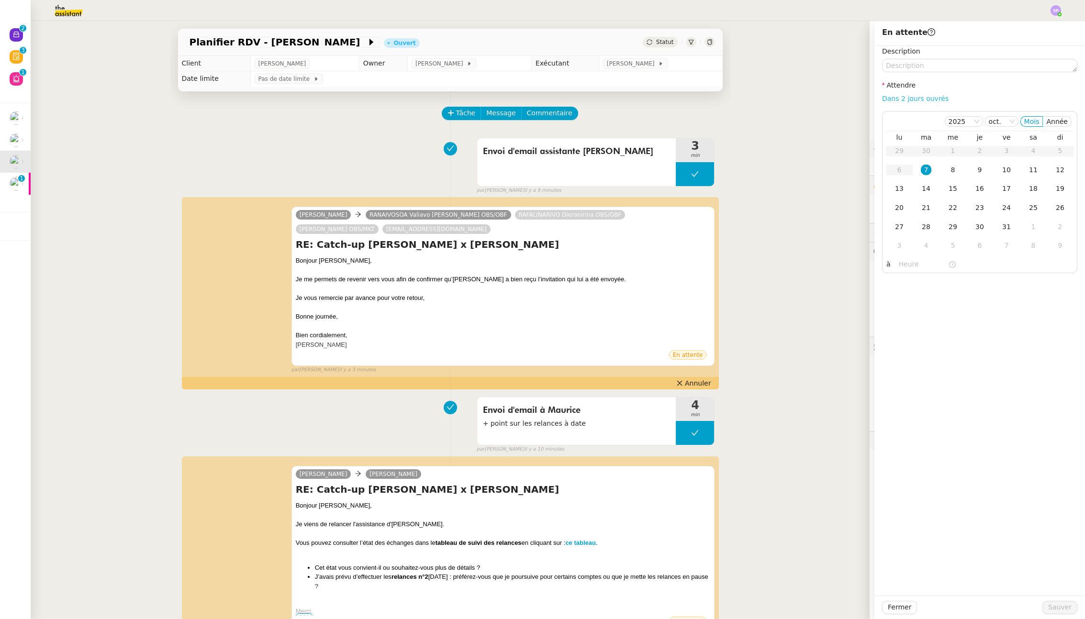
click at [904, 98] on link "Dans 2 jours ouvrés" at bounding box center [915, 99] width 66 height 8
type input "07:00"
click at [924, 172] on div "7" at bounding box center [925, 170] width 11 height 11
click at [947, 166] on div "8" at bounding box center [952, 170] width 11 height 11
click at [1056, 609] on span "Sauver" at bounding box center [1059, 607] width 23 height 11
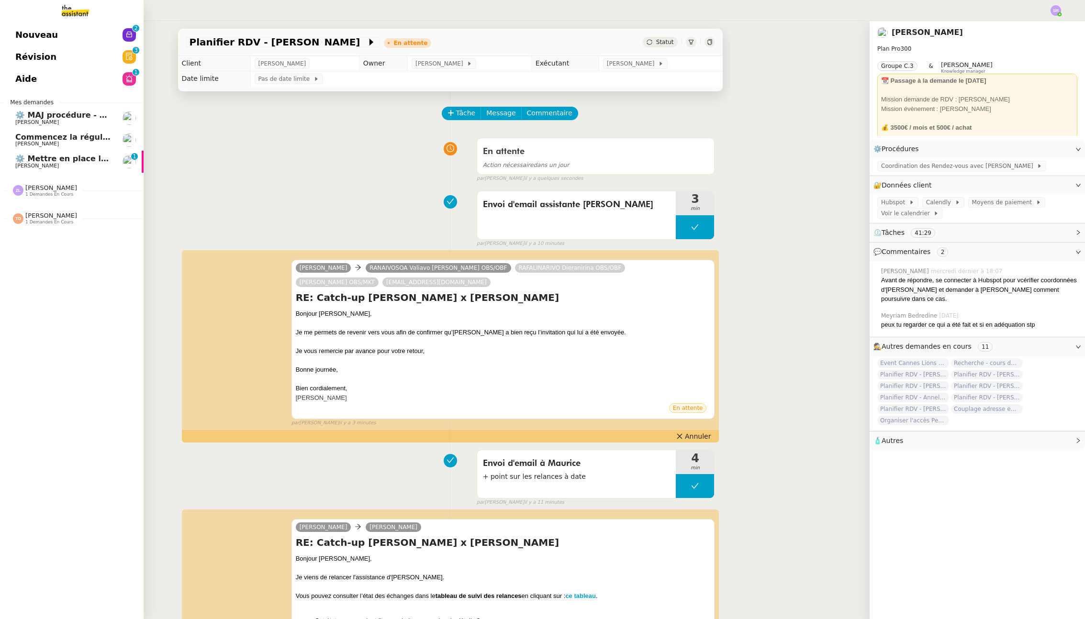
click at [34, 154] on link "⚙️ Mettre en place la procédure d'embauche [PERSON_NAME] 0 1 2 3 4 5 6 7 8 9" at bounding box center [72, 162] width 144 height 22
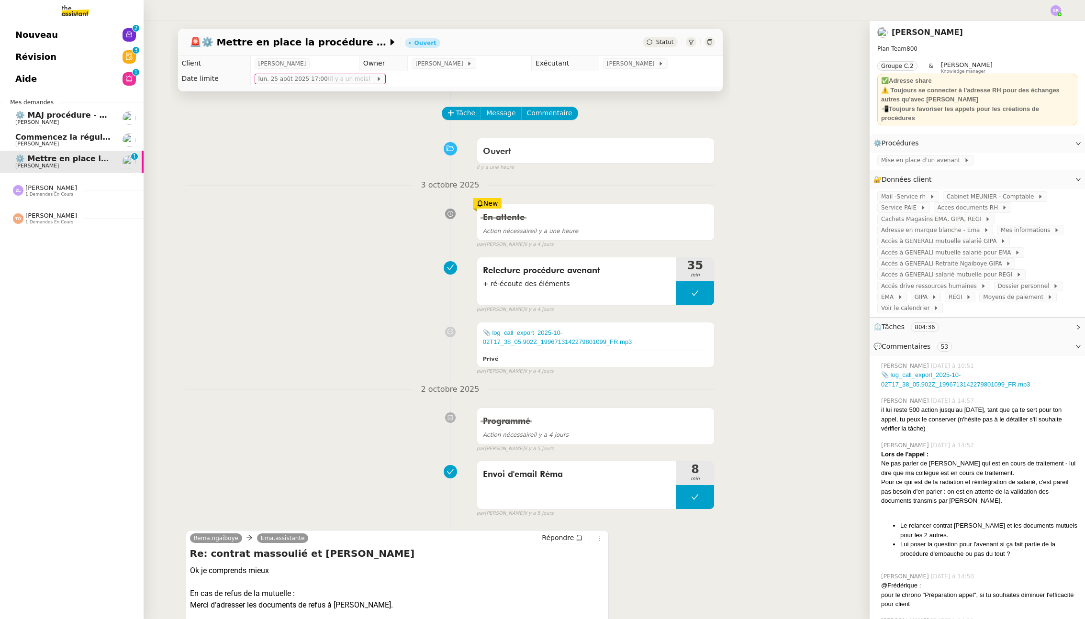
click at [27, 141] on span "[PERSON_NAME]" at bounding box center [37, 144] width 44 height 6
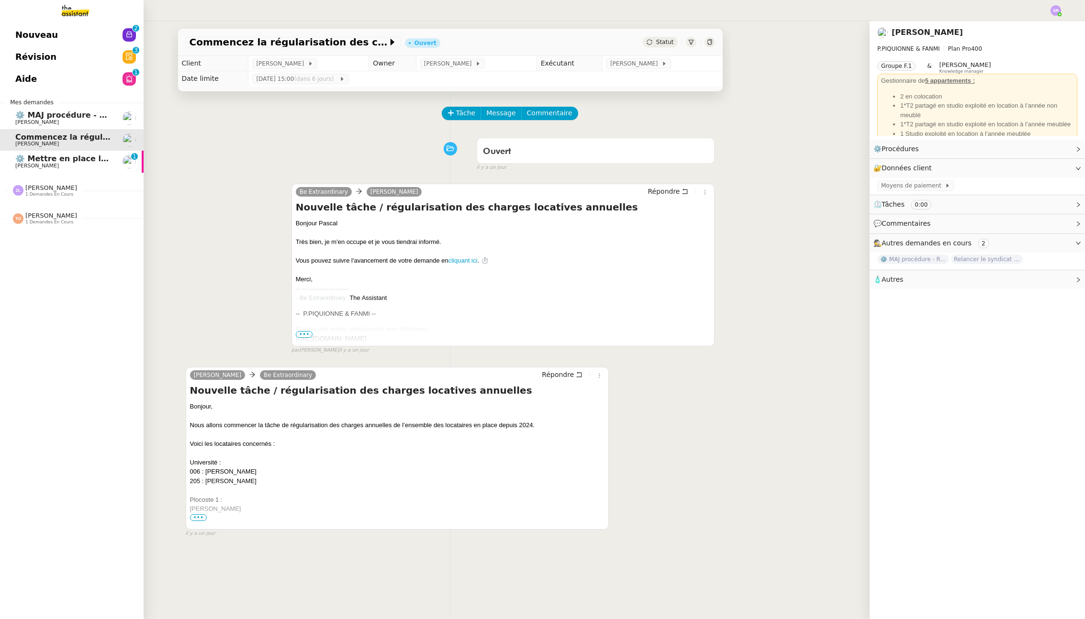
click at [59, 120] on span "[PERSON_NAME]" at bounding box center [37, 122] width 44 height 6
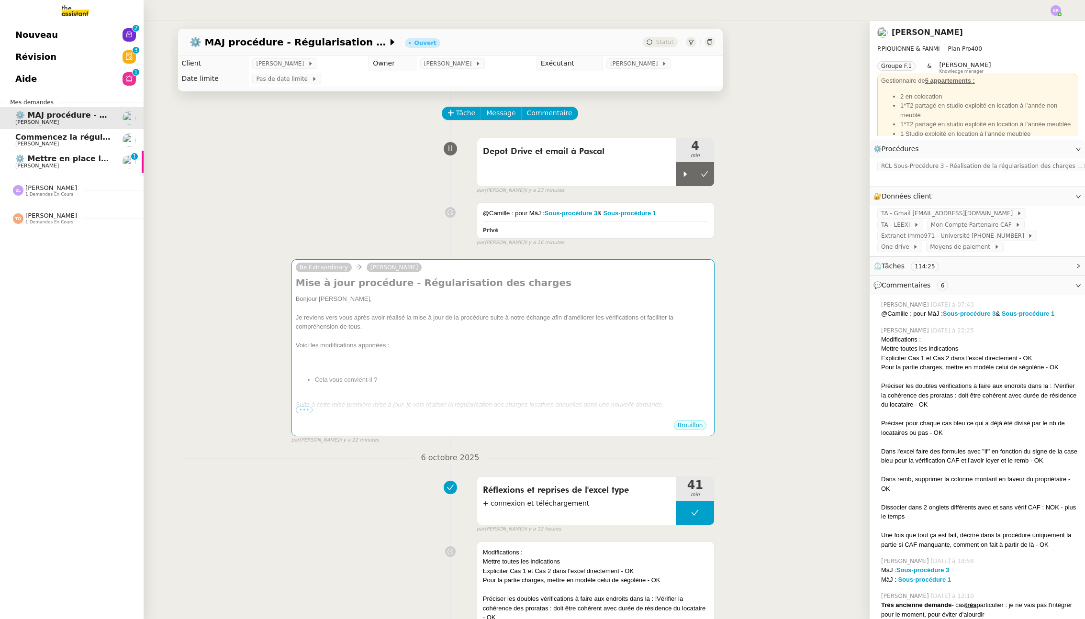
click at [71, 159] on span "⚙️ Mettre en place la procédure d'embauche" at bounding box center [111, 158] width 192 height 9
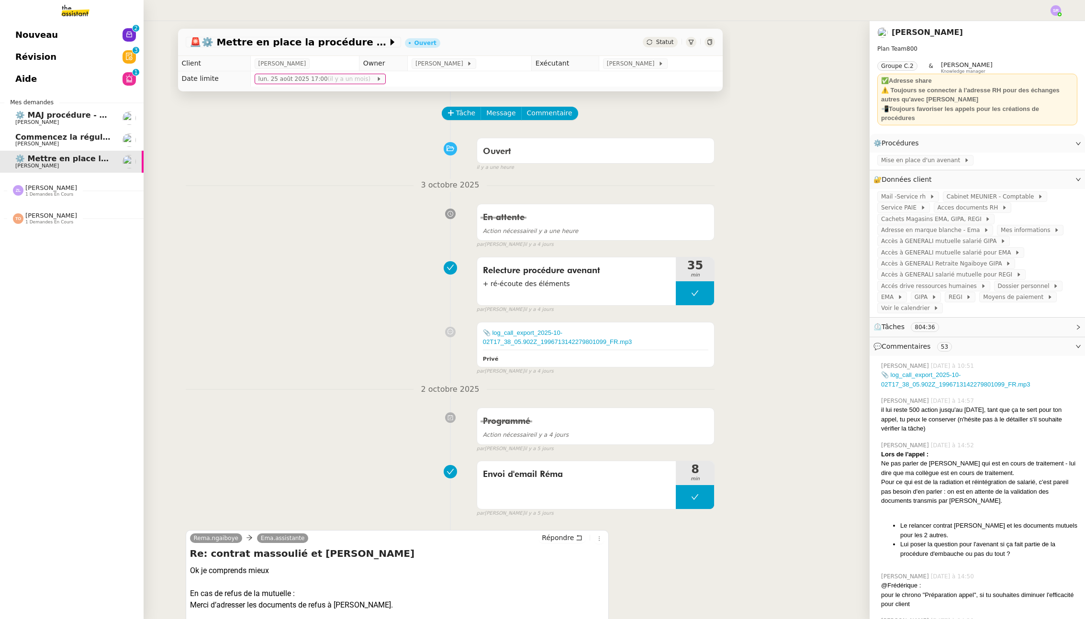
click at [96, 112] on span "⚙️ MAJ procédure - Régularisation des charges locatives" at bounding box center [136, 115] width 243 height 9
